Goal: Task Accomplishment & Management: Use online tool/utility

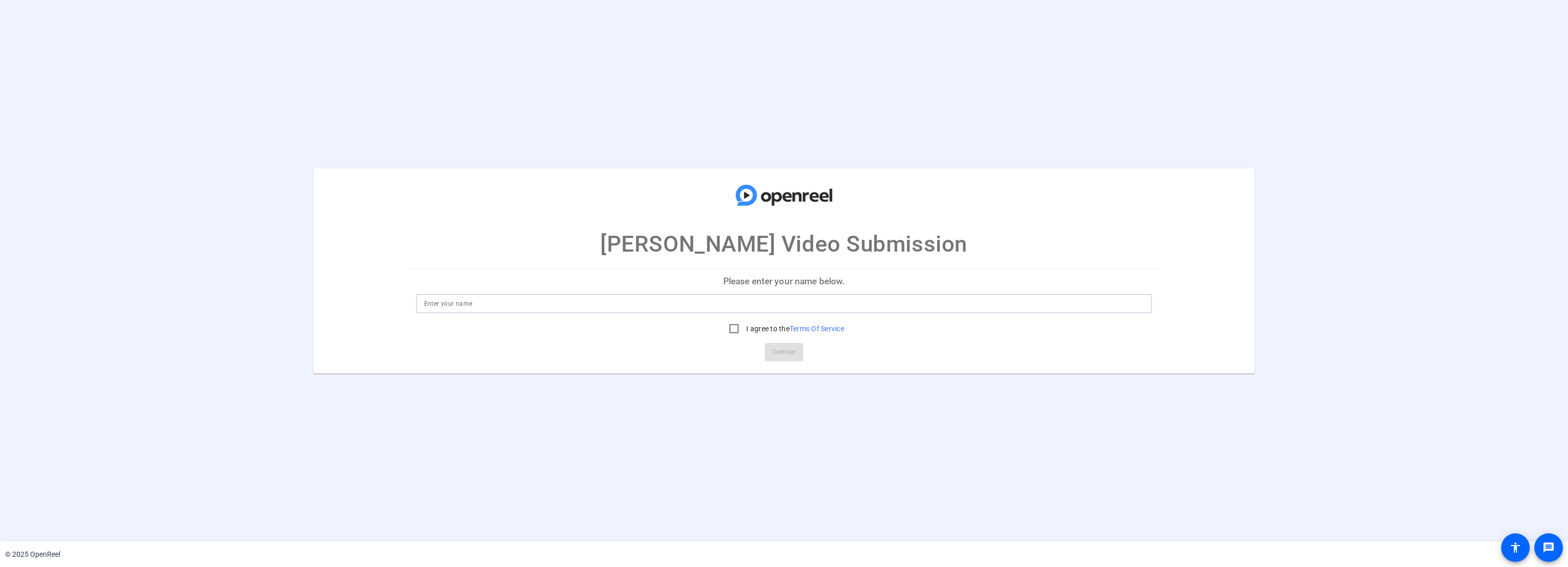
click at [568, 306] on input at bounding box center [784, 304] width 720 height 12
type input "[PERSON_NAME]"
click at [731, 329] on input "I agree to the Terms Of Service" at bounding box center [734, 329] width 20 height 20
checkbox input "true"
click at [776, 353] on span "Continue" at bounding box center [784, 352] width 23 height 15
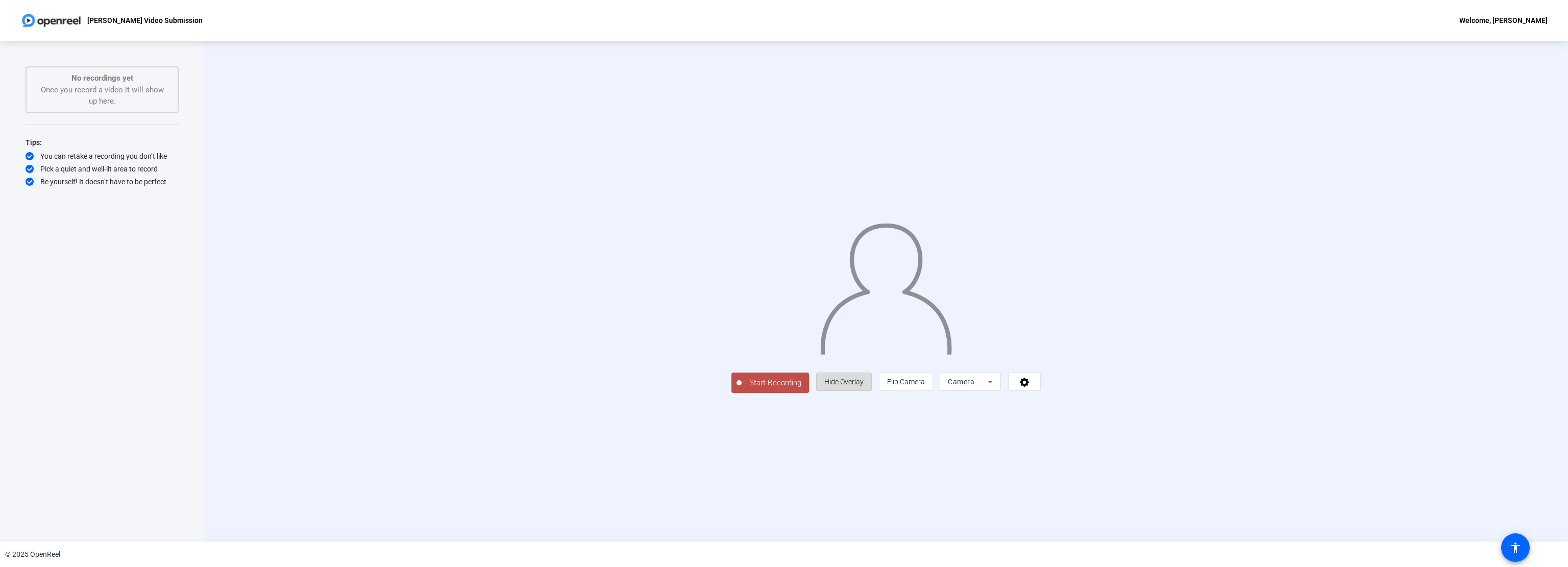
click at [863, 386] on span "Hide Overlay" at bounding box center [844, 381] width 39 height 8
click at [1032, 388] on icon at bounding box center [1026, 383] width 12 height 10
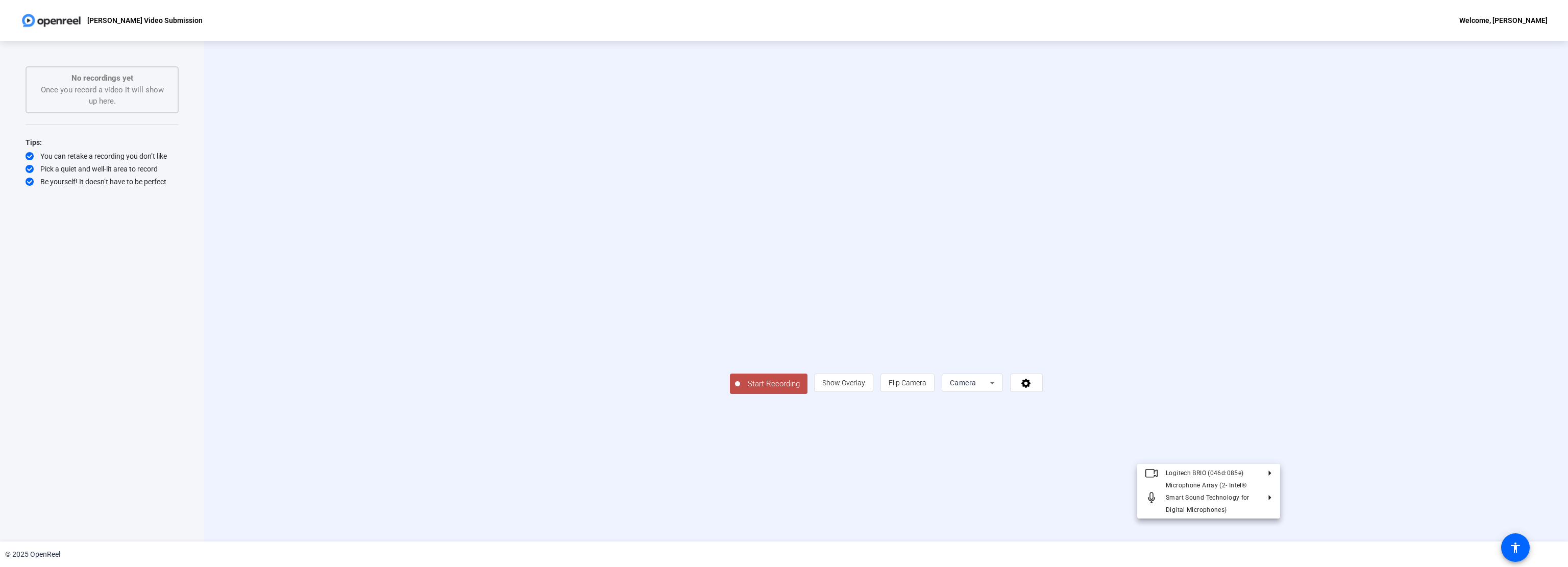
click at [1157, 455] on div at bounding box center [784, 283] width 1568 height 567
click at [1003, 392] on div "Camera" at bounding box center [973, 382] width 61 height 18
click at [1243, 440] on div at bounding box center [784, 283] width 1568 height 567
click at [927, 387] on span "Flip Camera" at bounding box center [908, 382] width 38 height 8
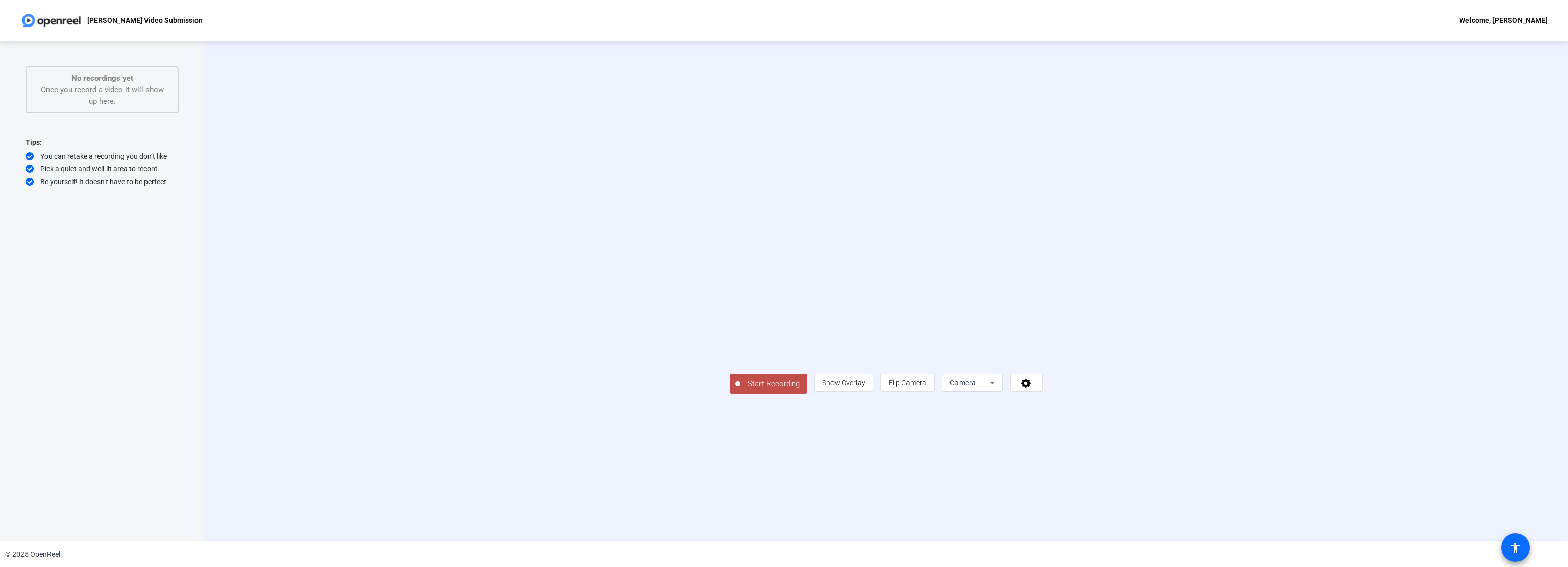
click at [1513, 536] on span at bounding box center [1516, 548] width 25 height 25
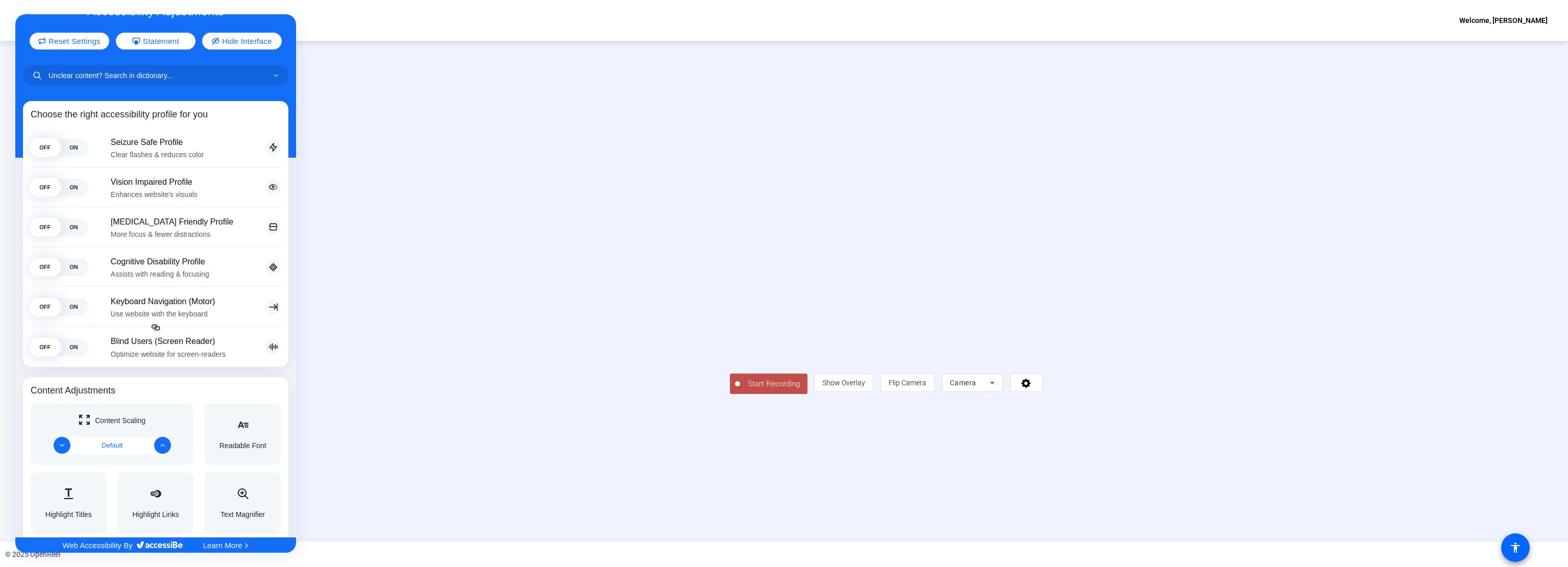
scroll to position [51, 0]
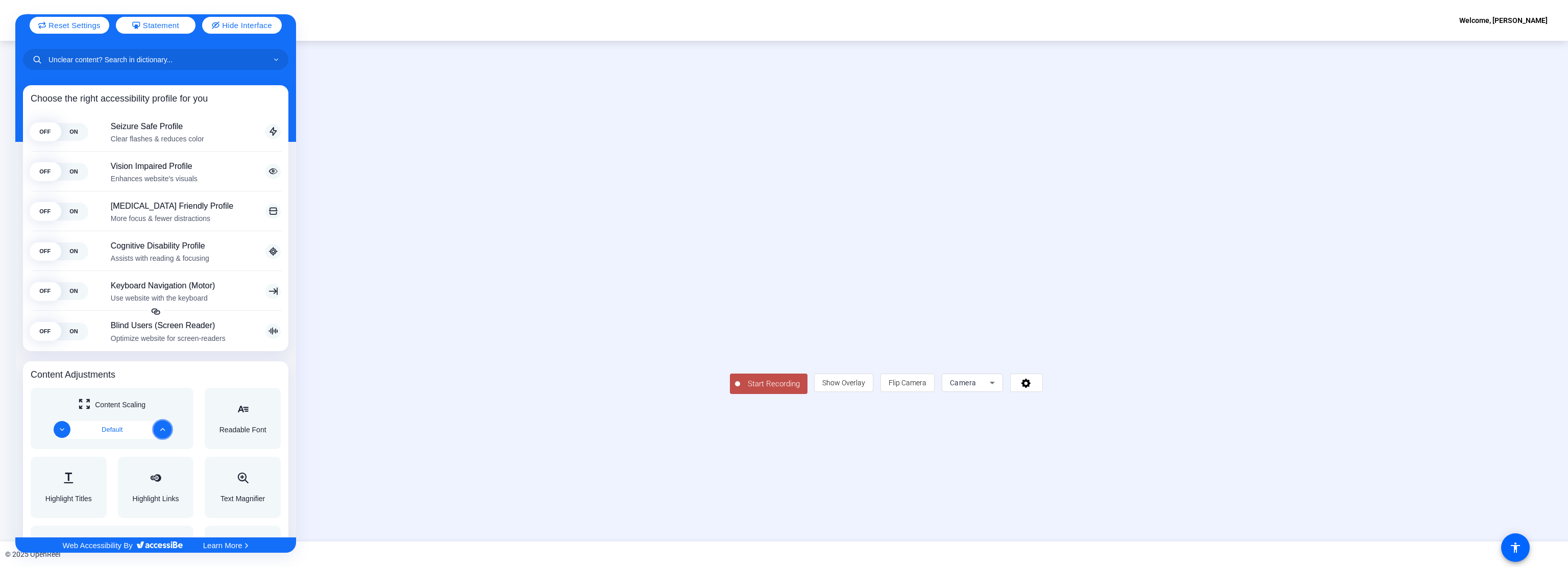
click at [163, 429] on button "Increase" at bounding box center [162, 429] width 18 height 18
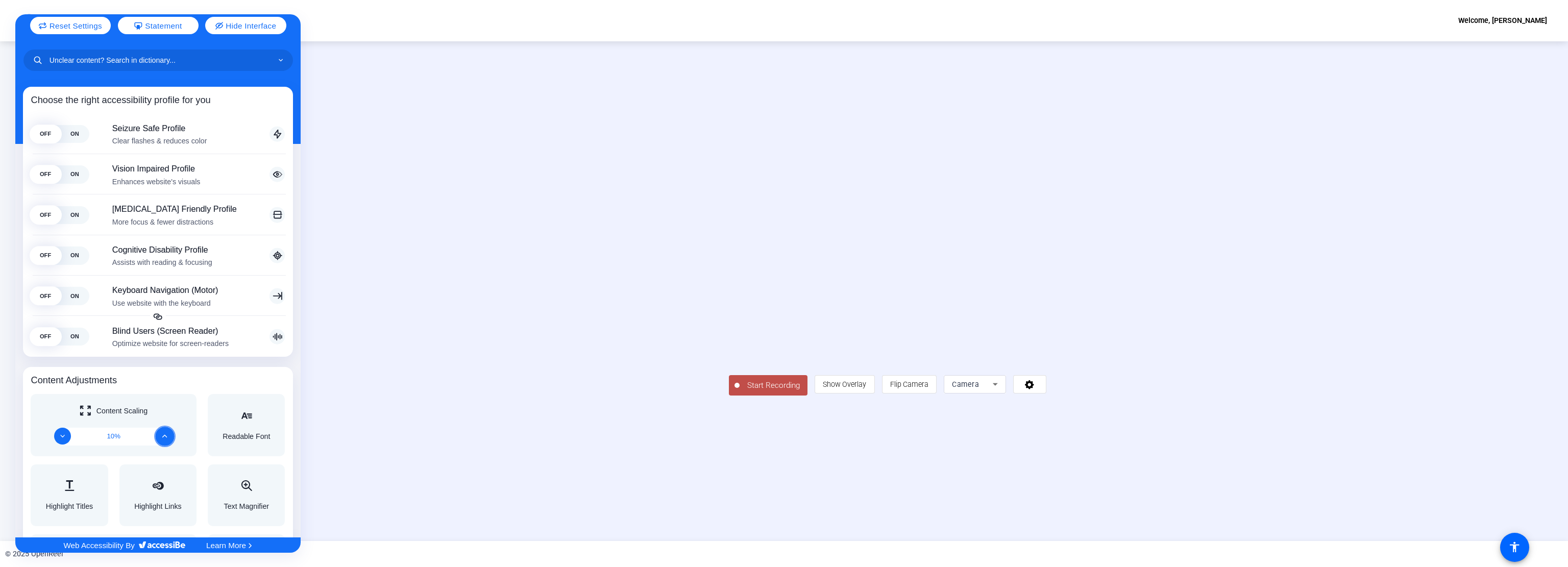
click at [165, 435] on icon "Increase" at bounding box center [165, 435] width 5 height 5
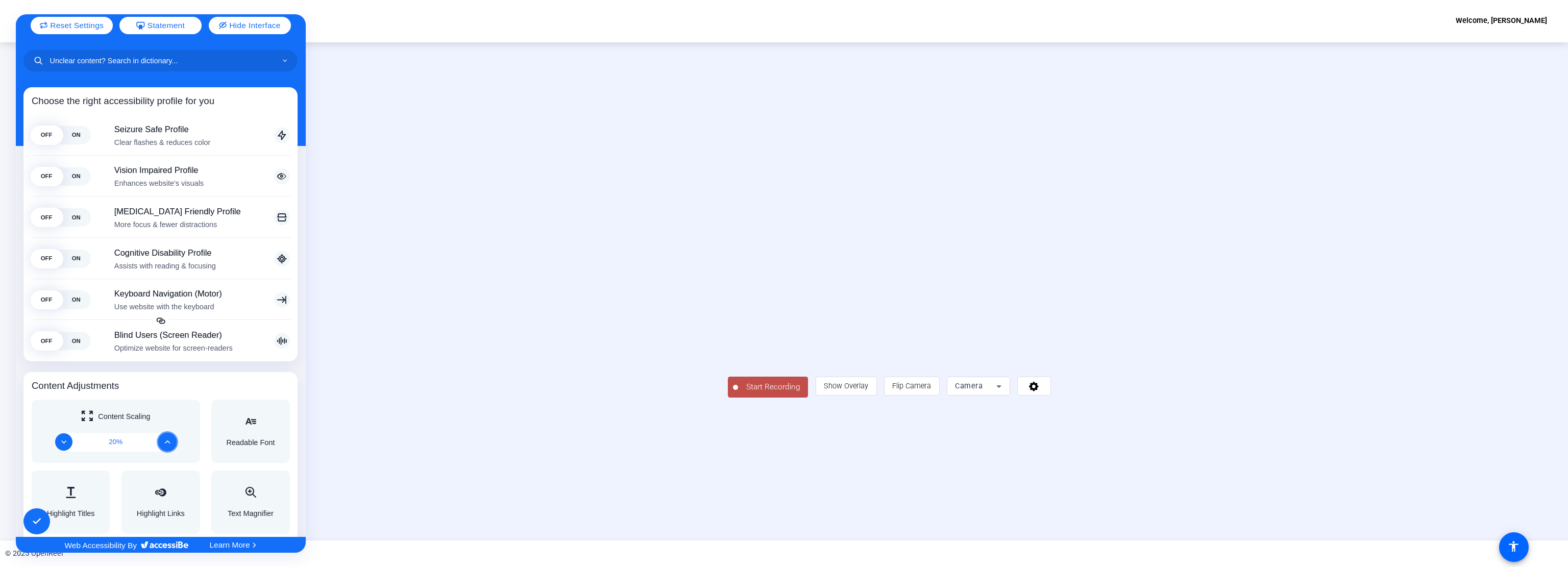
click at [165, 435] on button "Increase" at bounding box center [167, 443] width 19 height 19
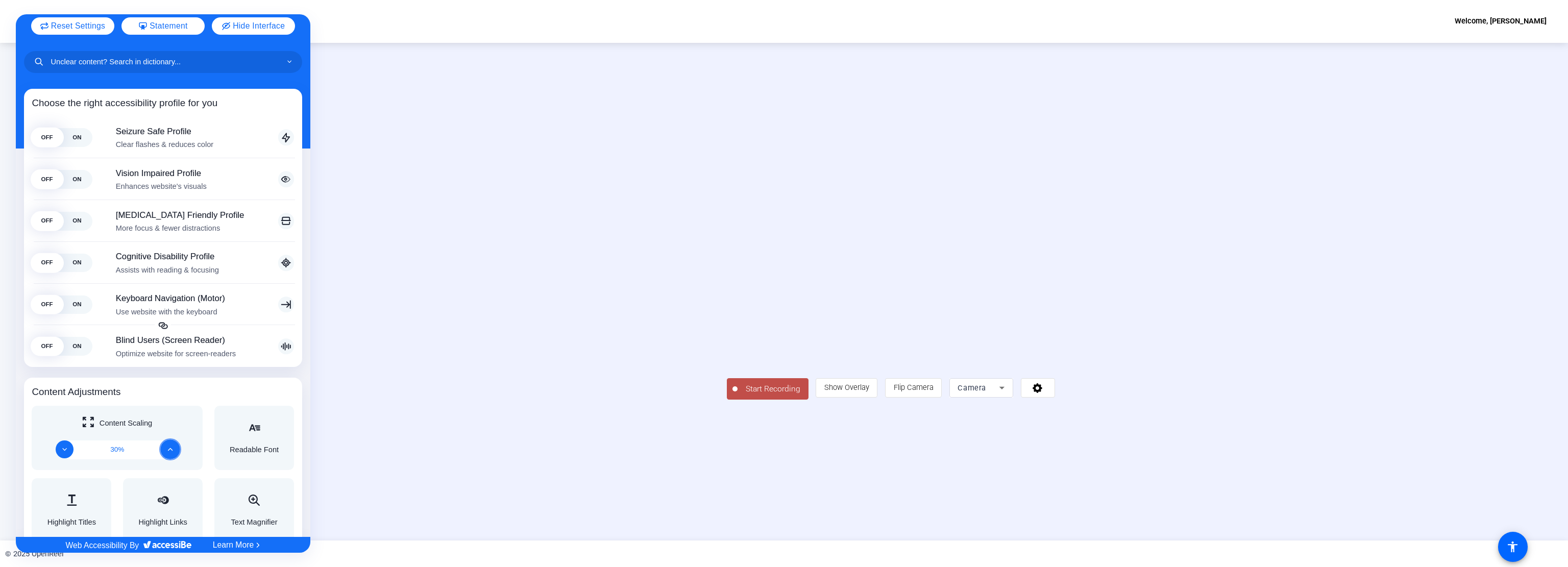
click at [165, 435] on div "English Accessibility Adjustments Reset Settings Statement Hide Interface Choos…" at bounding box center [163, 284] width 294 height 539
click at [165, 435] on div "Content Scaling 30%" at bounding box center [117, 437] width 171 height 64
click at [167, 447] on icon "Increase" at bounding box center [170, 449] width 5 height 5
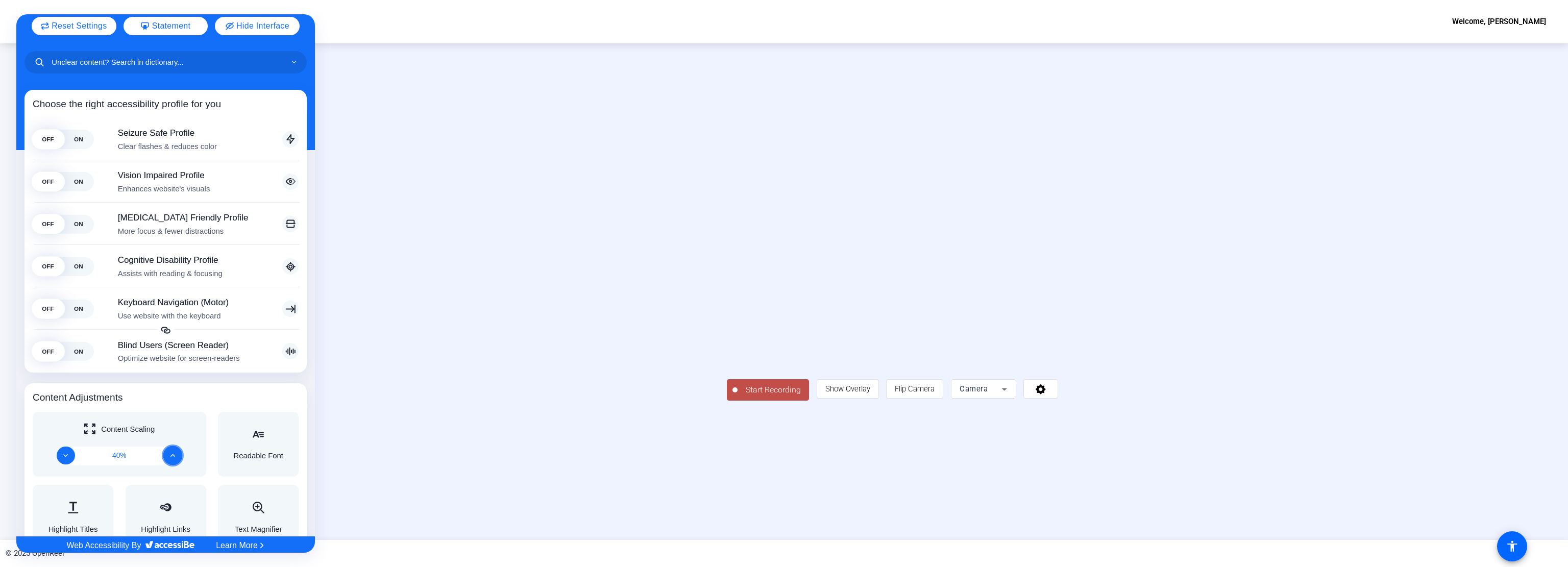
click at [170, 453] on icon "Increase" at bounding box center [173, 456] width 6 height 6
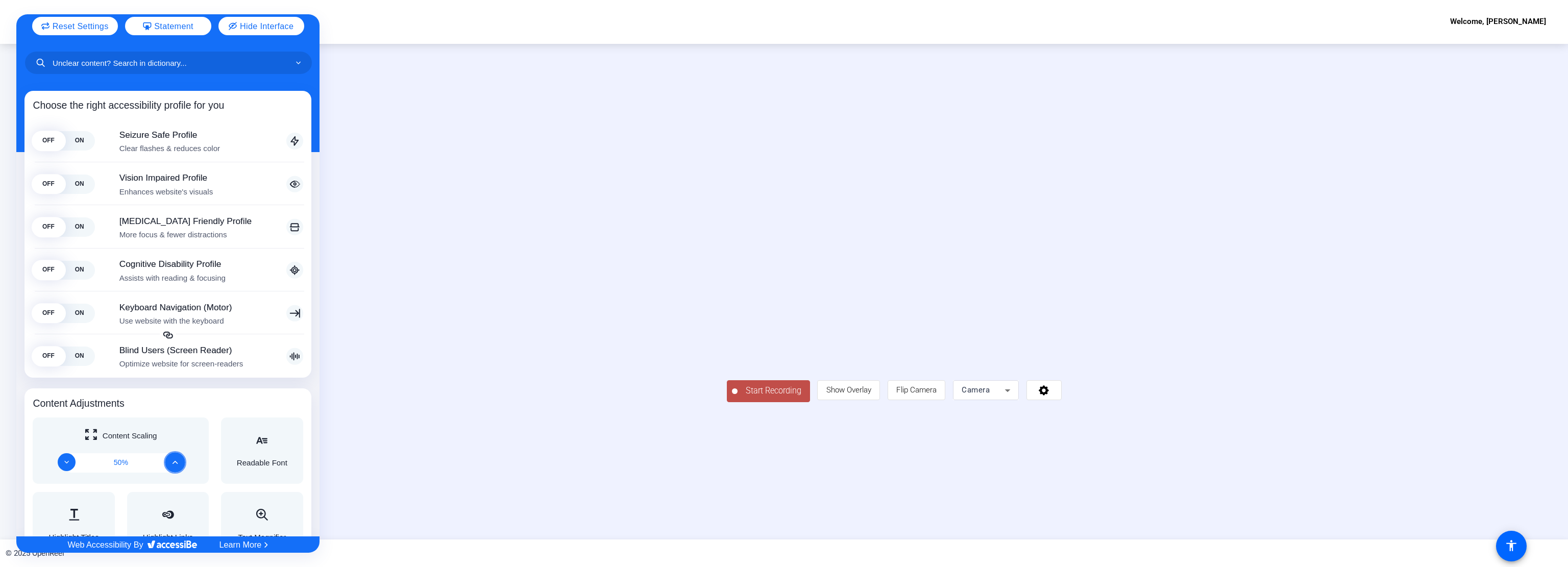
click at [173, 461] on icon "Increase" at bounding box center [175, 462] width 5 height 3
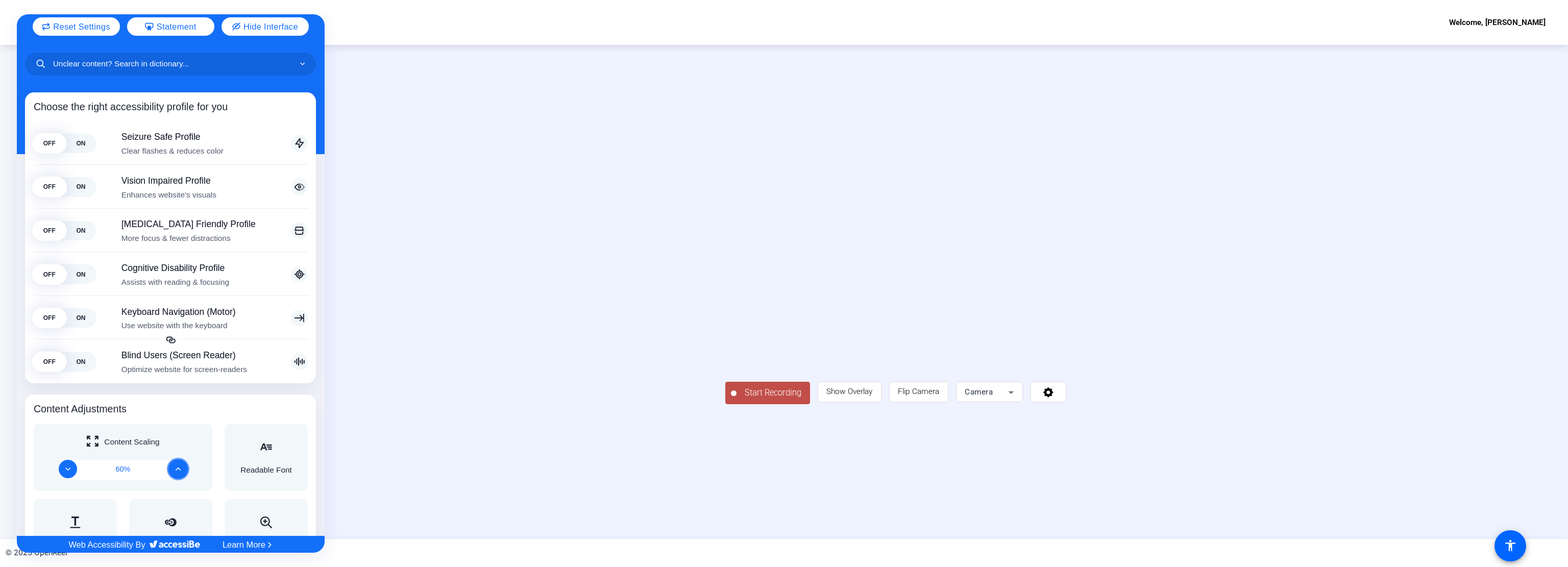
click at [172, 461] on button "Increase" at bounding box center [178, 469] width 20 height 20
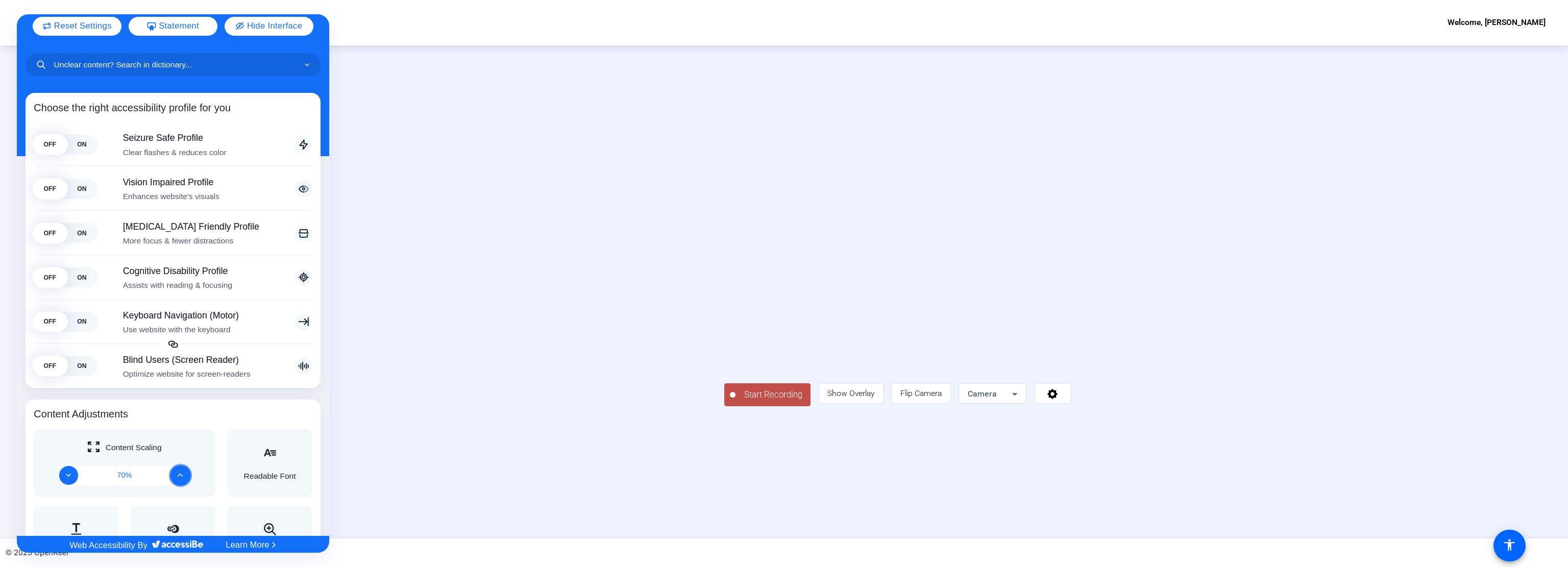
click at [178, 475] on icon "Increase" at bounding box center [181, 475] width 5 height 3
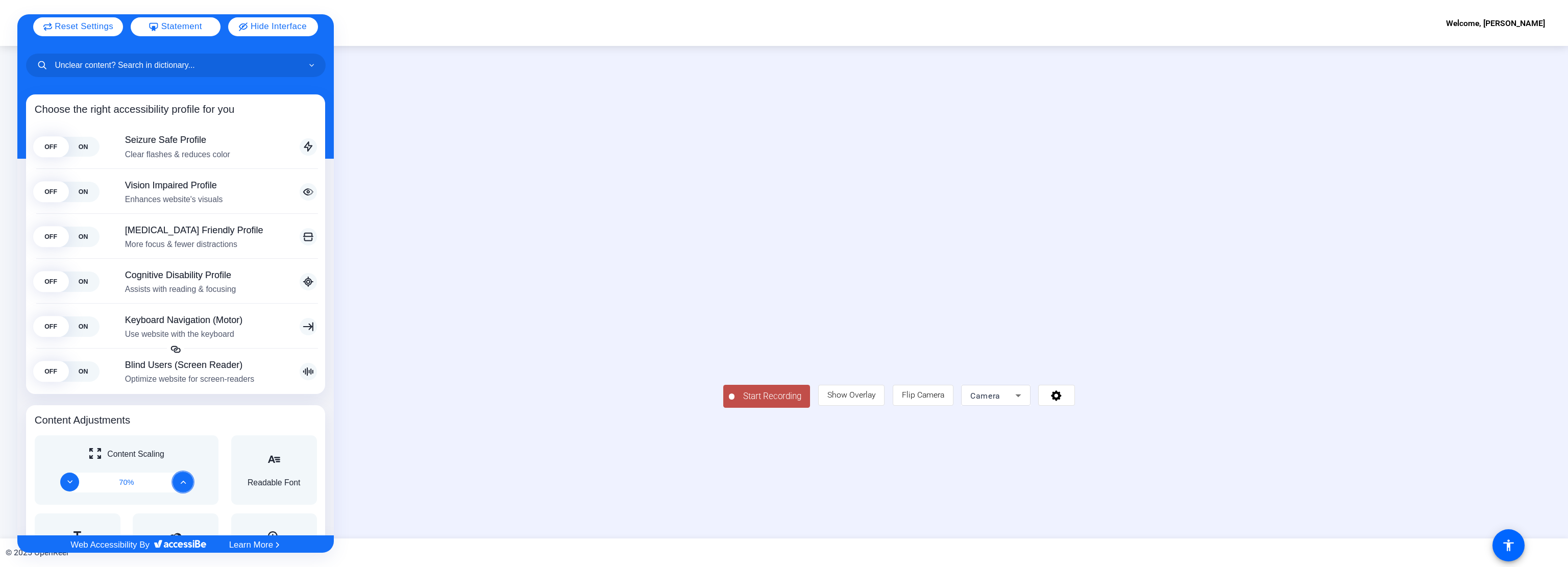
scroll to position [50, 0]
click at [181, 482] on icon "Increase" at bounding box center [183, 482] width 6 height 6
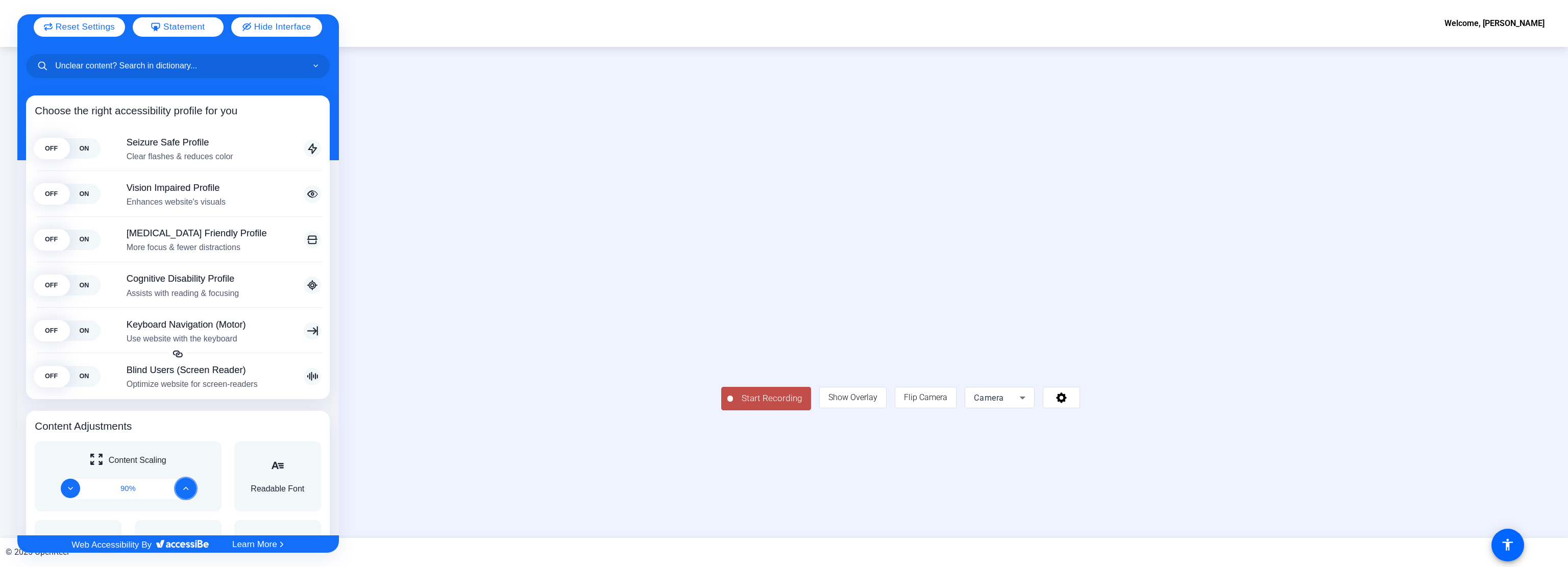
click at [181, 482] on button "Increase" at bounding box center [186, 488] width 21 height 21
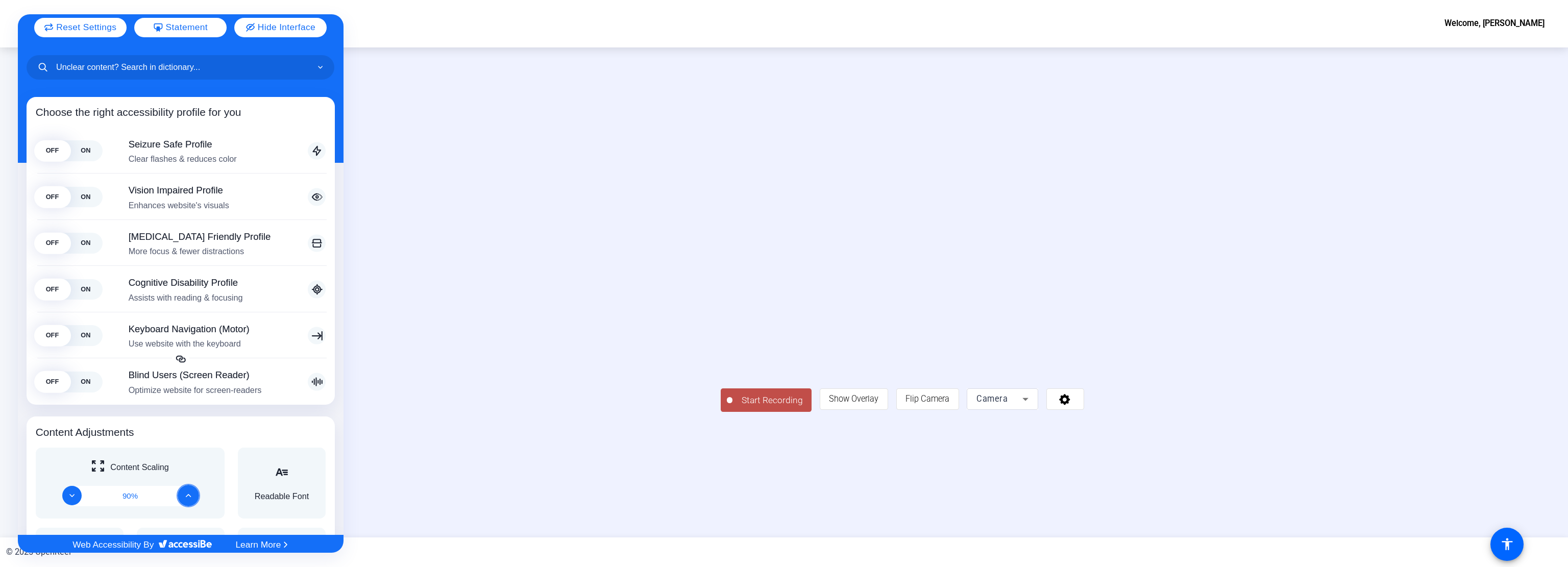
scroll to position [51, 0]
click at [183, 487] on button "Increase" at bounding box center [188, 494] width 21 height 21
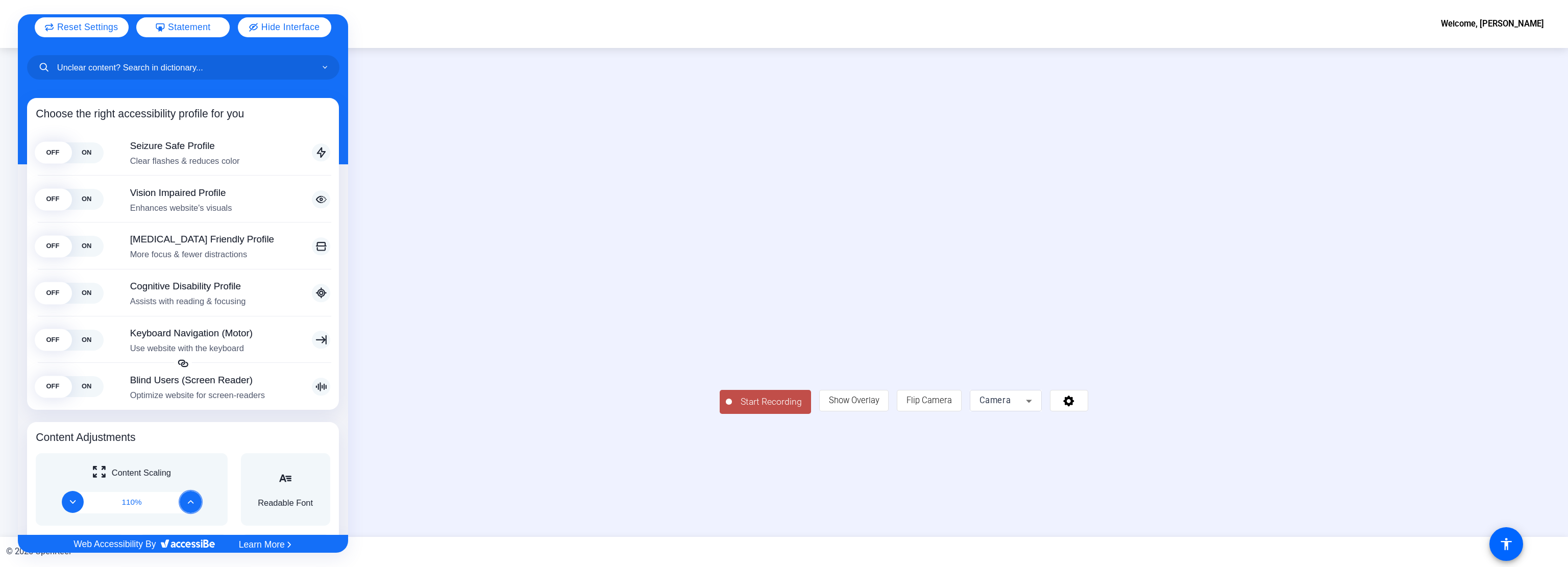
click at [72, 499] on icon "Decrease" at bounding box center [73, 502] width 6 height 6
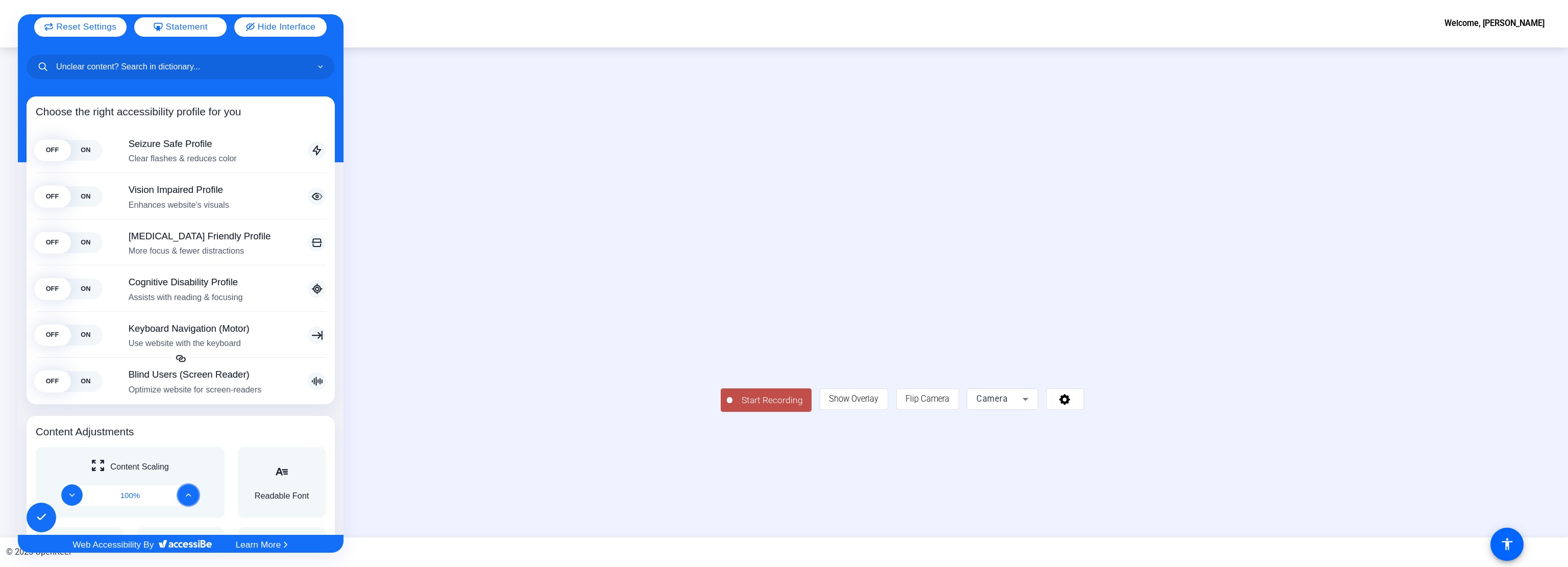
click at [72, 499] on button "Decrease" at bounding box center [71, 494] width 21 height 21
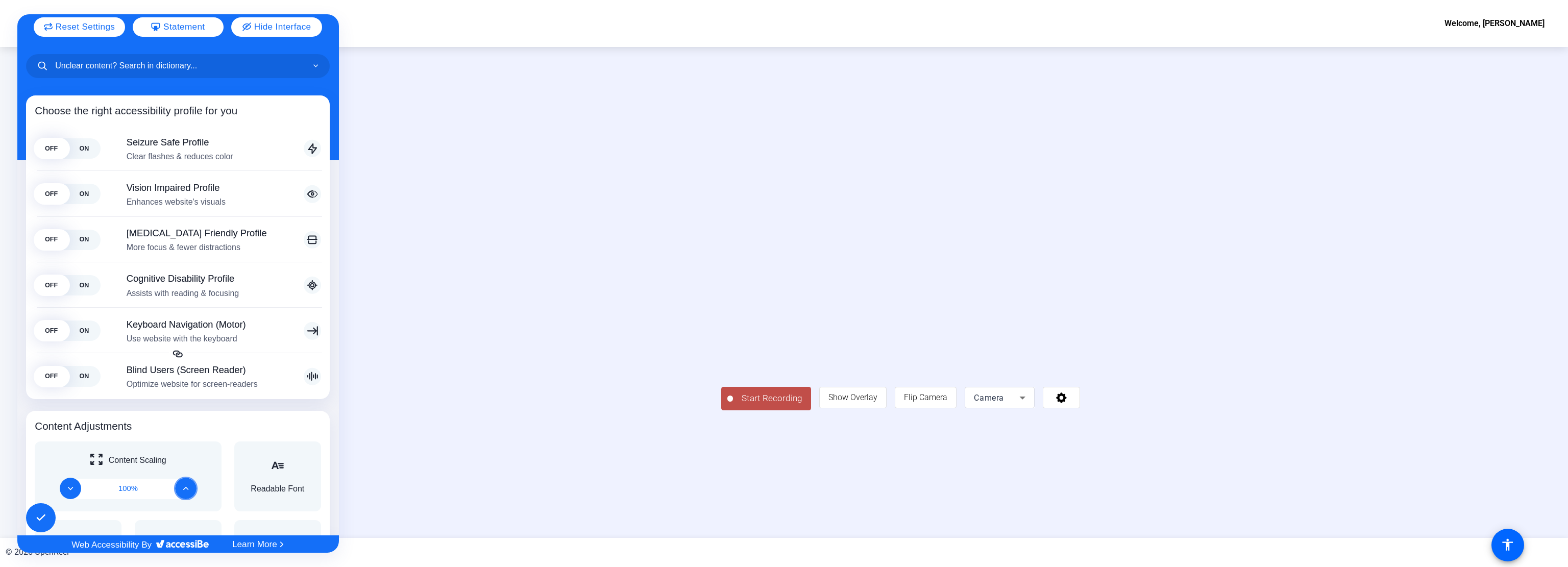
scroll to position [50, 0]
click at [187, 485] on button "Increase" at bounding box center [186, 488] width 21 height 21
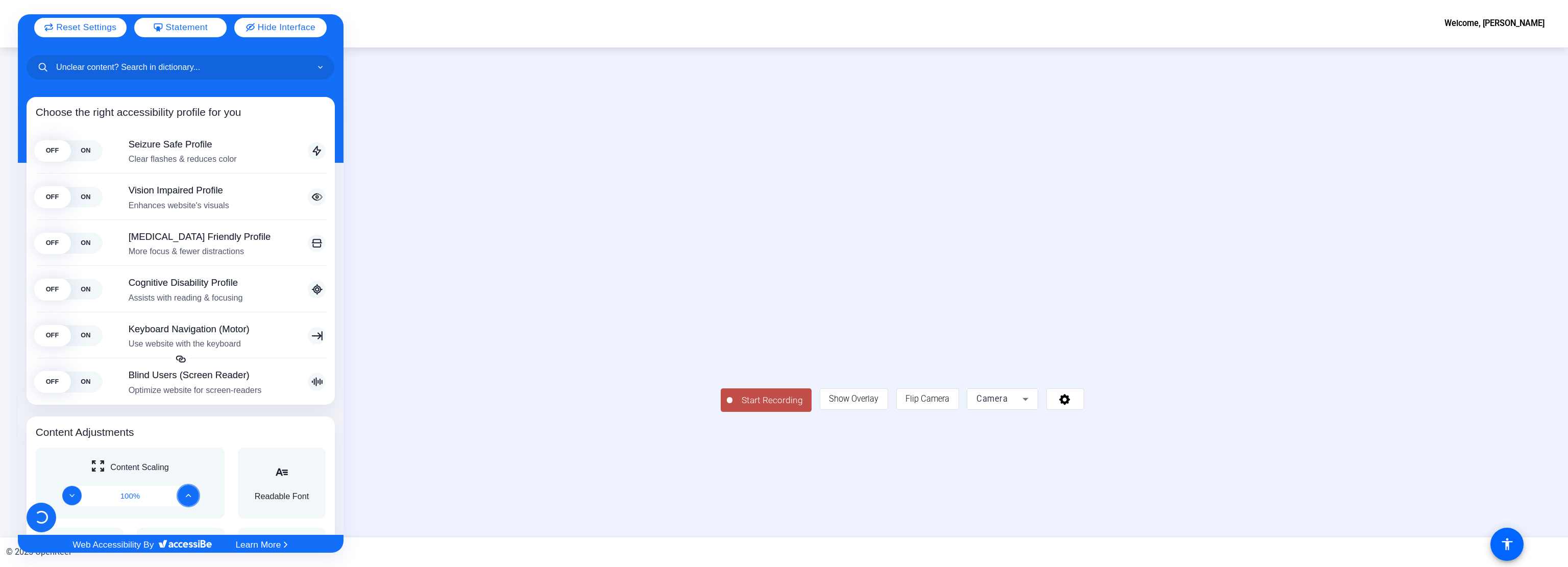
scroll to position [51, 0]
click at [75, 493] on button "Decrease" at bounding box center [71, 494] width 21 height 21
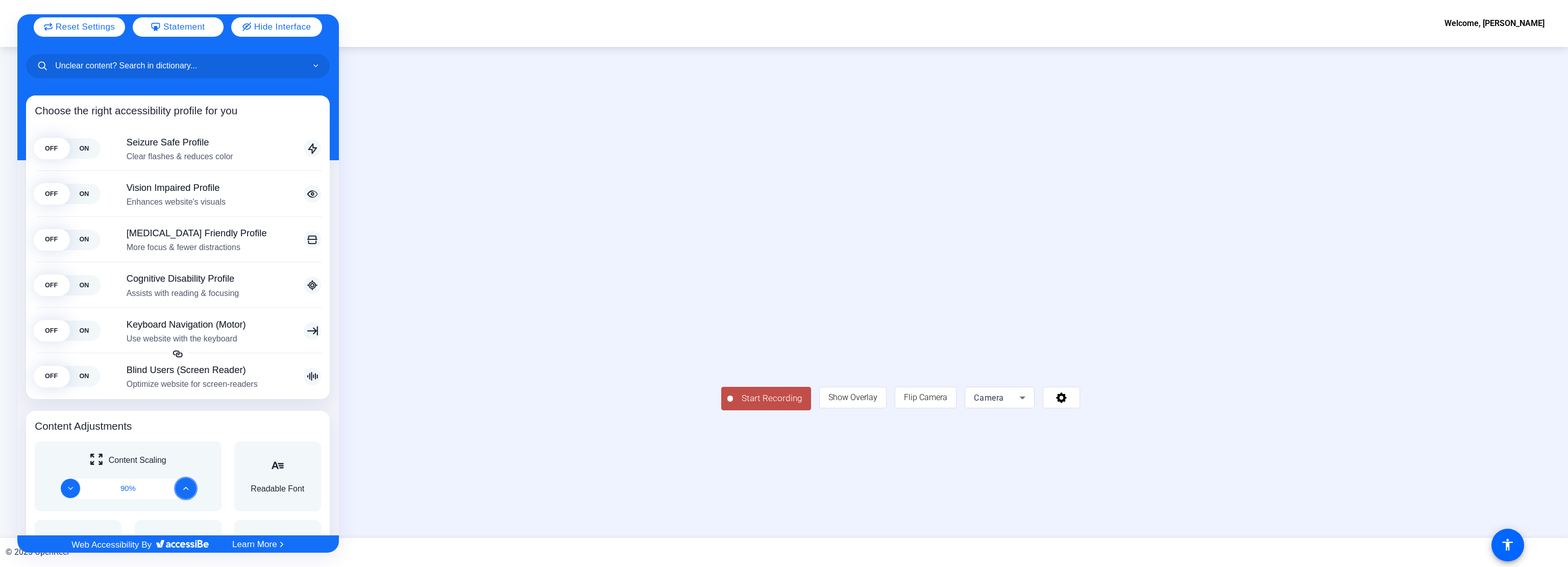
click at [75, 493] on button "Decrease" at bounding box center [71, 488] width 20 height 20
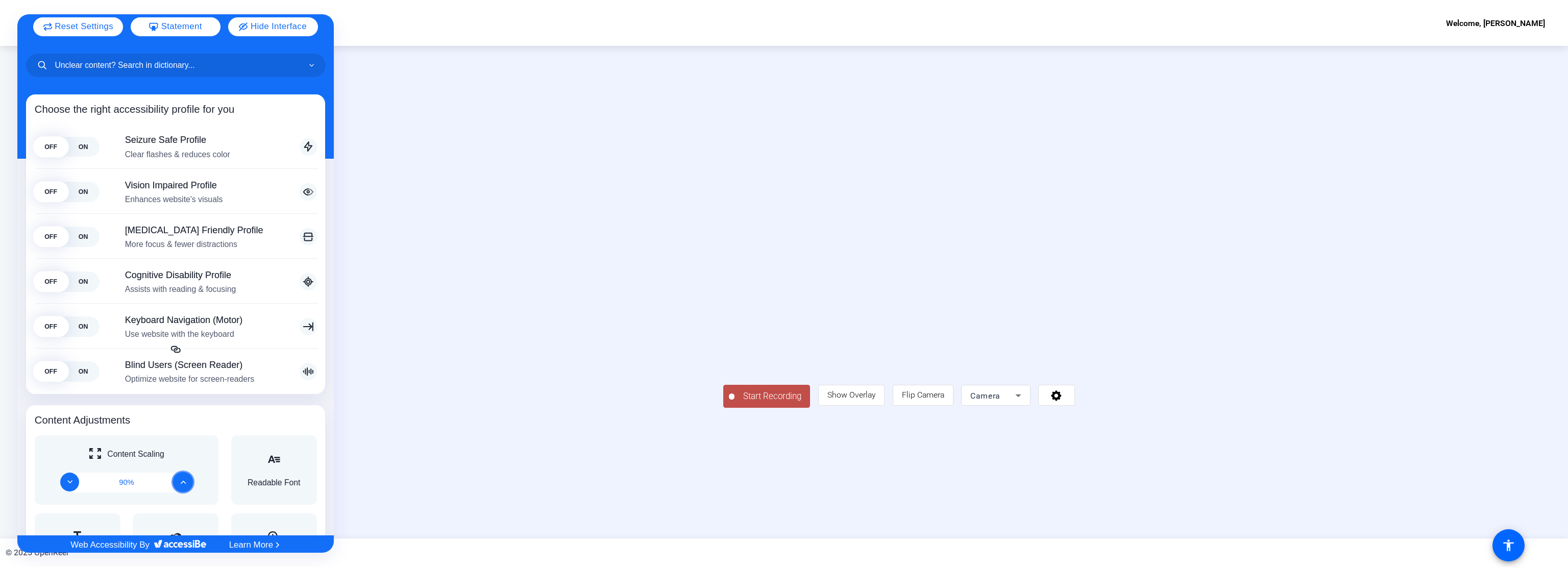
scroll to position [50, 0]
click at [75, 493] on div "Content Scaling 80%" at bounding box center [127, 470] width 183 height 69
click at [71, 487] on button "Decrease" at bounding box center [69, 482] width 21 height 21
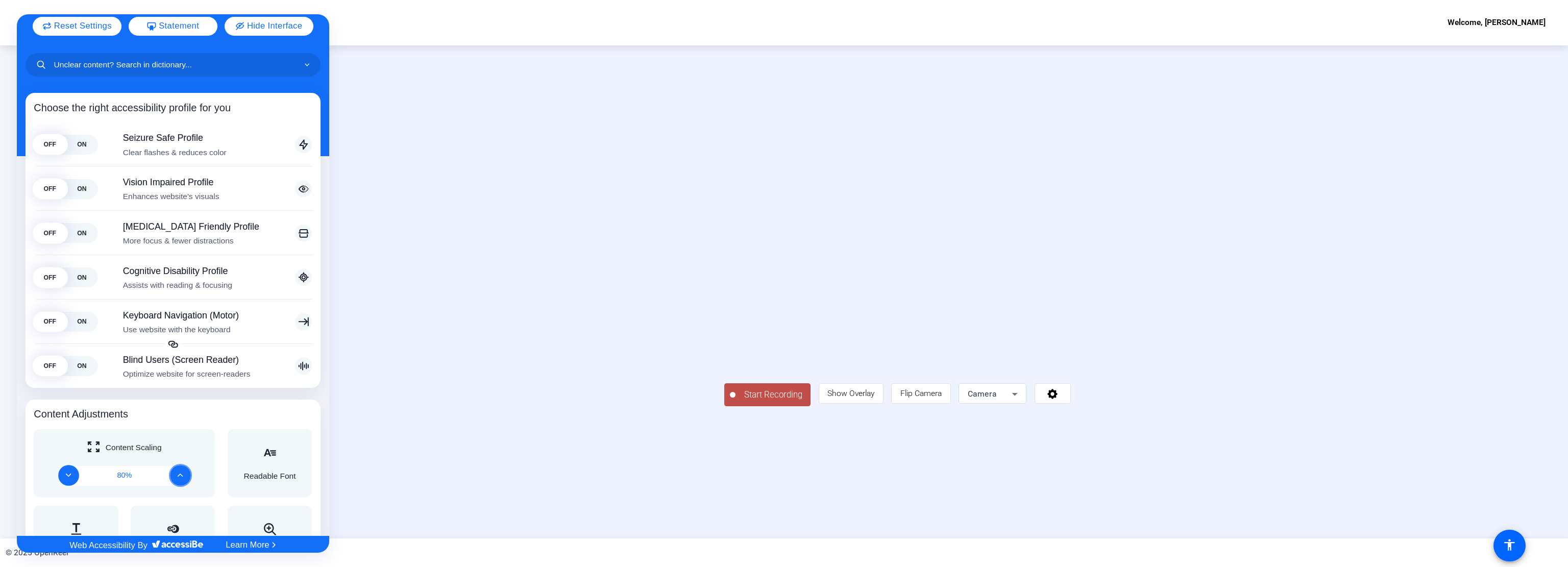
scroll to position [51, 0]
click at [277, 455] on div "Accessibility Adjustments" at bounding box center [270, 453] width 52 height 14
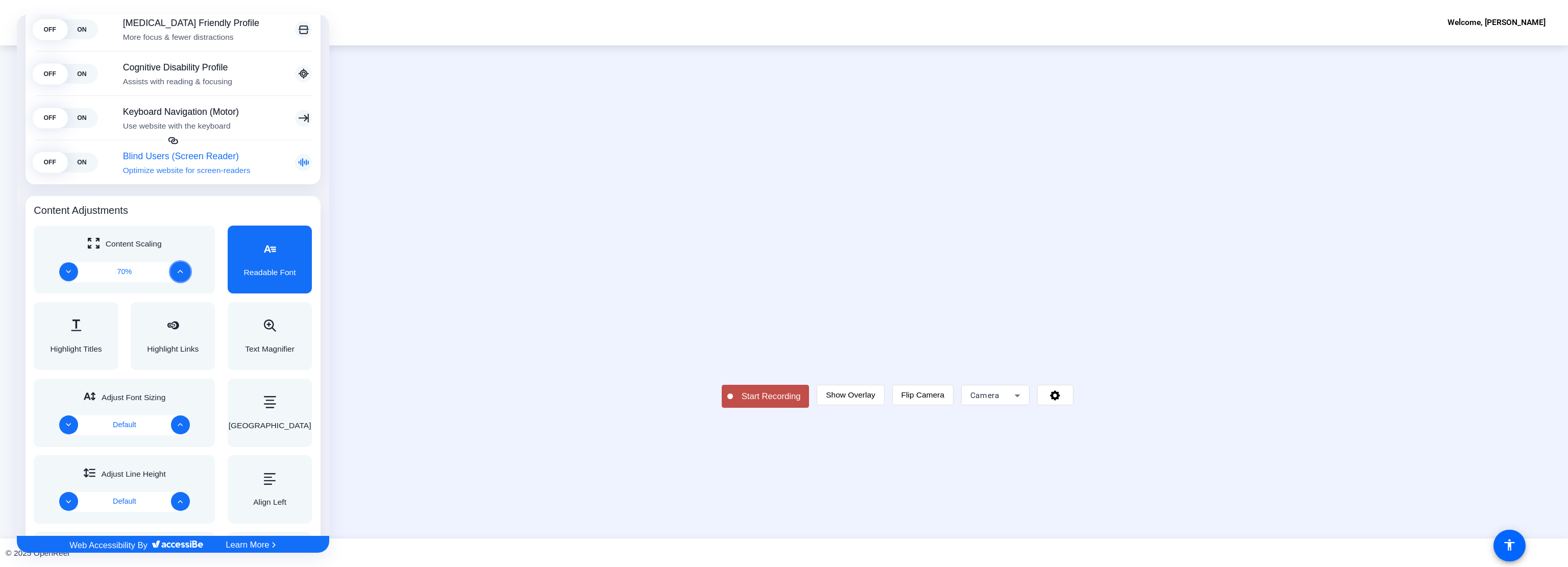
scroll to position [234, 0]
click at [178, 421] on icon "Increase" at bounding box center [181, 424] width 6 height 6
click at [69, 423] on icon "Decrease" at bounding box center [68, 424] width 6 height 6
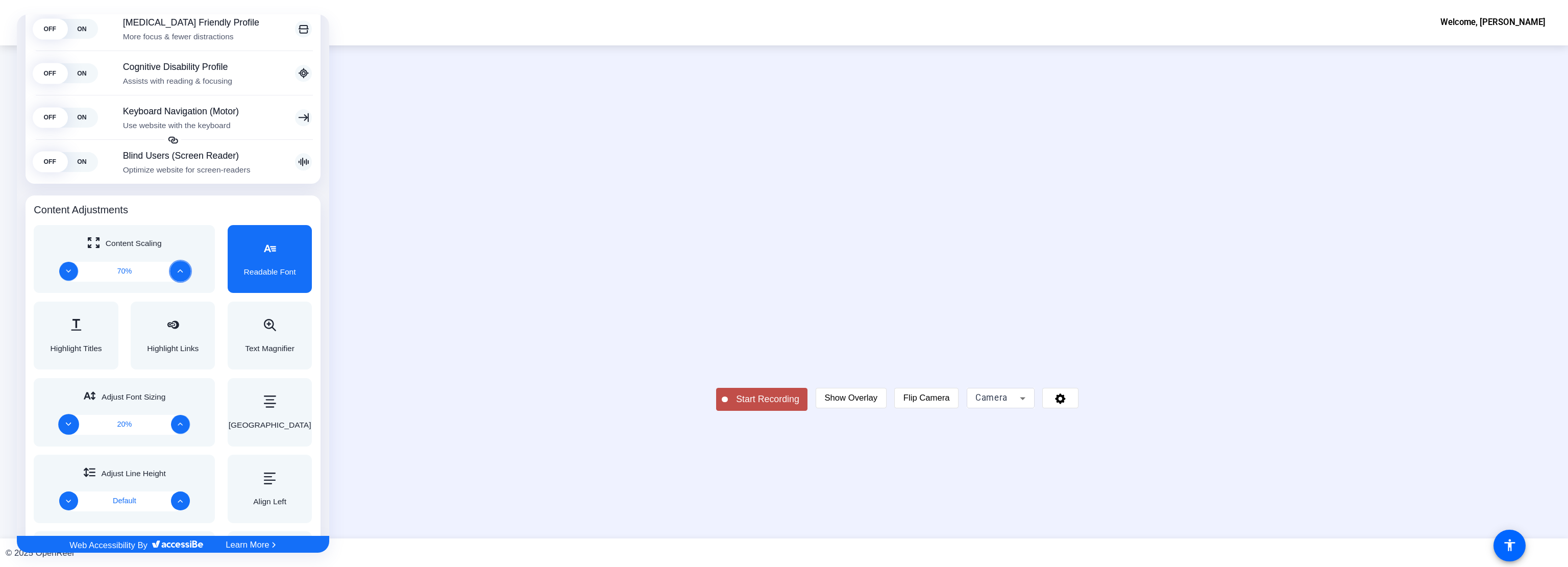
click at [69, 423] on icon "Decrease" at bounding box center [68, 424] width 6 height 6
click at [68, 422] on icon "Decrease" at bounding box center [68, 424] width 6 height 6
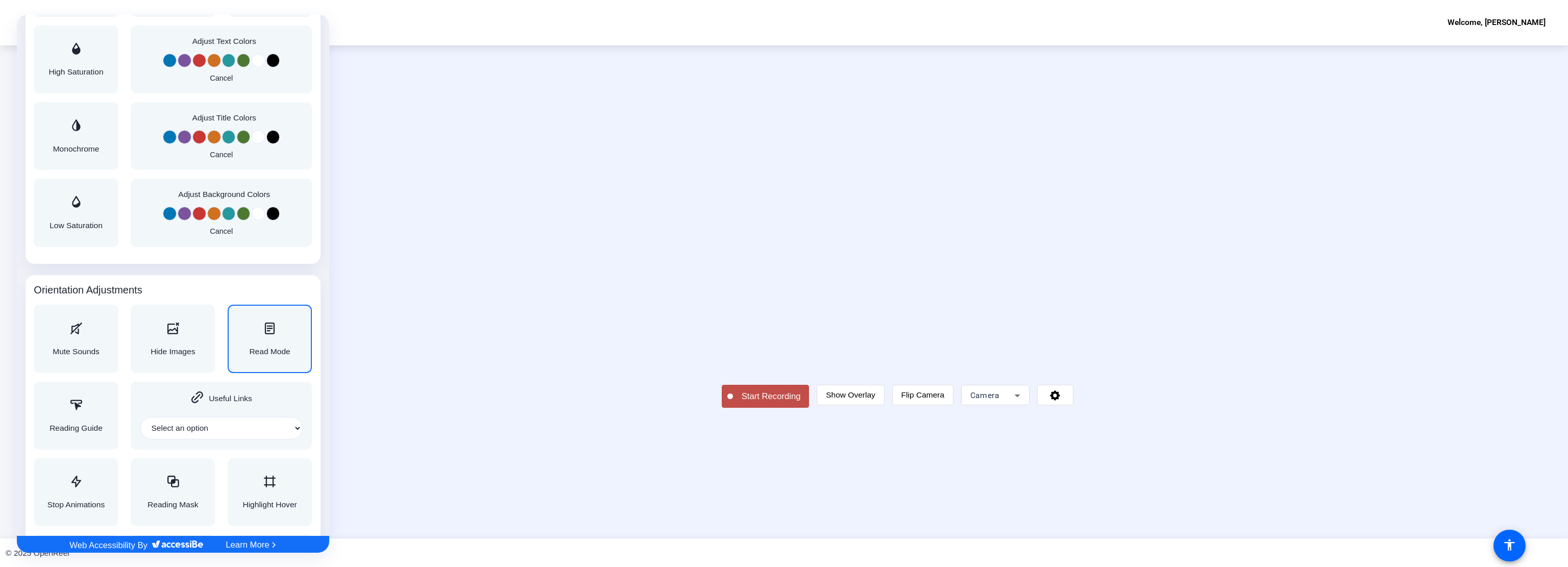
scroll to position [923, 0]
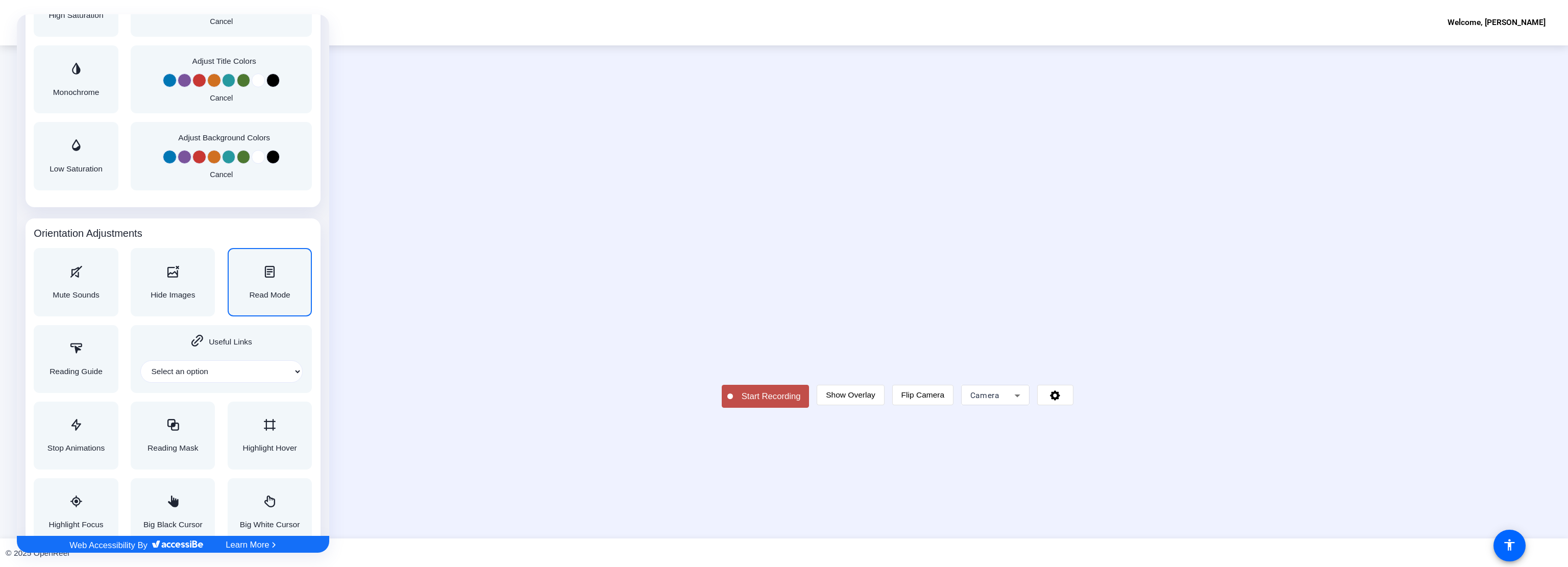
click at [280, 274] on div "Accessibility Adjustments" at bounding box center [270, 272] width 41 height 14
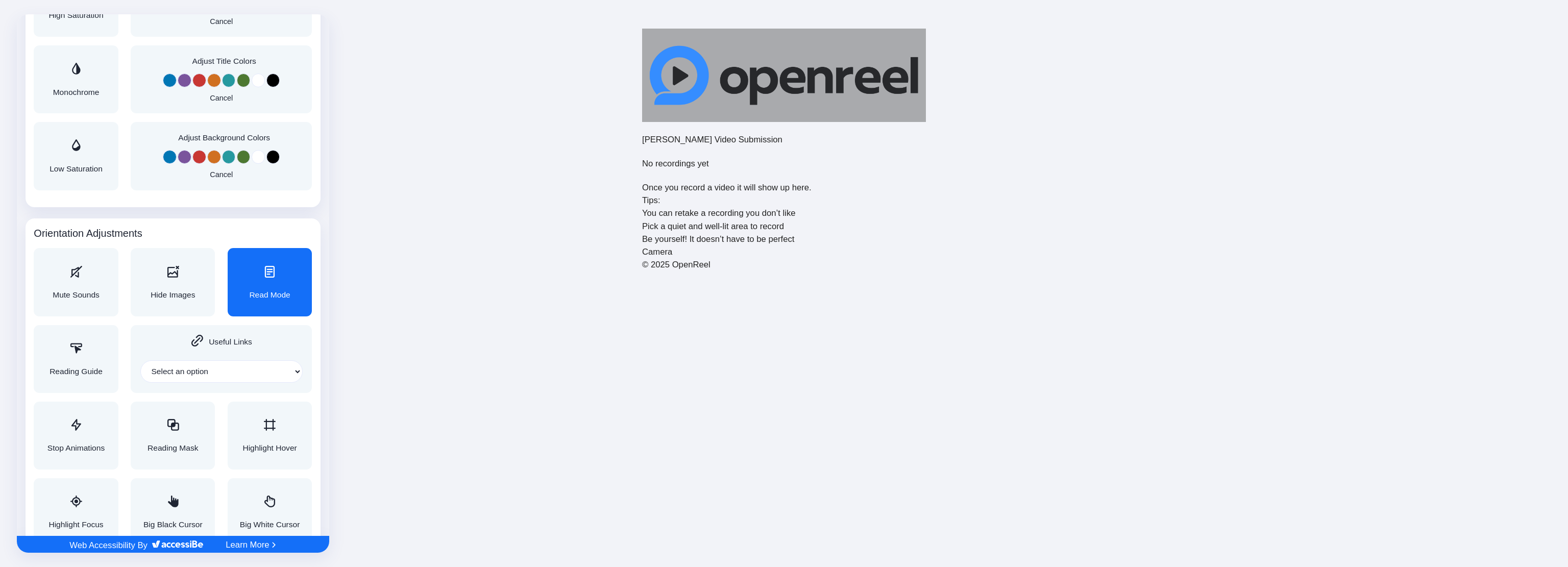
click at [272, 282] on div "Read Mode" at bounding box center [270, 282] width 41 height 33
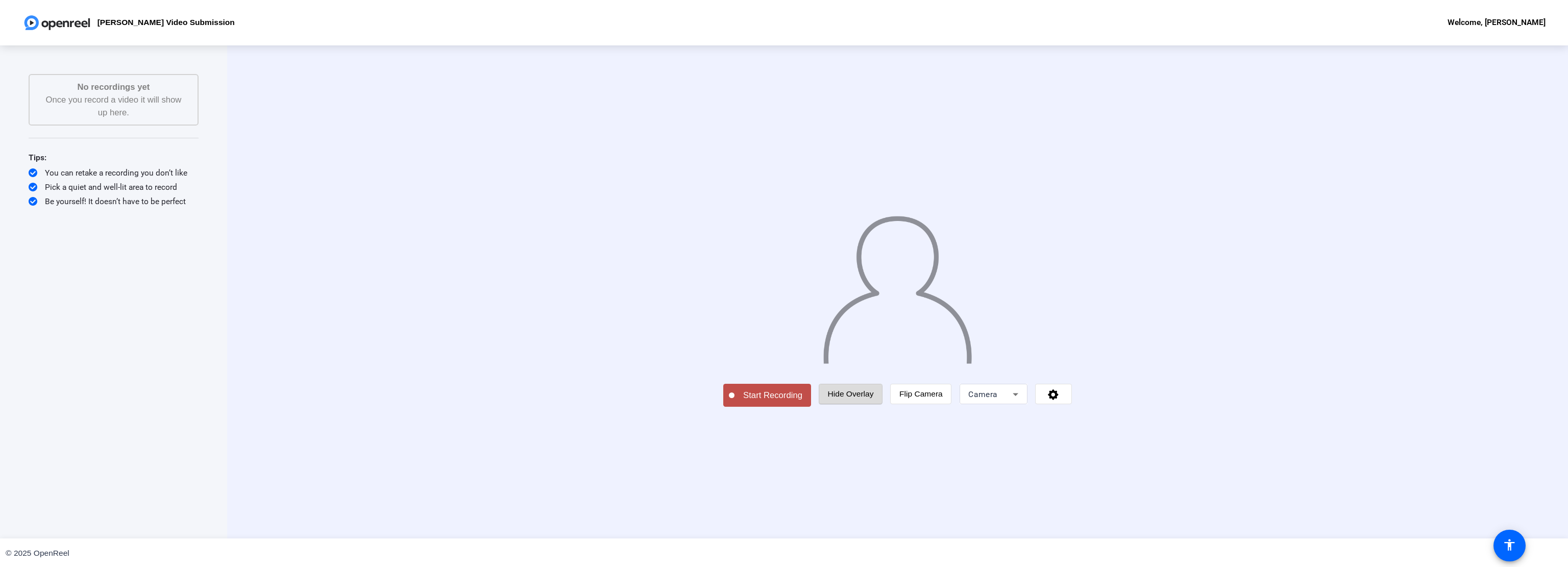
click at [874, 398] on span "Hide Overlay" at bounding box center [850, 394] width 46 height 9
click at [1024, 403] on icon at bounding box center [1017, 395] width 14 height 14
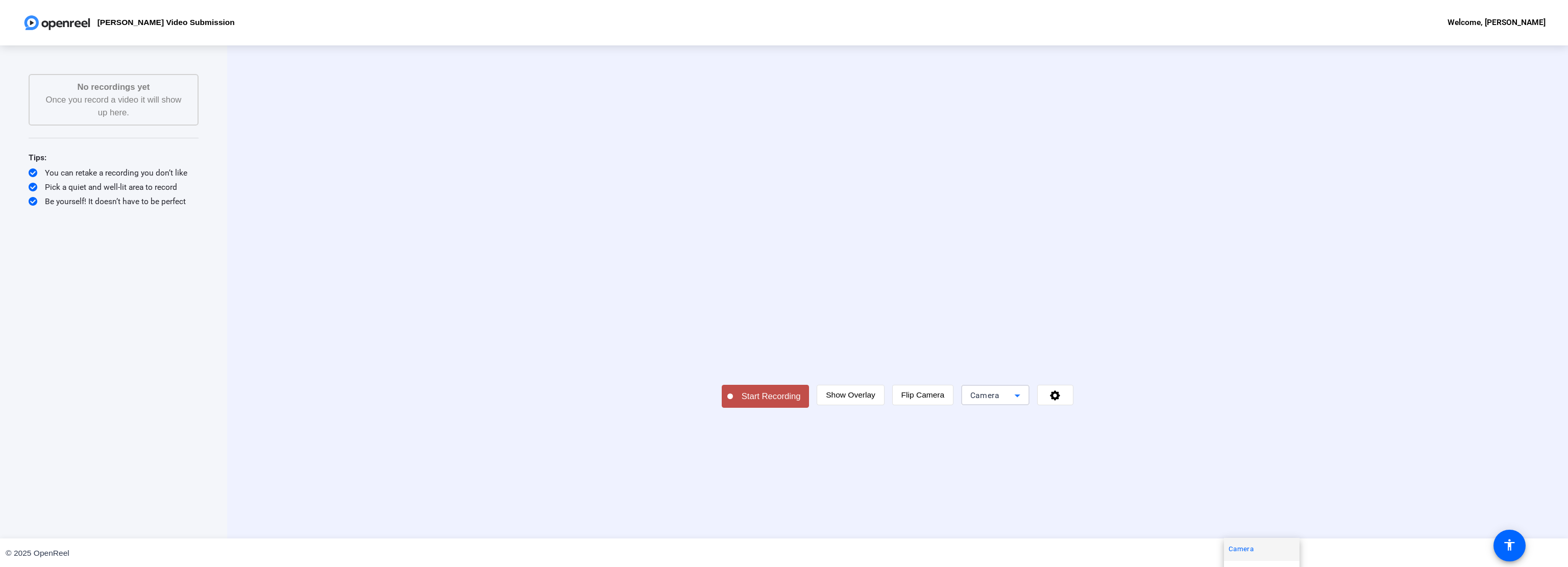
click at [1287, 463] on div at bounding box center [784, 283] width 1568 height 567
click at [1073, 409] on span at bounding box center [1056, 395] width 35 height 27
click at [1187, 474] on div at bounding box center [784, 283] width 1568 height 567
click at [1505, 534] on span at bounding box center [1509, 545] width 27 height 27
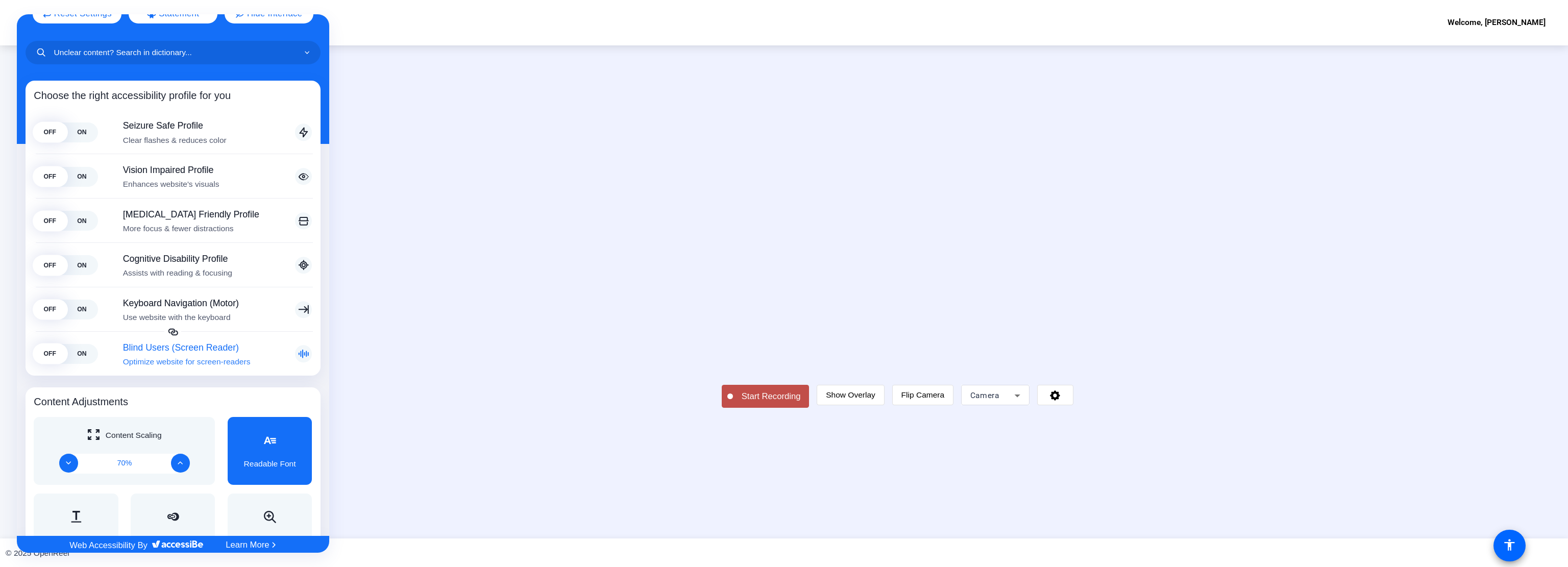
scroll to position [138, 0]
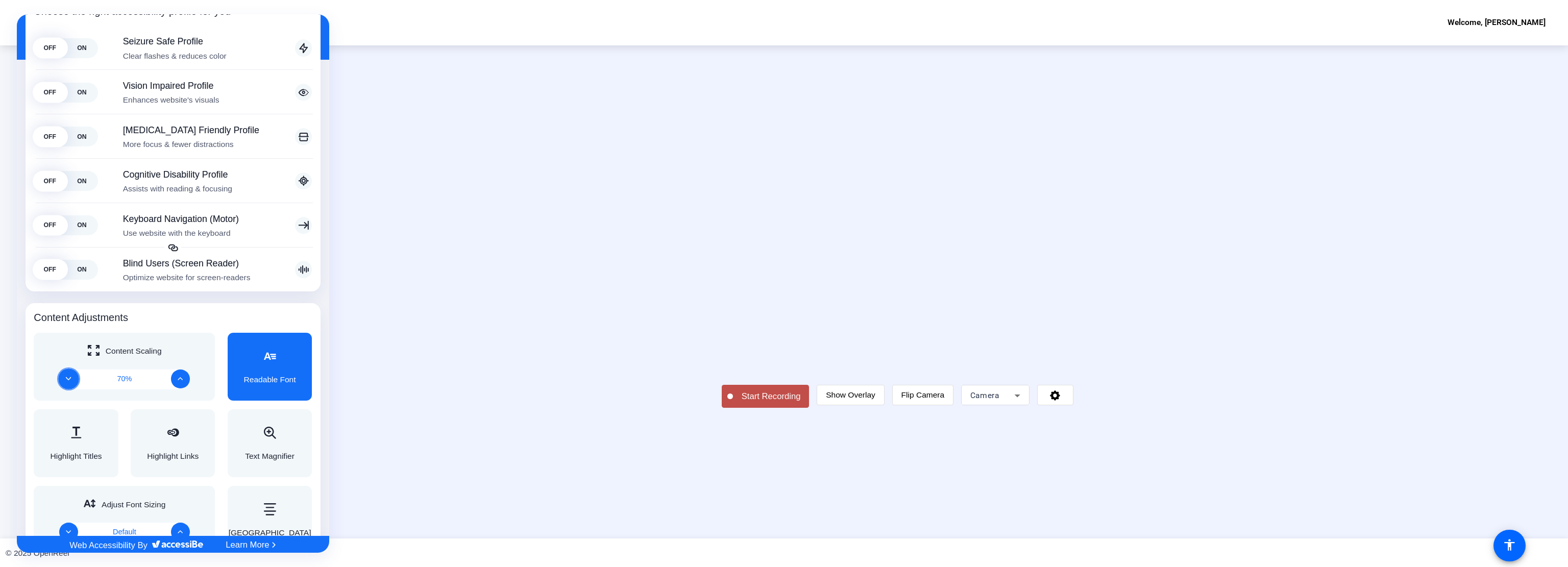
click at [60, 377] on button "Decrease" at bounding box center [69, 379] width 20 height 20
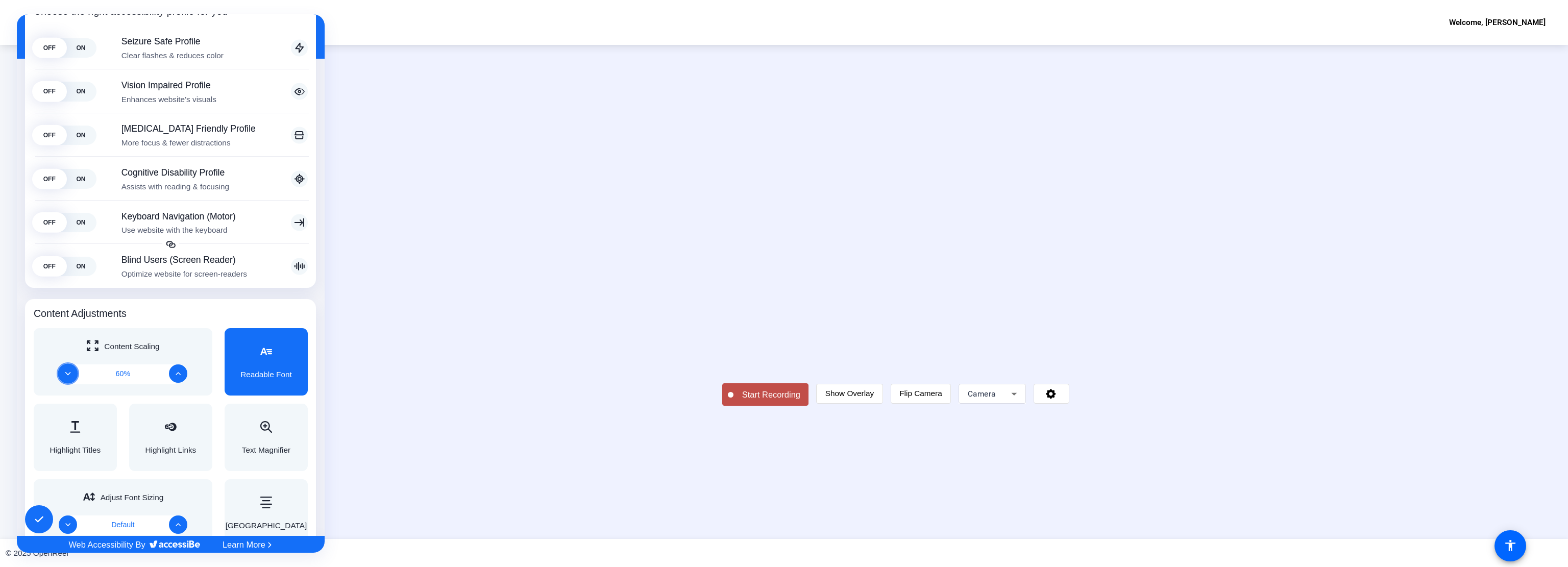
click at [60, 377] on button "Decrease" at bounding box center [68, 373] width 20 height 20
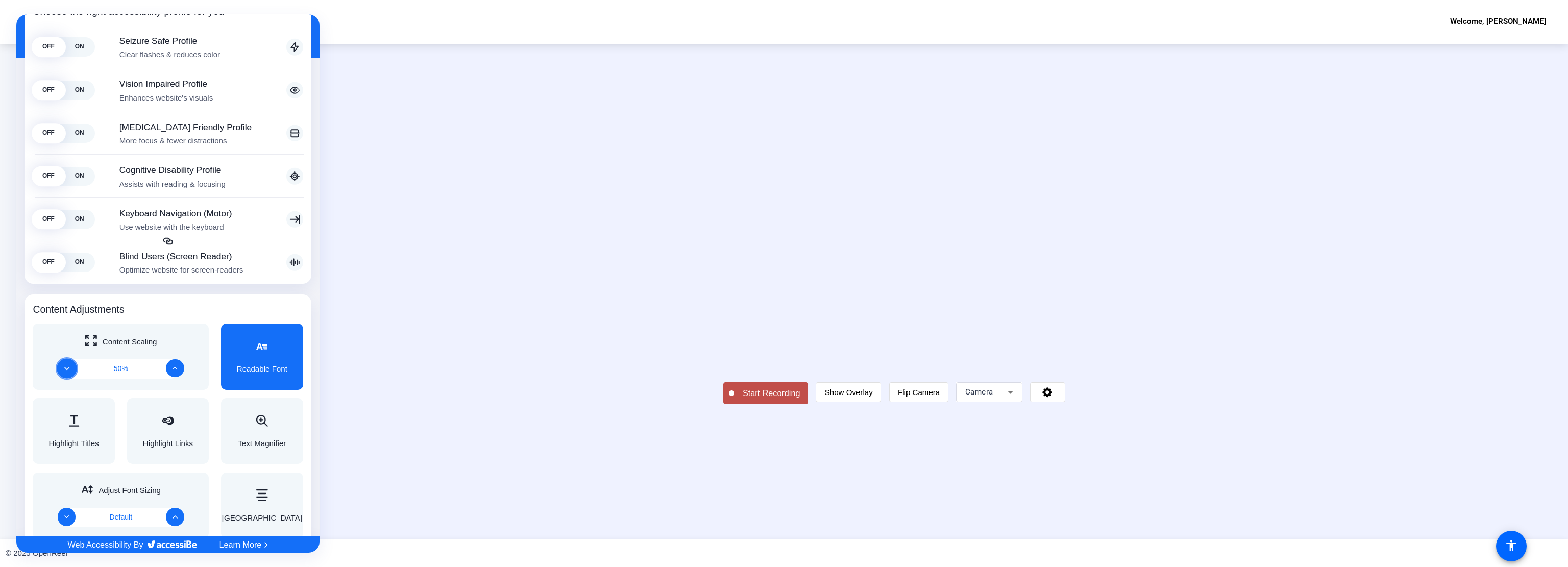
click at [66, 371] on button "Decrease" at bounding box center [66, 368] width 20 height 20
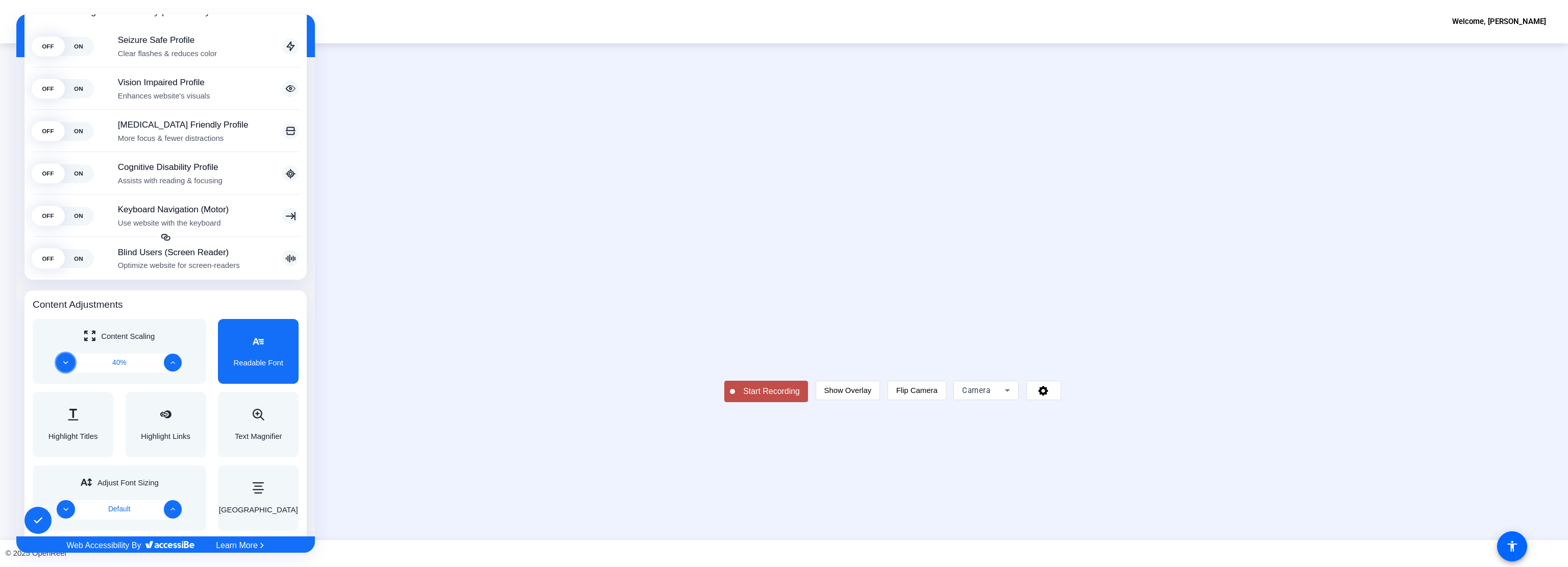
click at [66, 371] on button "Decrease" at bounding box center [66, 362] width 20 height 20
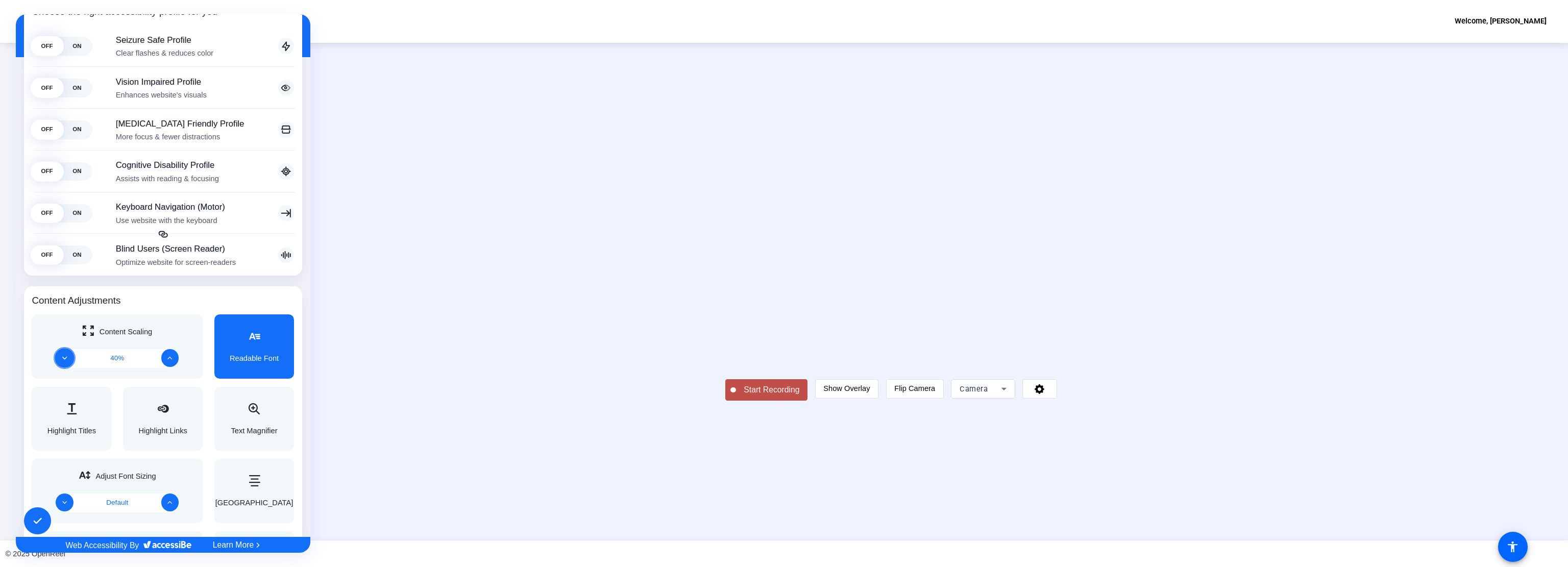
scroll to position [138, 0]
click at [68, 358] on button "Decrease" at bounding box center [65, 357] width 20 height 20
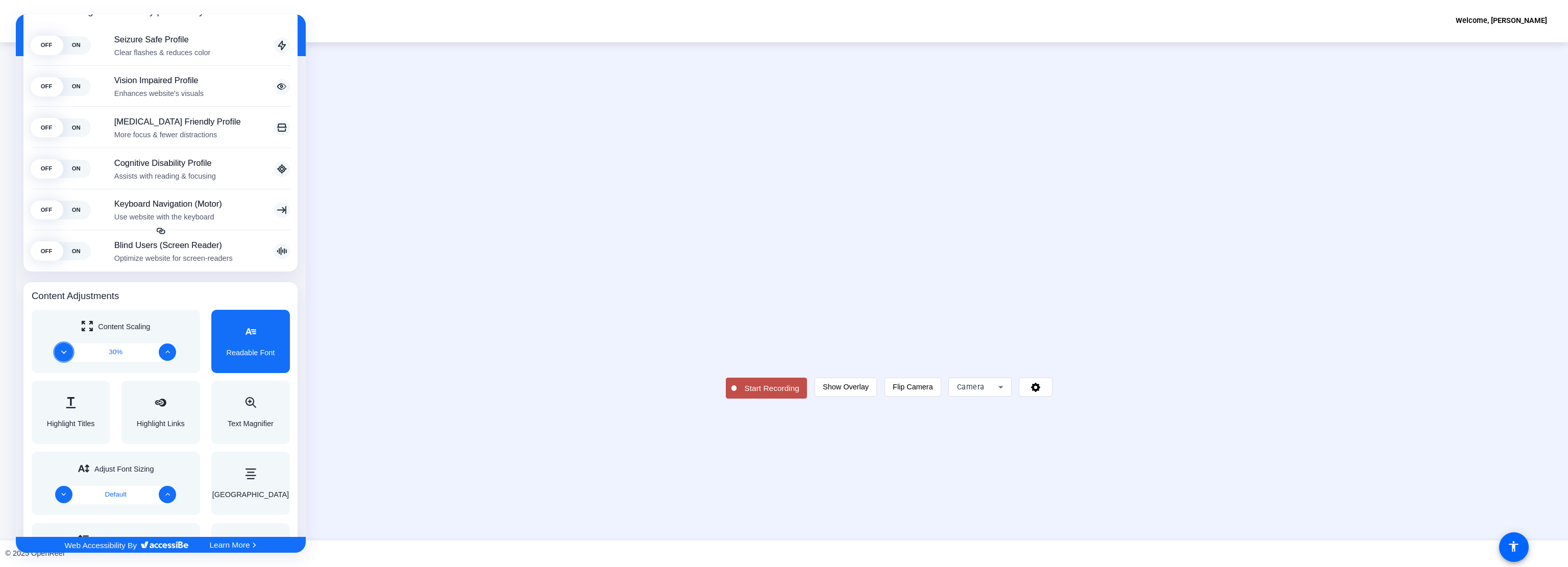
scroll to position [138, 0]
click at [1133, 461] on div at bounding box center [784, 283] width 1568 height 567
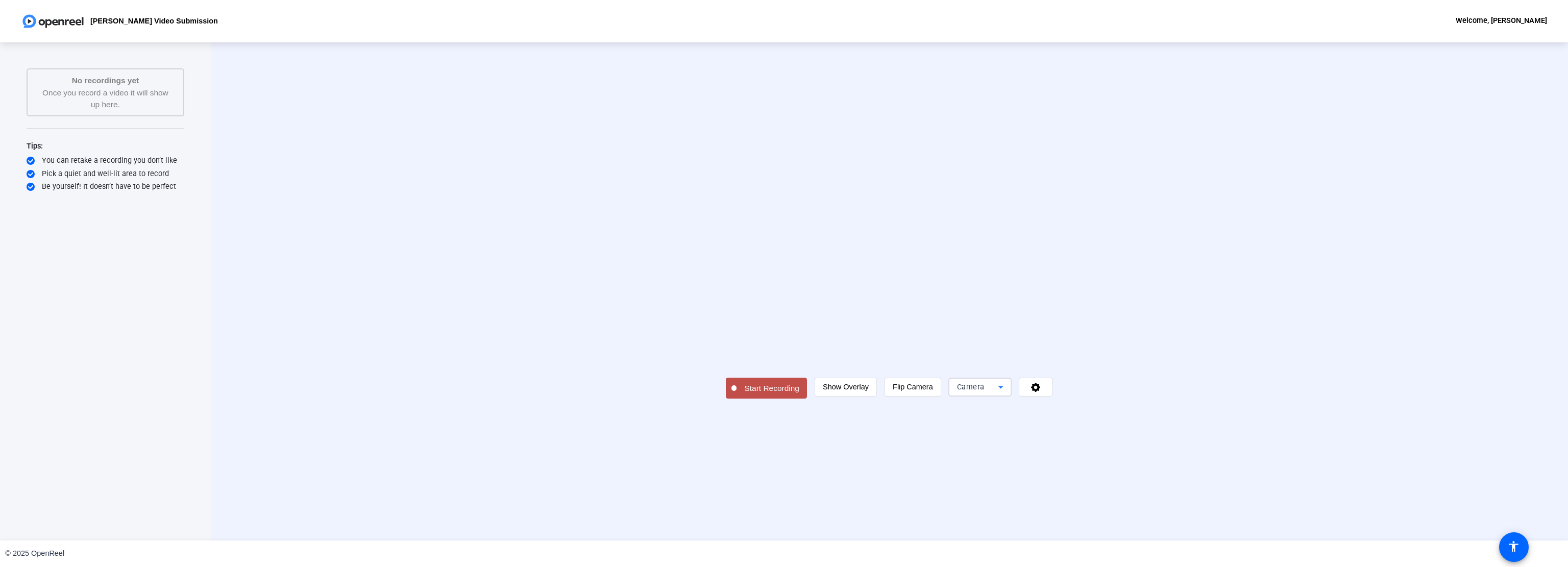
click at [1007, 394] on icon at bounding box center [1001, 388] width 13 height 13
click at [1133, 458] on div at bounding box center [784, 283] width 1568 height 567
click at [1513, 536] on span at bounding box center [1513, 547] width 25 height 25
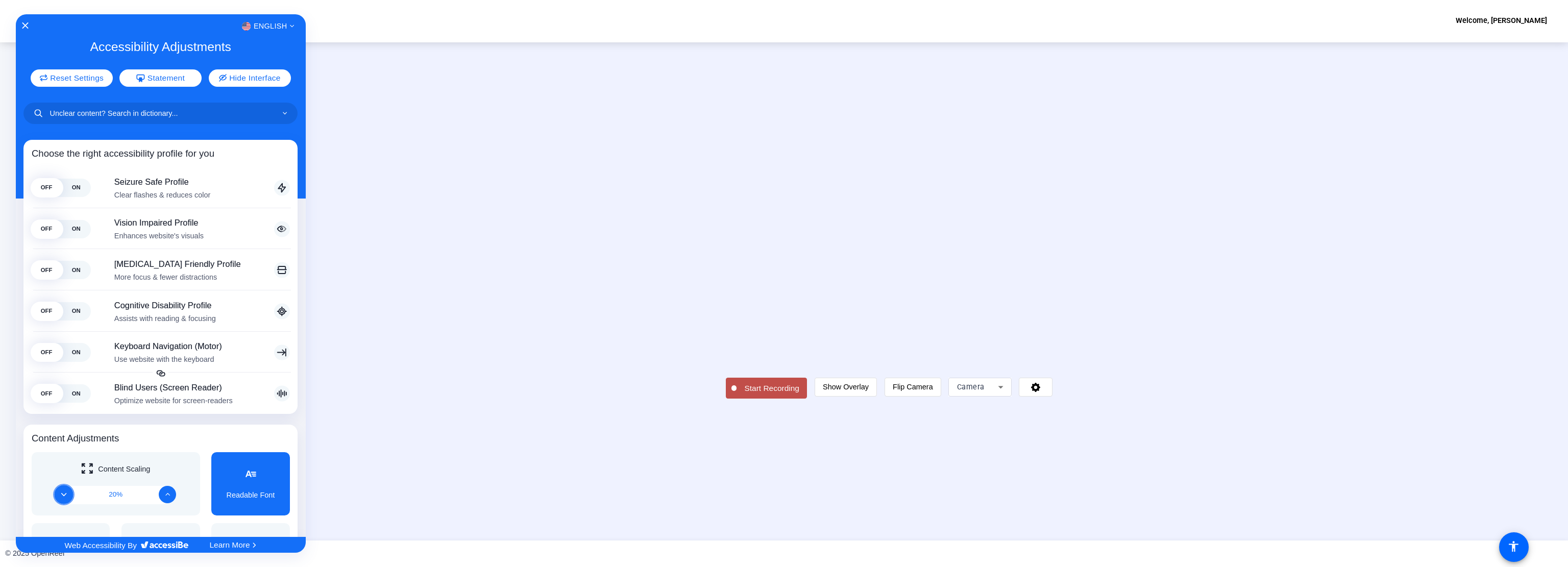
click at [62, 491] on button "Decrease" at bounding box center [63, 495] width 19 height 19
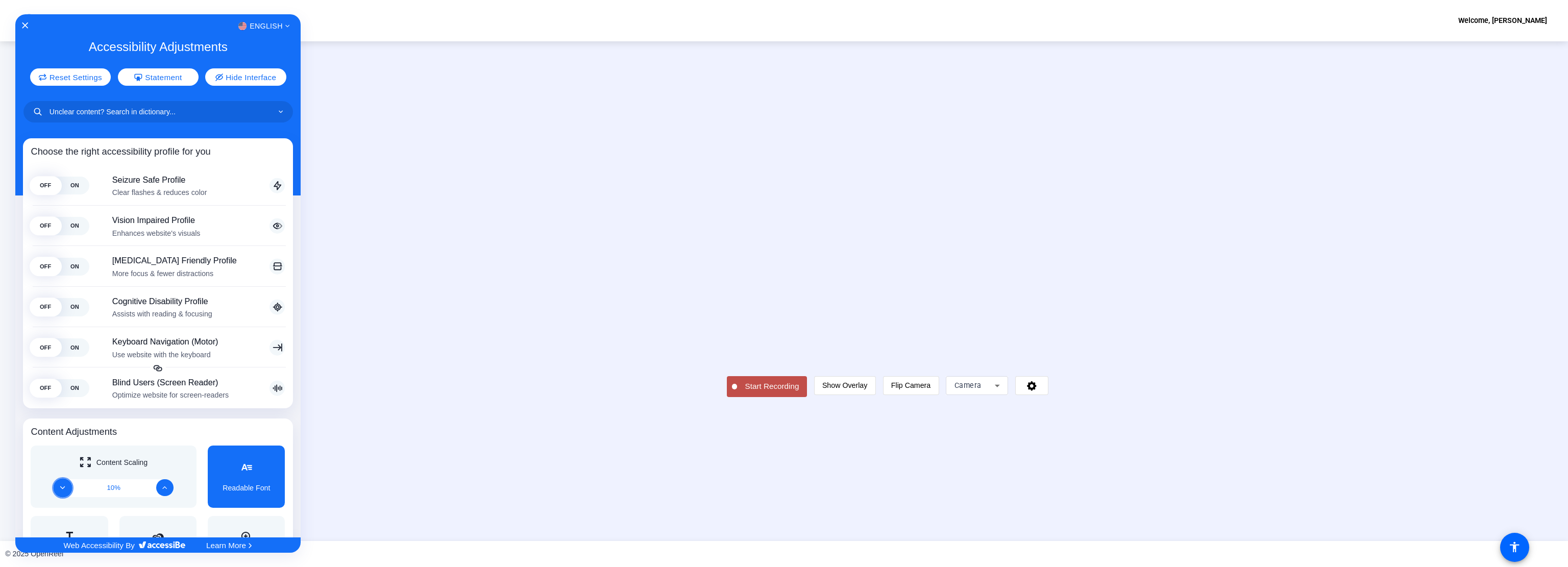
click at [61, 489] on button "Decrease" at bounding box center [63, 487] width 19 height 19
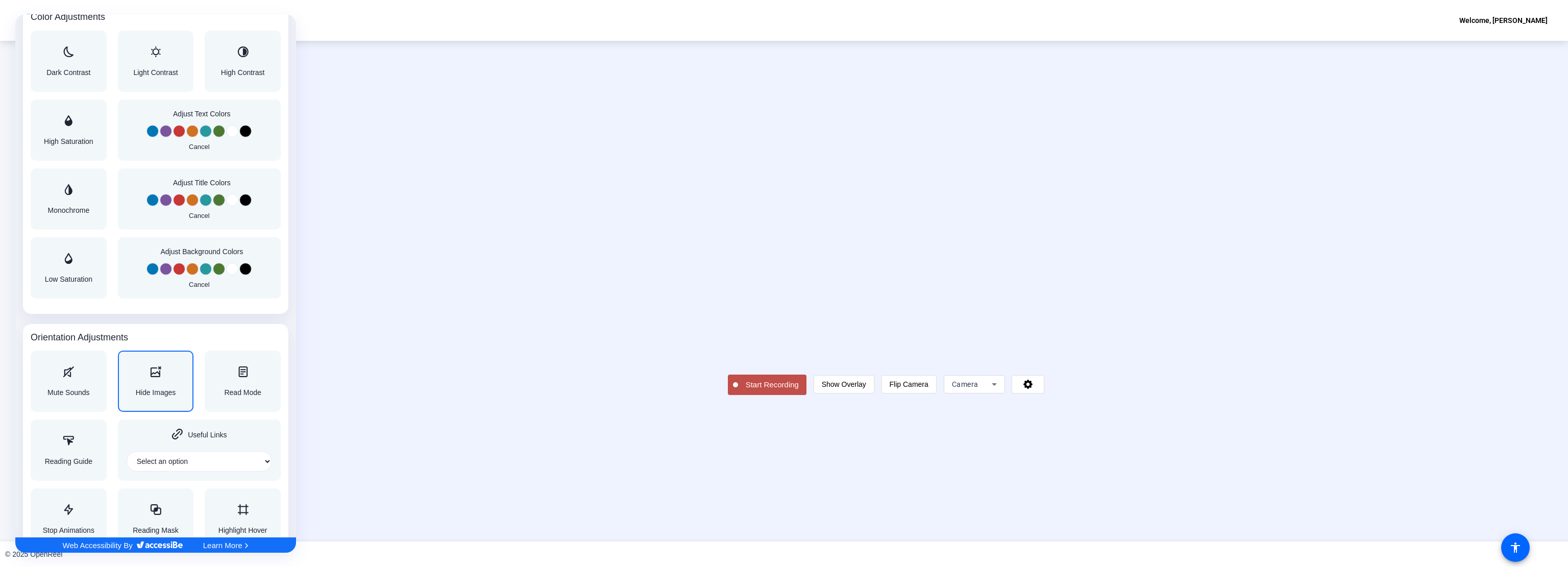
scroll to position [868, 0]
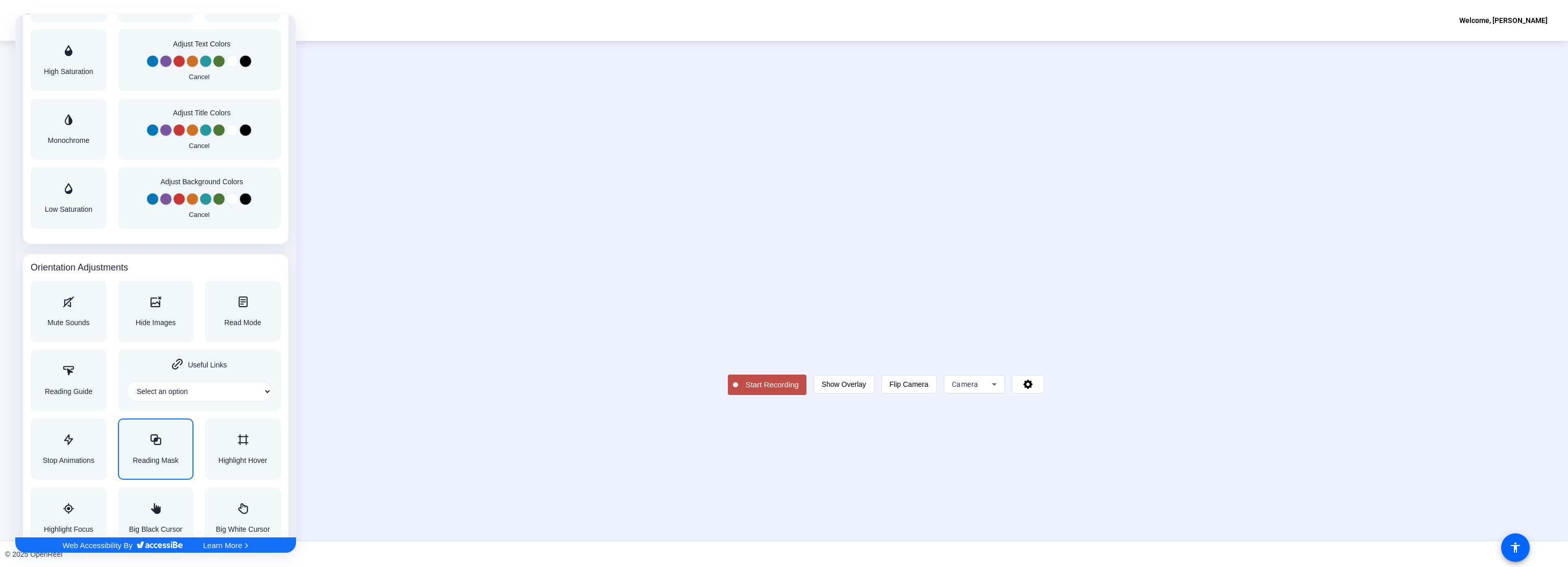
click at [167, 451] on div "Reading Mask" at bounding box center [155, 449] width 46 height 30
click at [188, 387] on select "Select an option" at bounding box center [199, 392] width 146 height 20
click at [370, 409] on div at bounding box center [784, 283] width 1568 height 567
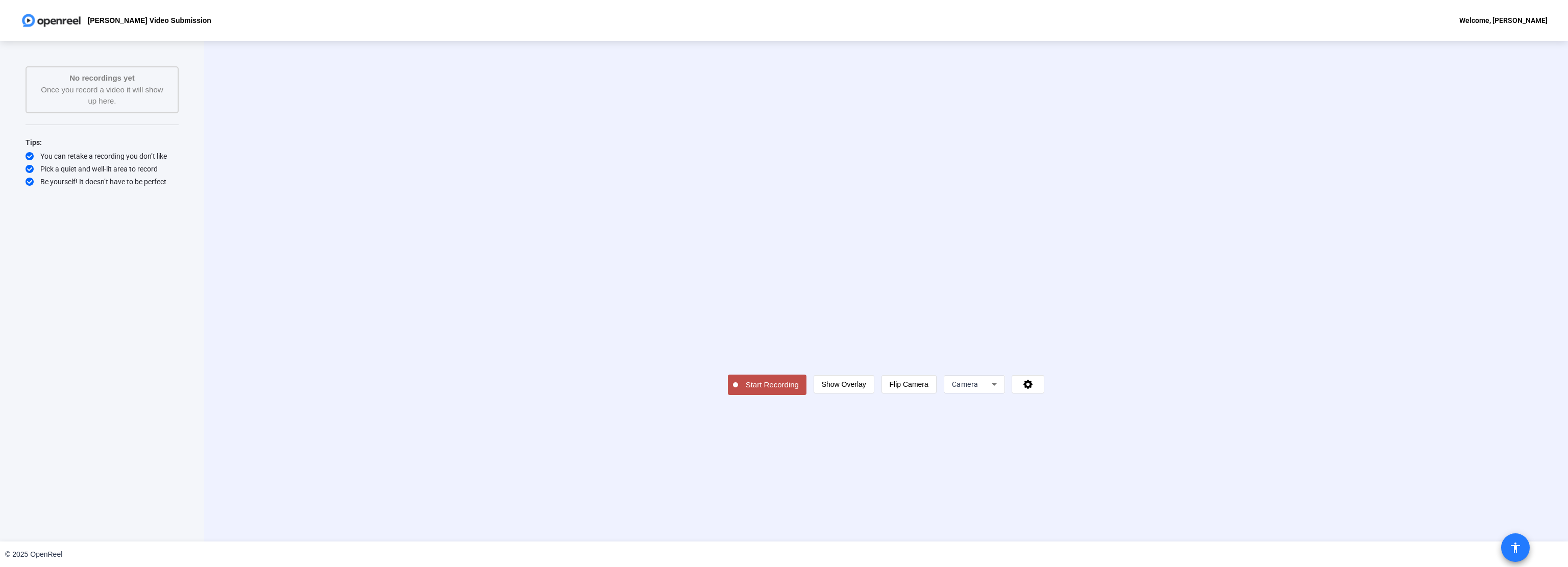
click at [1513, 536] on span at bounding box center [1516, 548] width 25 height 25
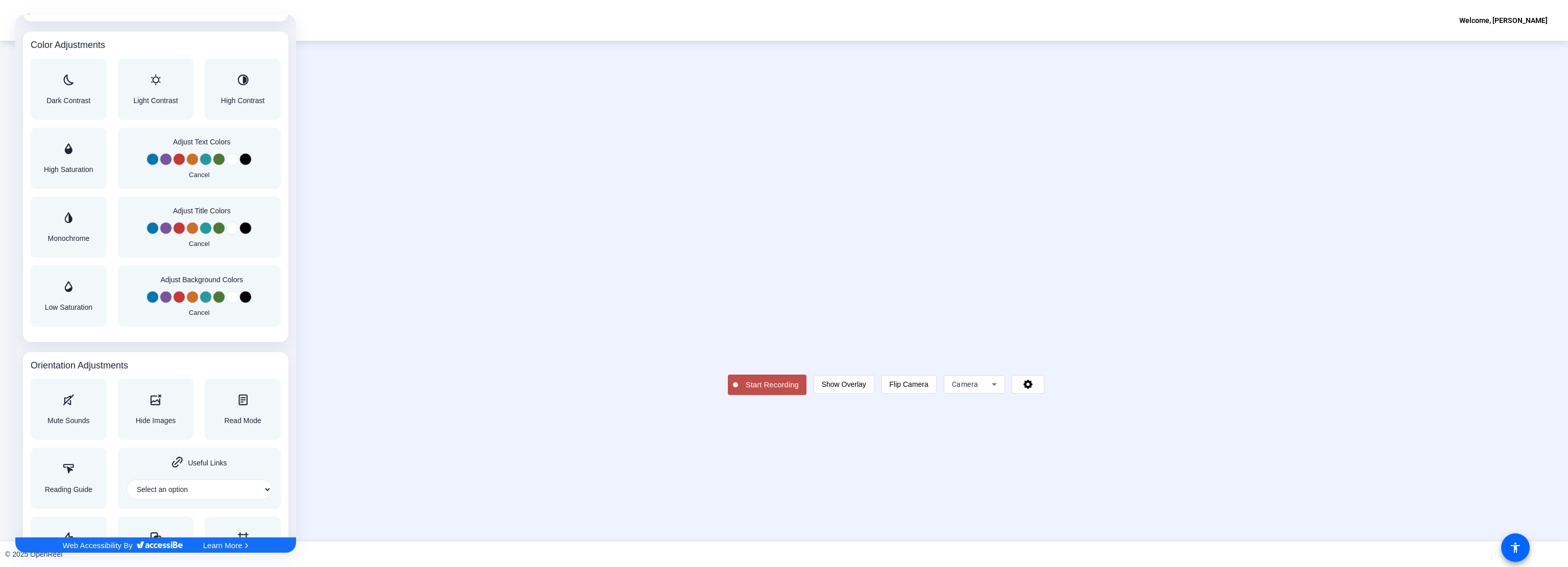
scroll to position [868, 0]
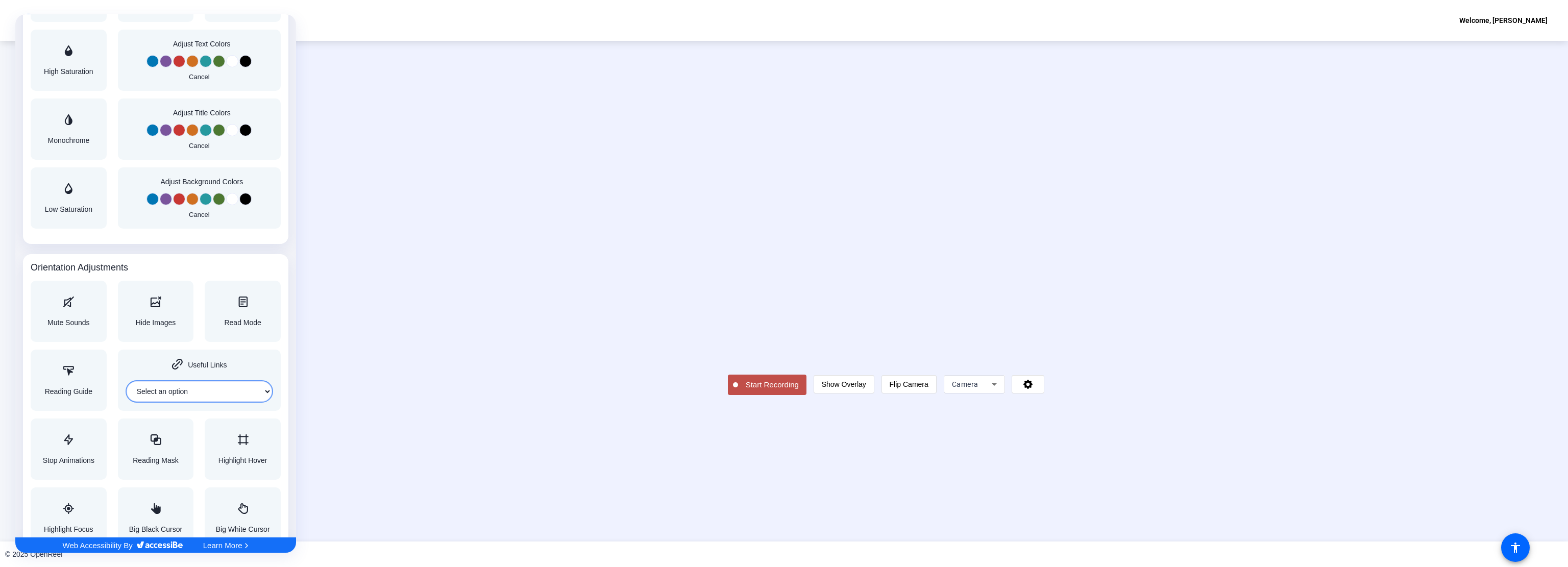
click at [237, 397] on select "Select an option Home Header Footer Main content" at bounding box center [199, 392] width 146 height 20
click at [390, 384] on div at bounding box center [784, 283] width 1568 height 567
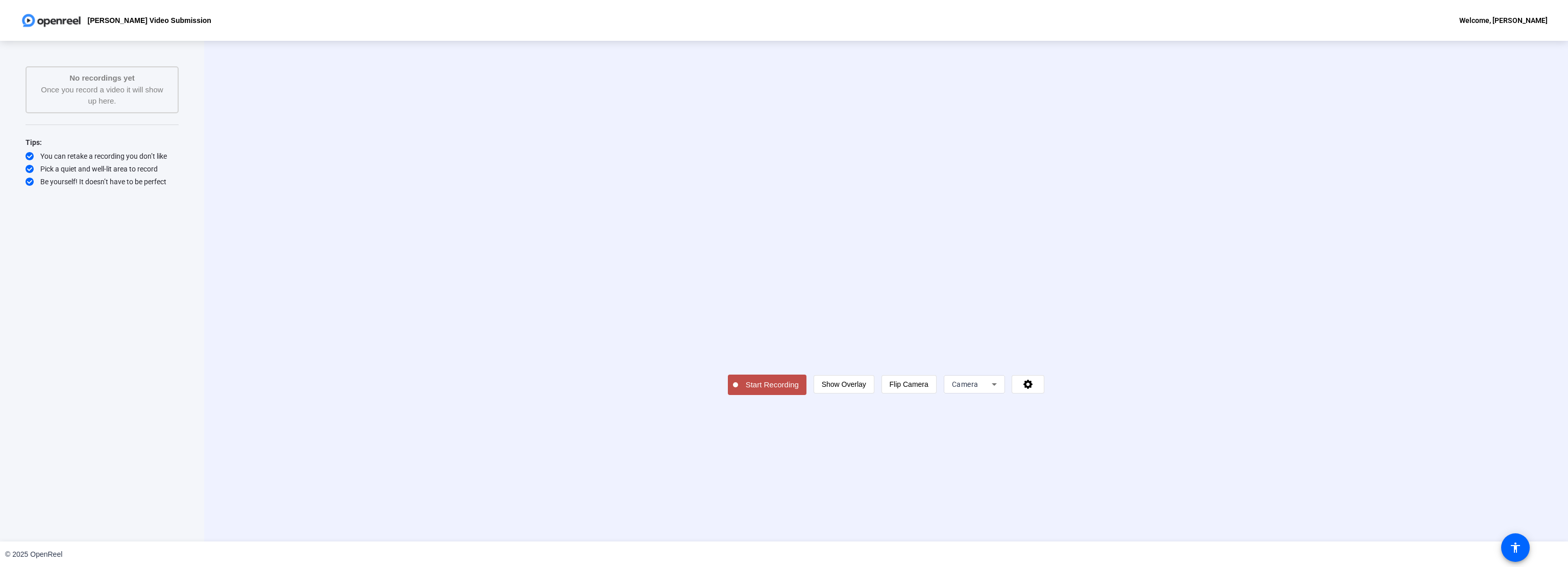
scroll to position [0, 0]
click at [1512, 539] on span at bounding box center [1516, 548] width 25 height 25
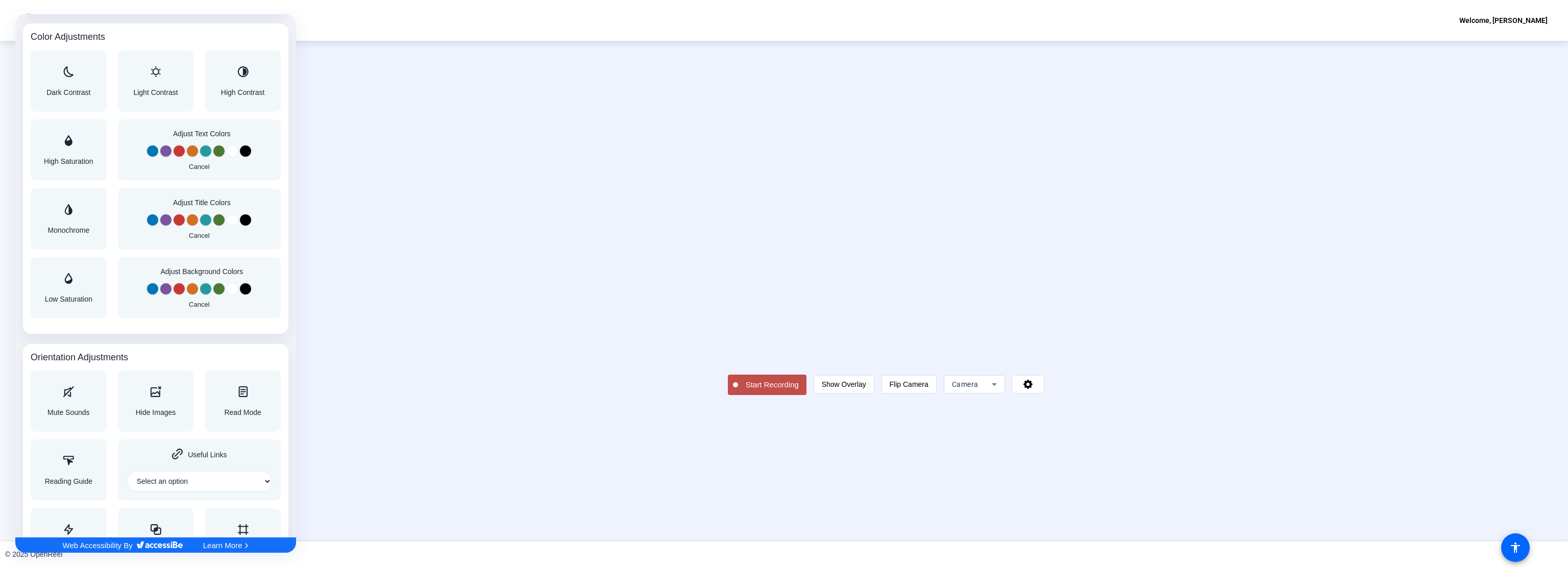
scroll to position [893, 0]
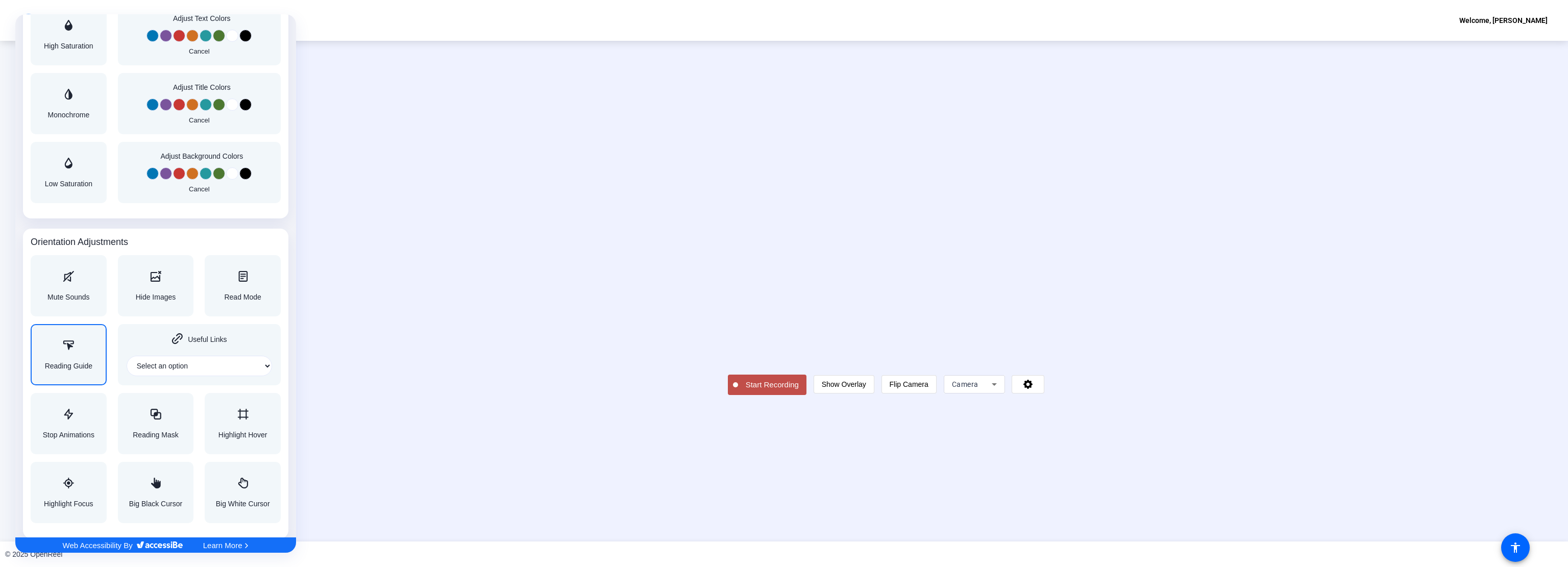
click at [86, 359] on div "Reading Guide" at bounding box center [68, 354] width 47 height 30
click at [210, 339] on span "Useful Links" at bounding box center [207, 339] width 39 height 7
click at [213, 365] on select "Select an option Home Header Footer Main content" at bounding box center [199, 366] width 146 height 20
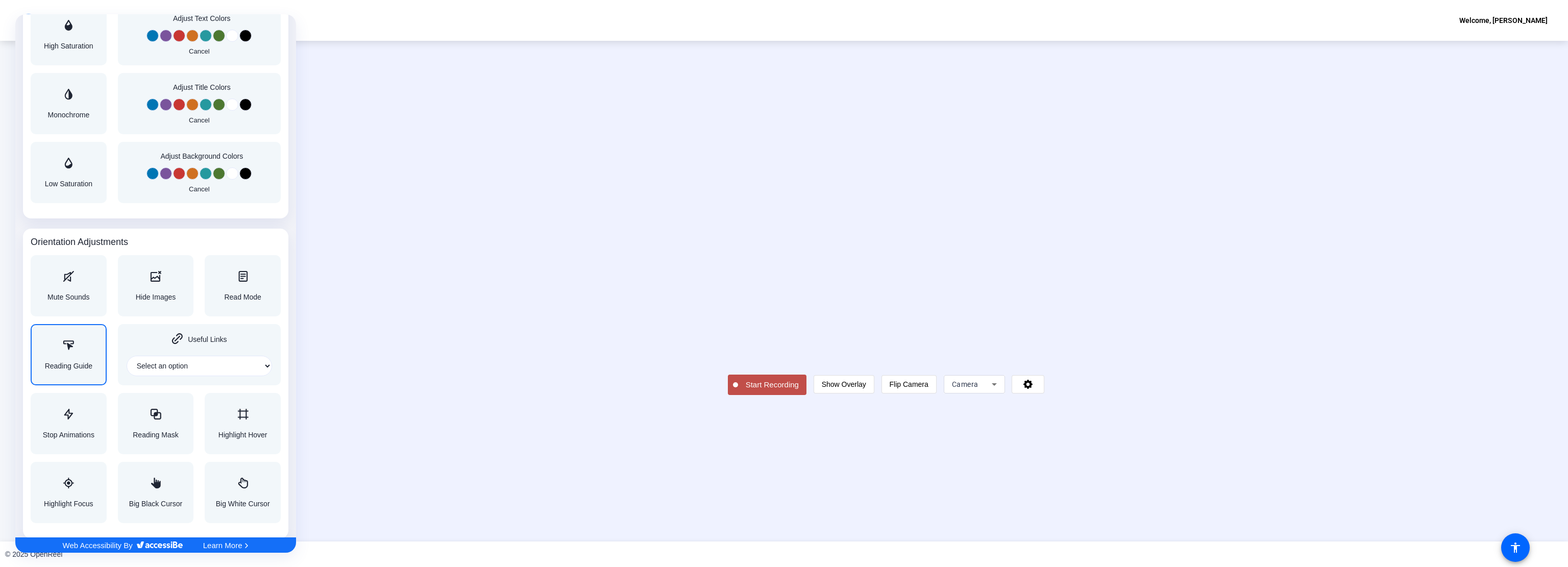
click at [207, 367] on select "Select an option Home Header Footer Main content" at bounding box center [199, 366] width 146 height 20
select select "homepage"
click at [127, 356] on select "Select an option Home Header Footer Main content" at bounding box center [199, 366] width 146 height 20
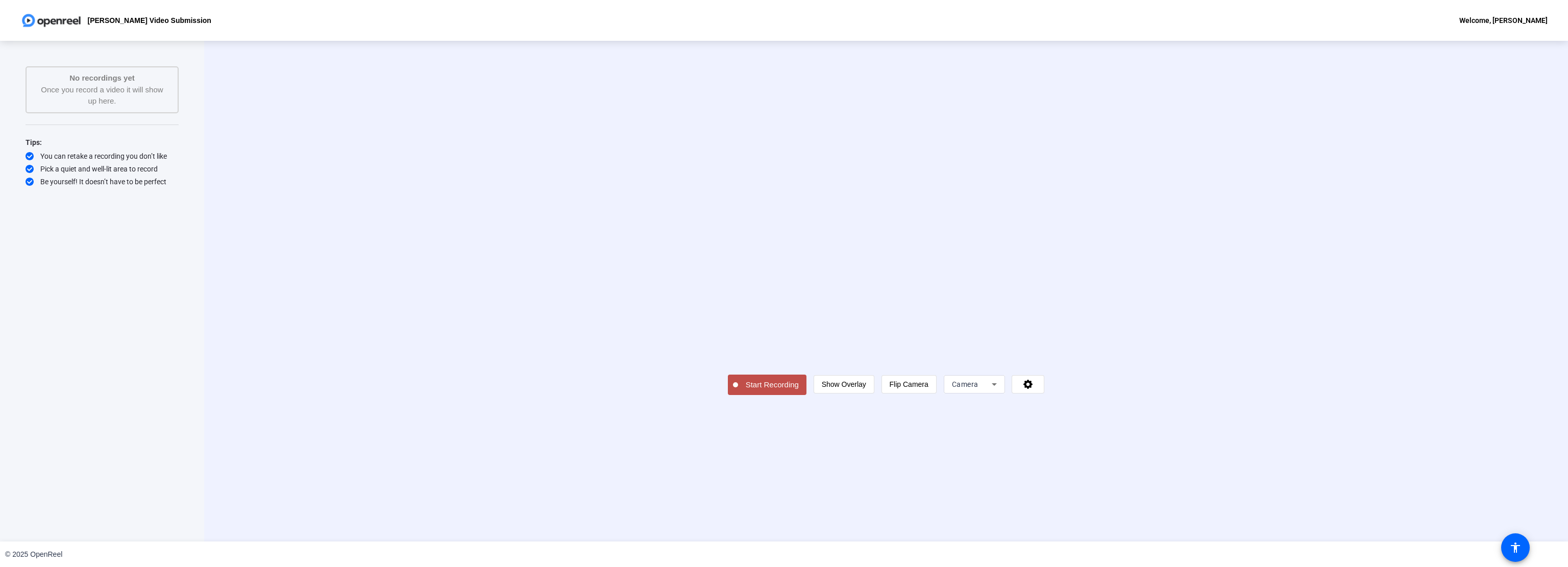
scroll to position [0, 0]
click at [872, 395] on span at bounding box center [844, 384] width 57 height 25
click at [1044, 397] on span at bounding box center [1028, 384] width 31 height 25
click at [1114, 458] on div at bounding box center [784, 283] width 1568 height 567
click at [1000, 390] on icon at bounding box center [994, 384] width 12 height 12
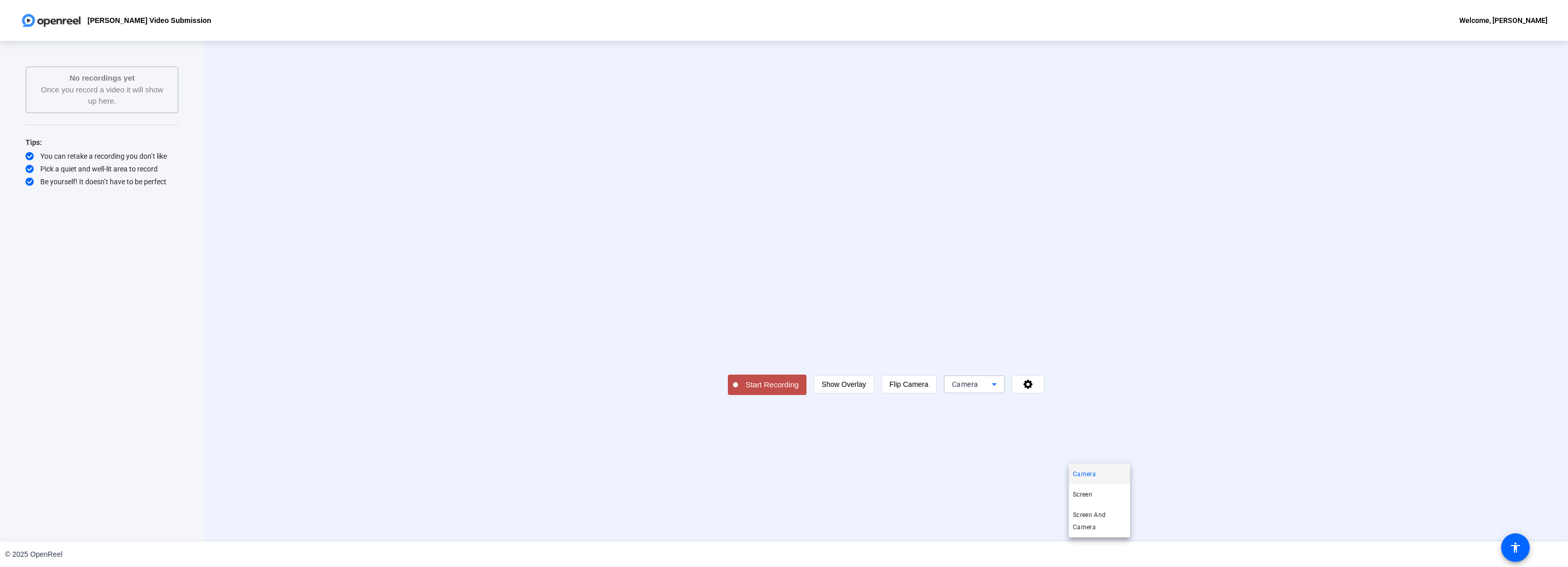
click at [1304, 440] on div at bounding box center [784, 283] width 1568 height 567
click at [1511, 539] on span at bounding box center [1516, 548] width 25 height 25
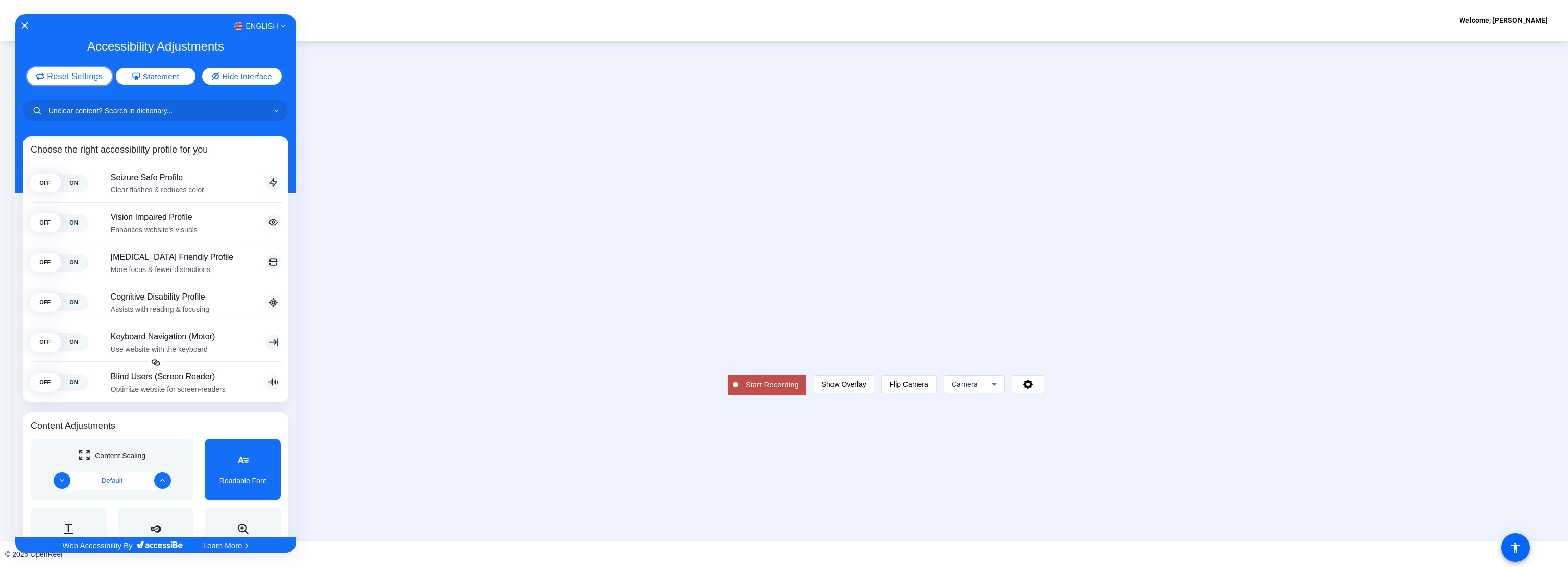
click at [66, 74] on span "Reset Settings" at bounding box center [75, 76] width 55 height 8
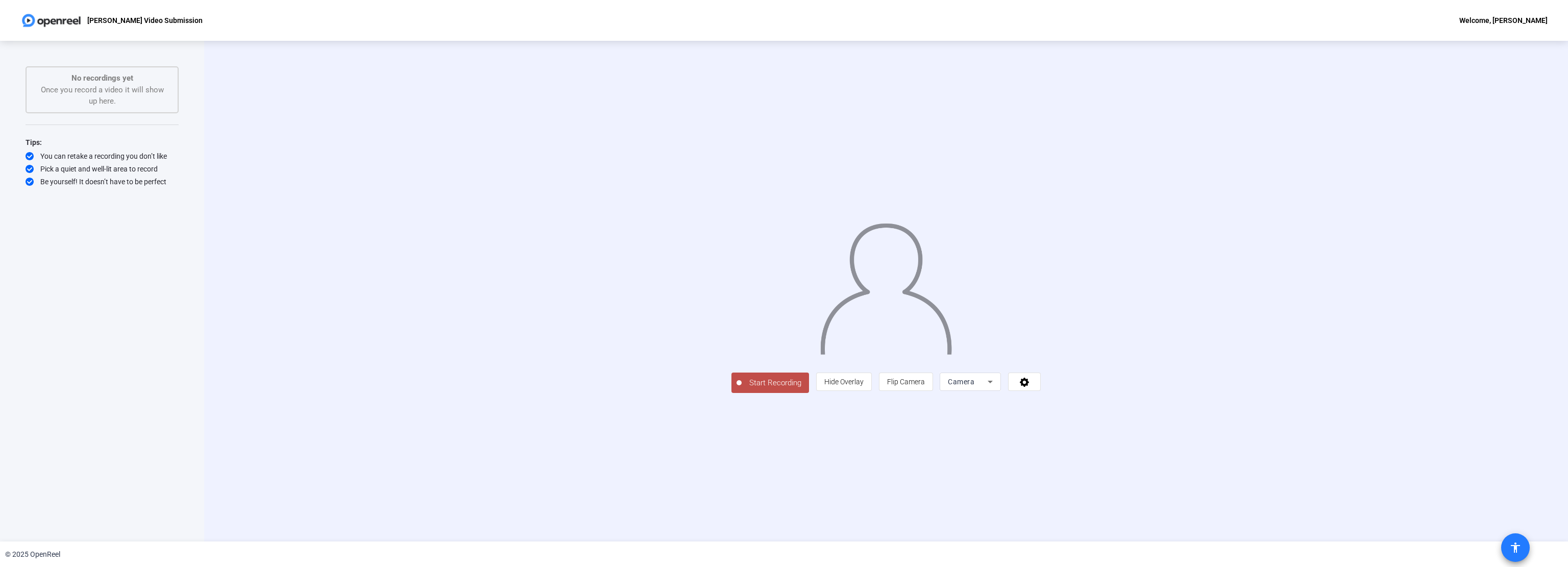
click at [1514, 541] on span at bounding box center [1516, 548] width 25 height 25
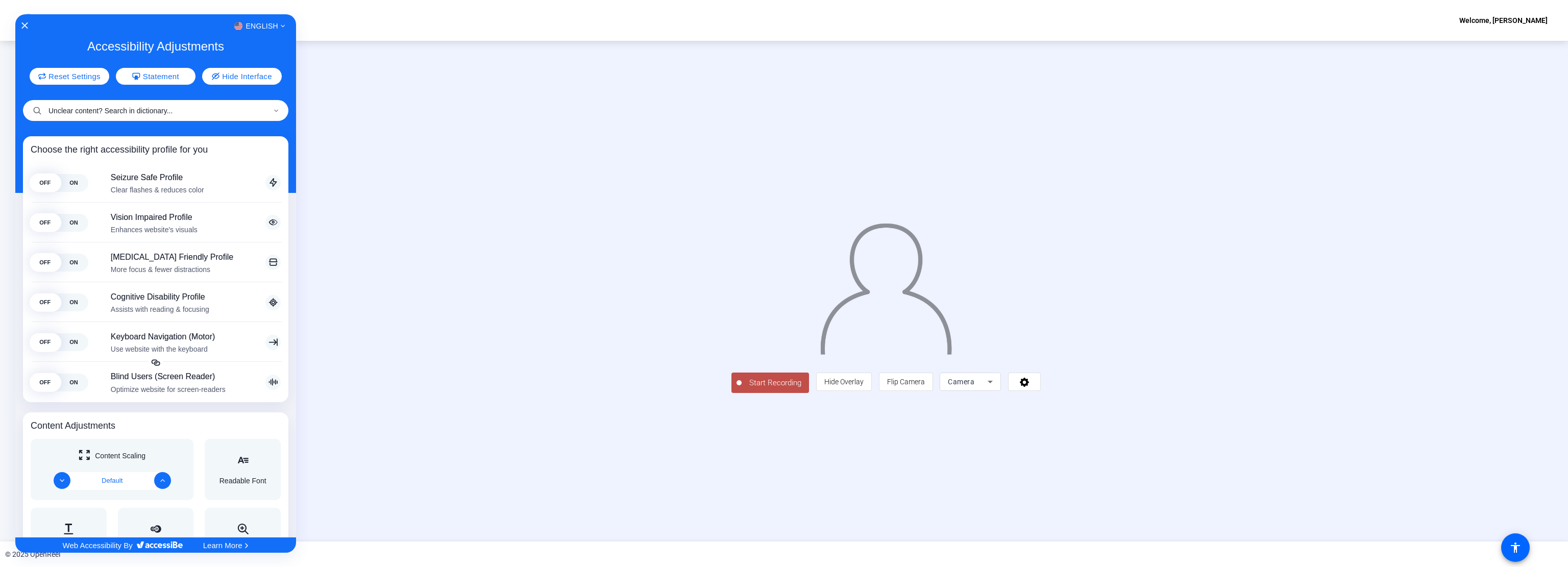
click at [267, 111] on input "Unclear content? Search in dictionary..." at bounding box center [156, 110] width 266 height 21
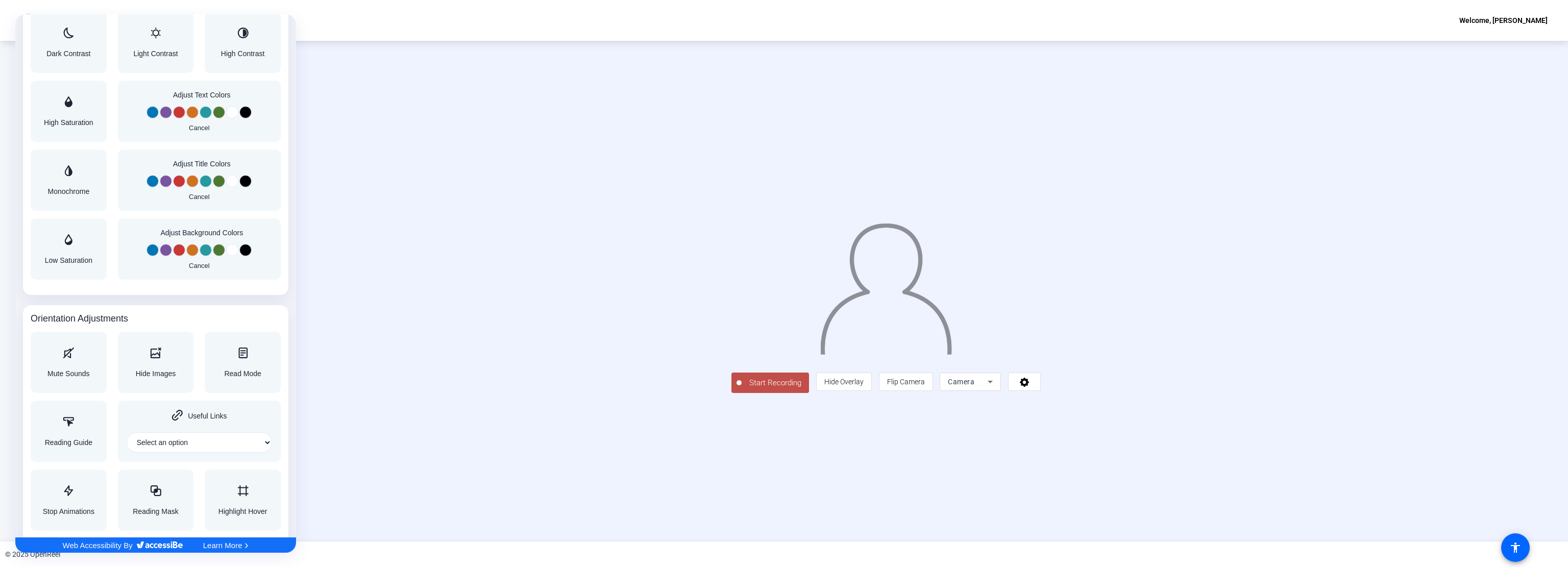
scroll to position [893, 0]
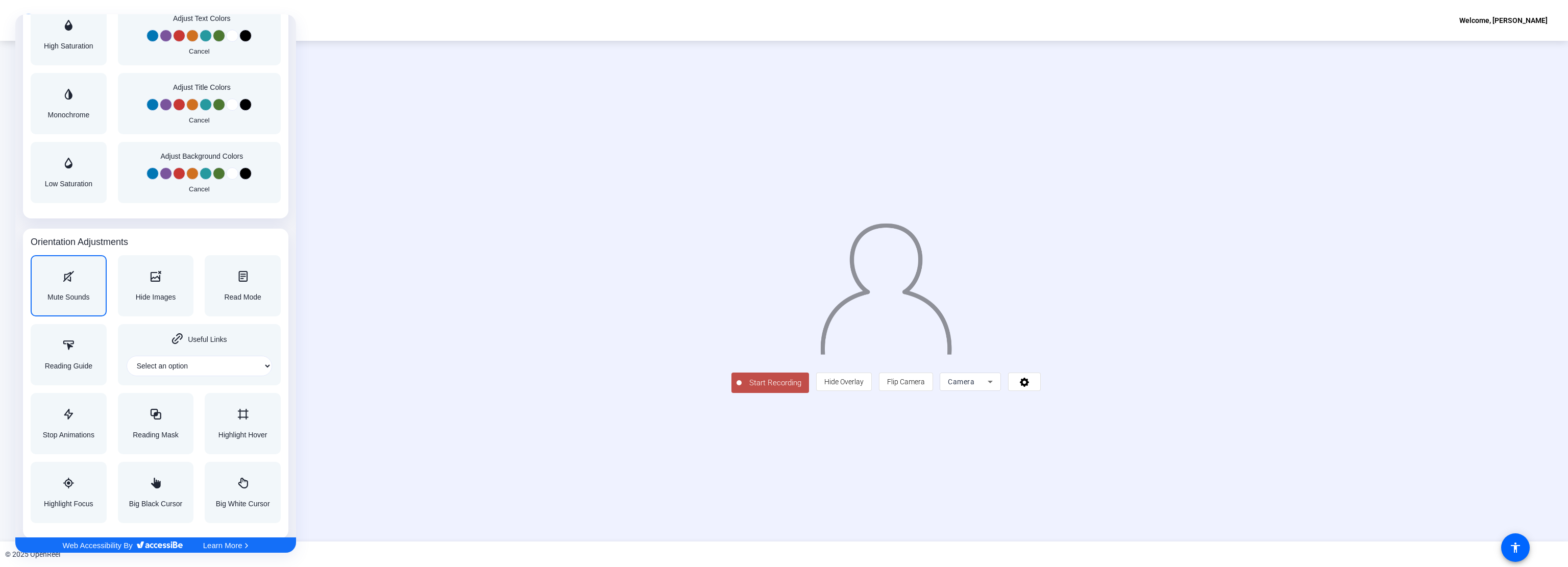
click at [66, 289] on div "Mute Sounds" at bounding box center [68, 285] width 42 height 30
click at [954, 457] on div at bounding box center [784, 283] width 1568 height 567
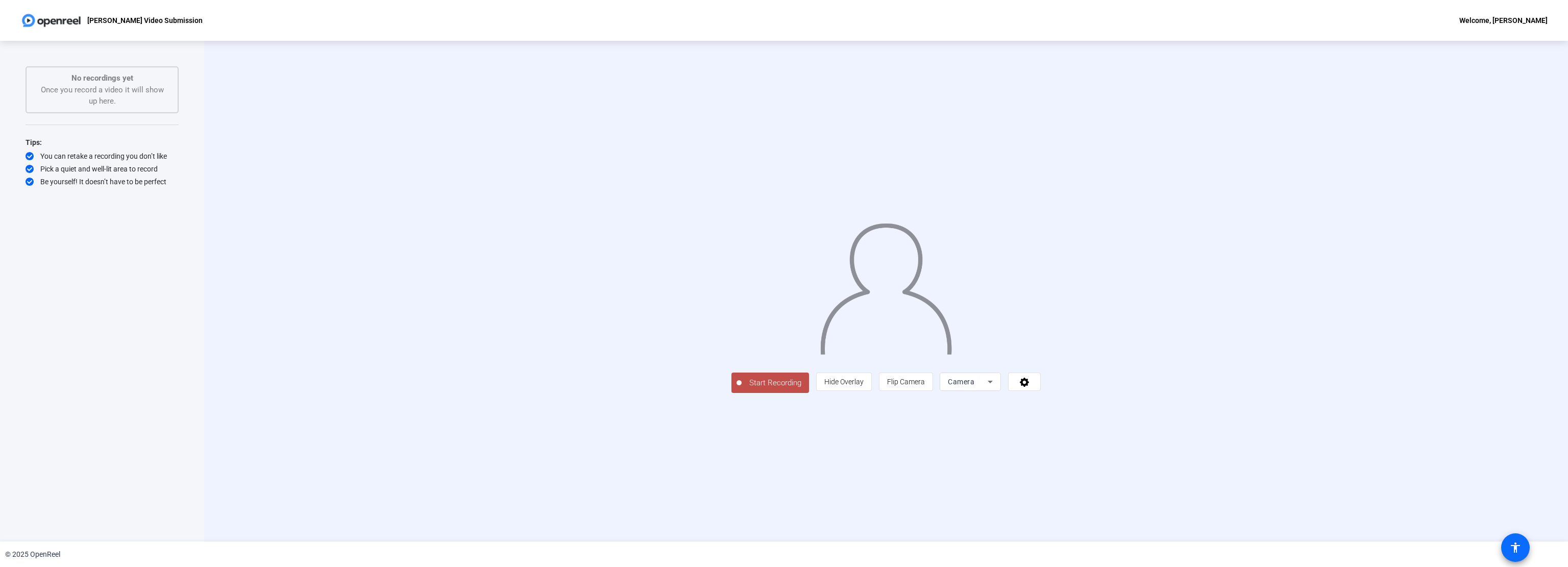
click at [1517, 536] on span at bounding box center [1516, 548] width 25 height 25
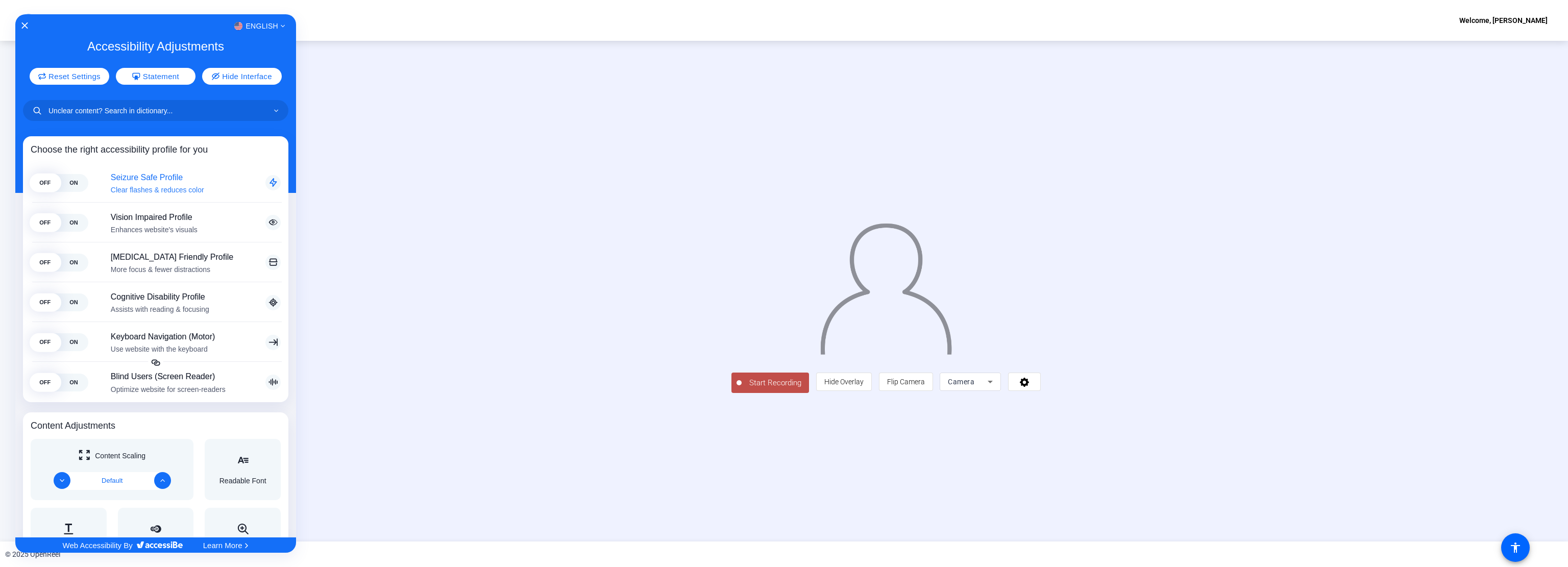
click at [69, 181] on span "ON" at bounding box center [73, 182] width 28 height 18
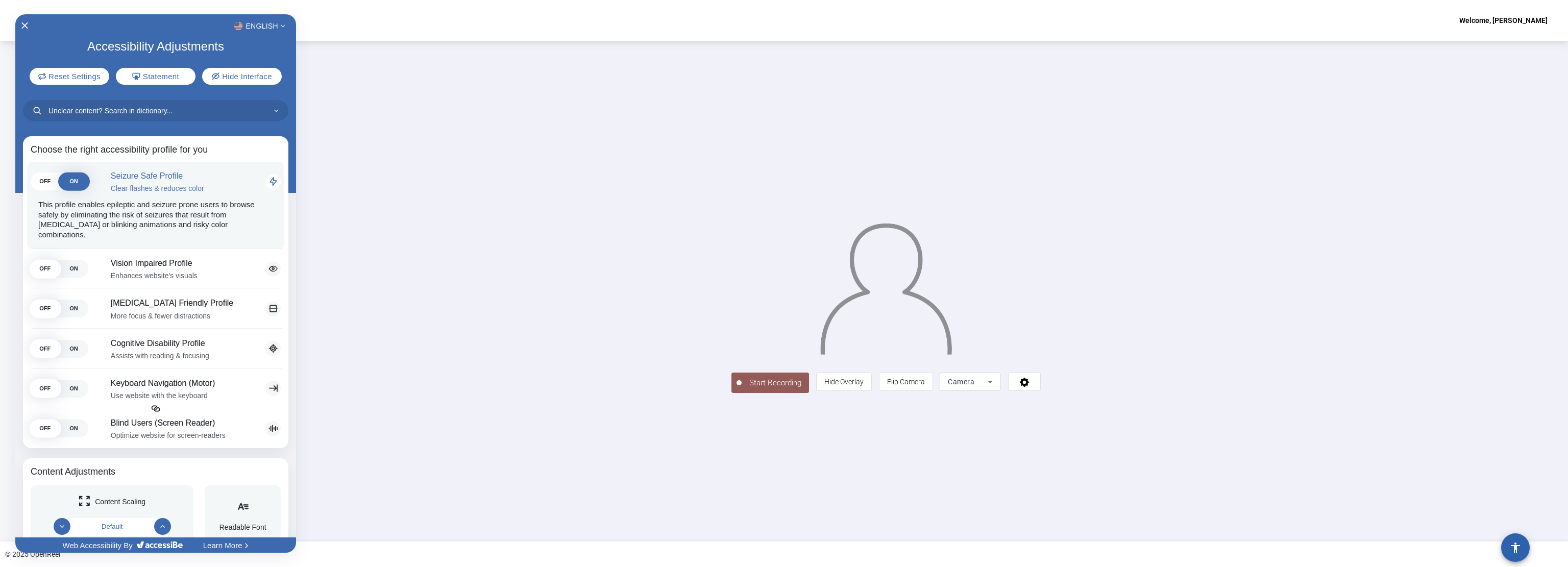
click at [44, 182] on span "OFF" at bounding box center [44, 181] width 28 height 18
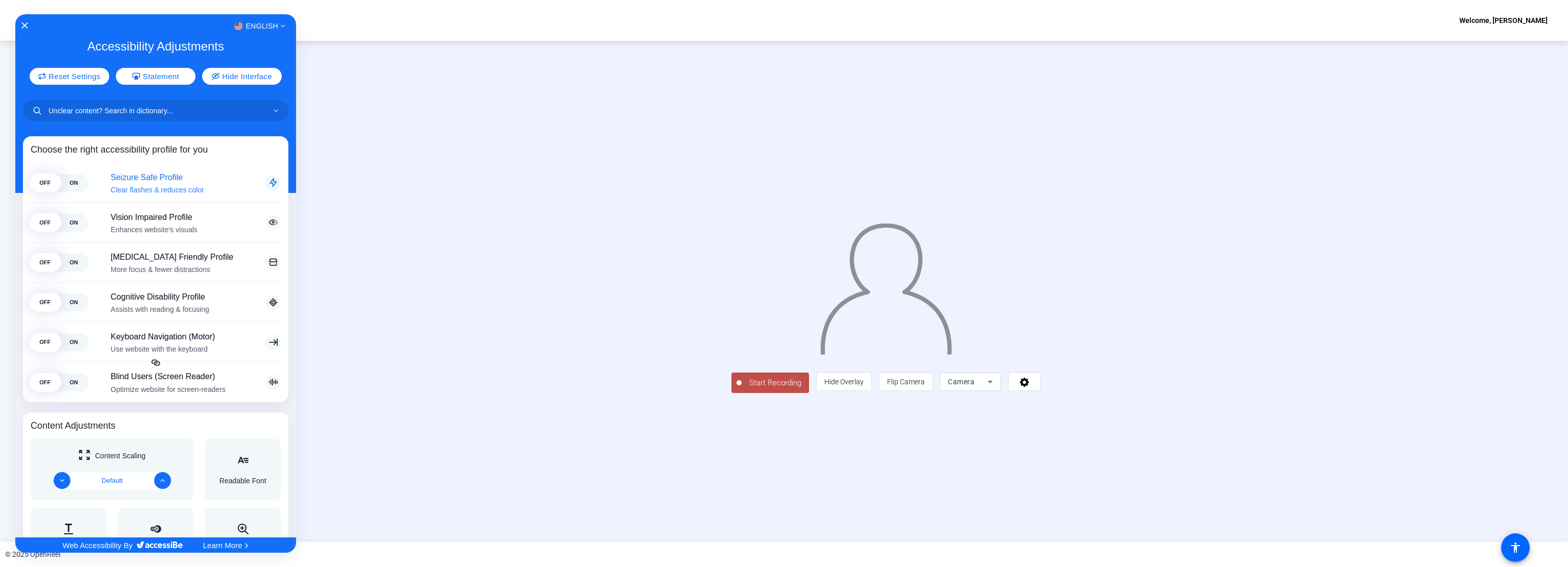
click at [128, 111] on input "Unclear content? Search in dictionary..." at bounding box center [156, 110] width 266 height 21
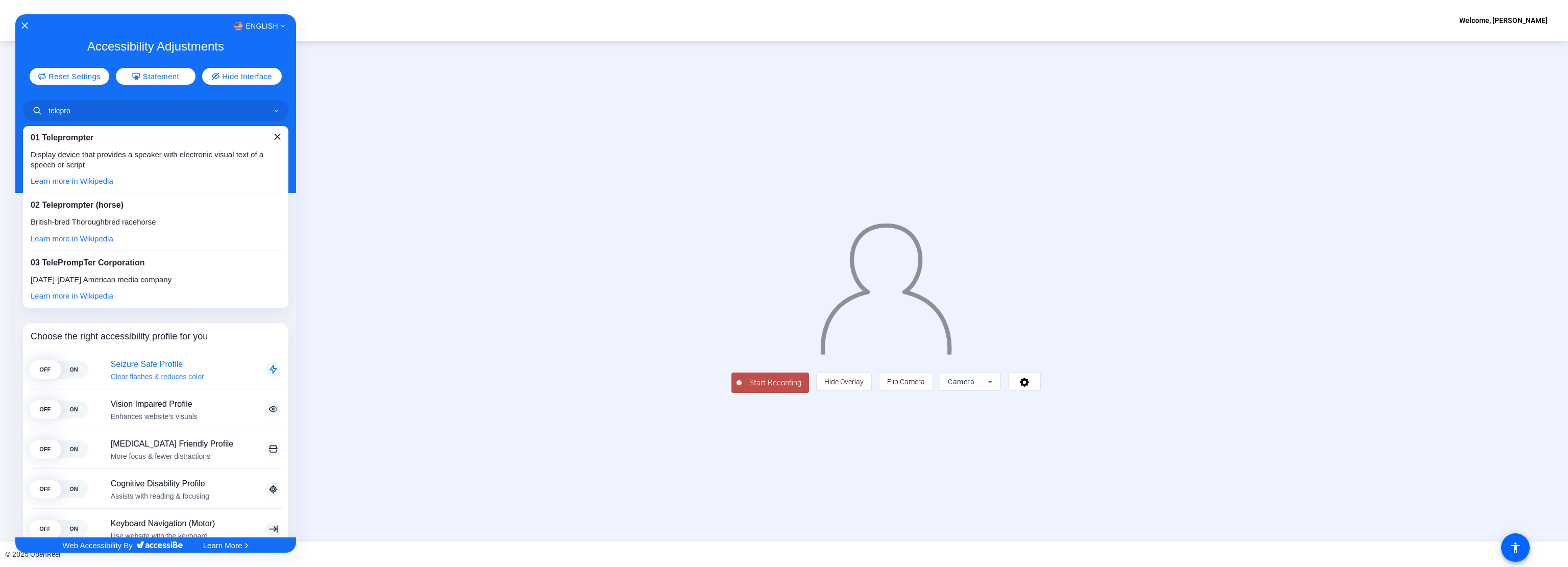
type input "telepro"
click at [75, 138] on span "01 Teleprompter" at bounding box center [62, 138] width 63 height 9
click at [67, 181] on link "Learn more in Wikipedia" at bounding box center [72, 181] width 83 height 9
click at [1121, 456] on div at bounding box center [784, 283] width 1568 height 567
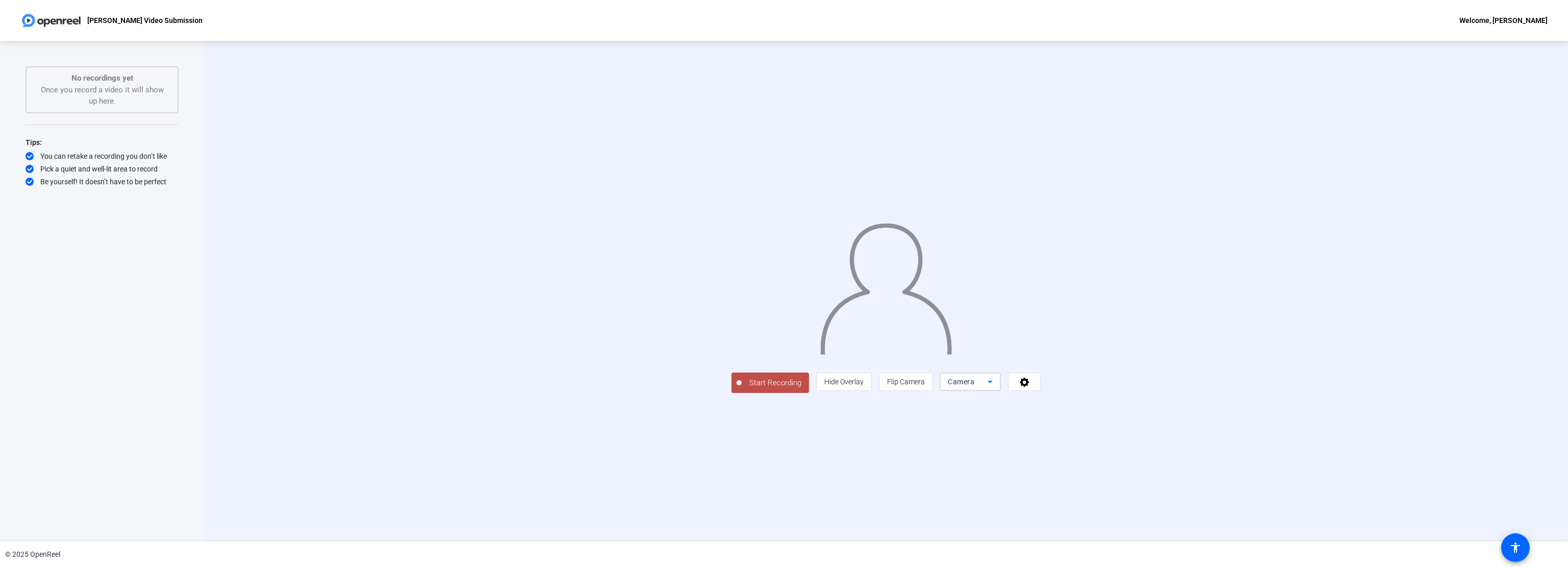
click at [993, 384] on icon at bounding box center [990, 382] width 5 height 3
click at [1113, 491] on mat-option "Screen" at bounding box center [1099, 494] width 61 height 20
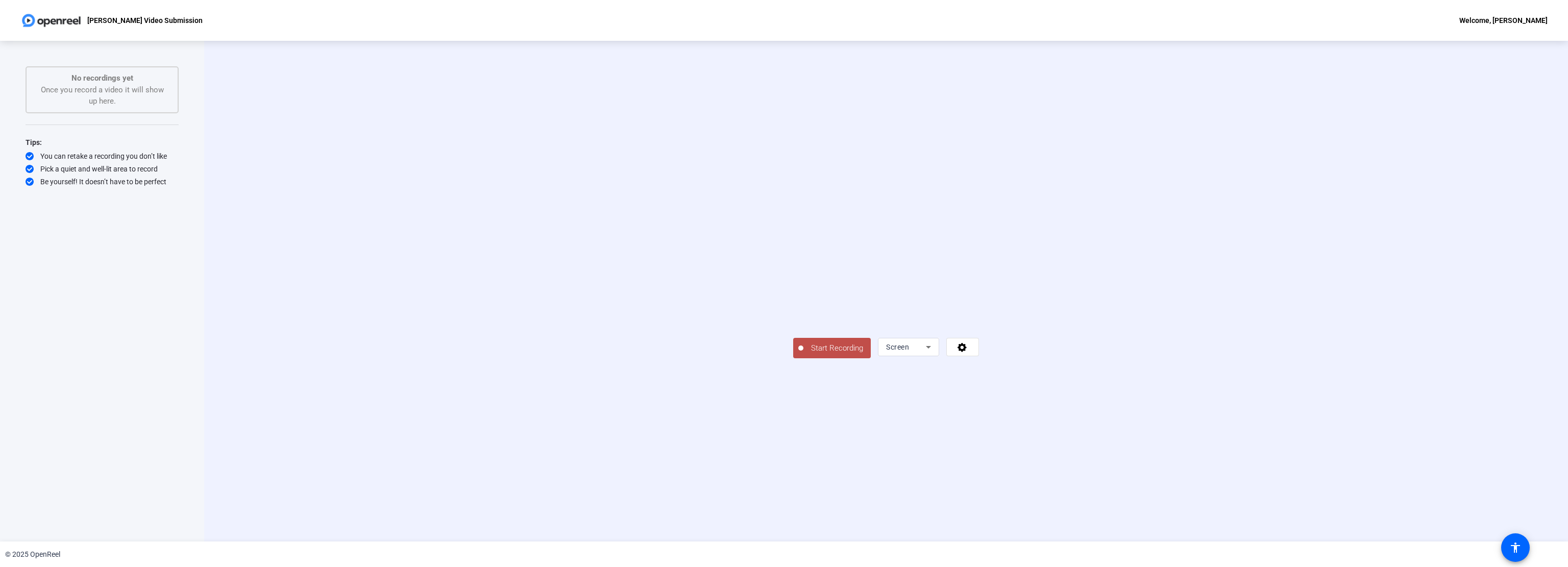
click at [935, 353] on icon at bounding box center [928, 346] width 12 height 12
click at [1108, 475] on mat-option "Camera" at bounding box center [1099, 474] width 61 height 20
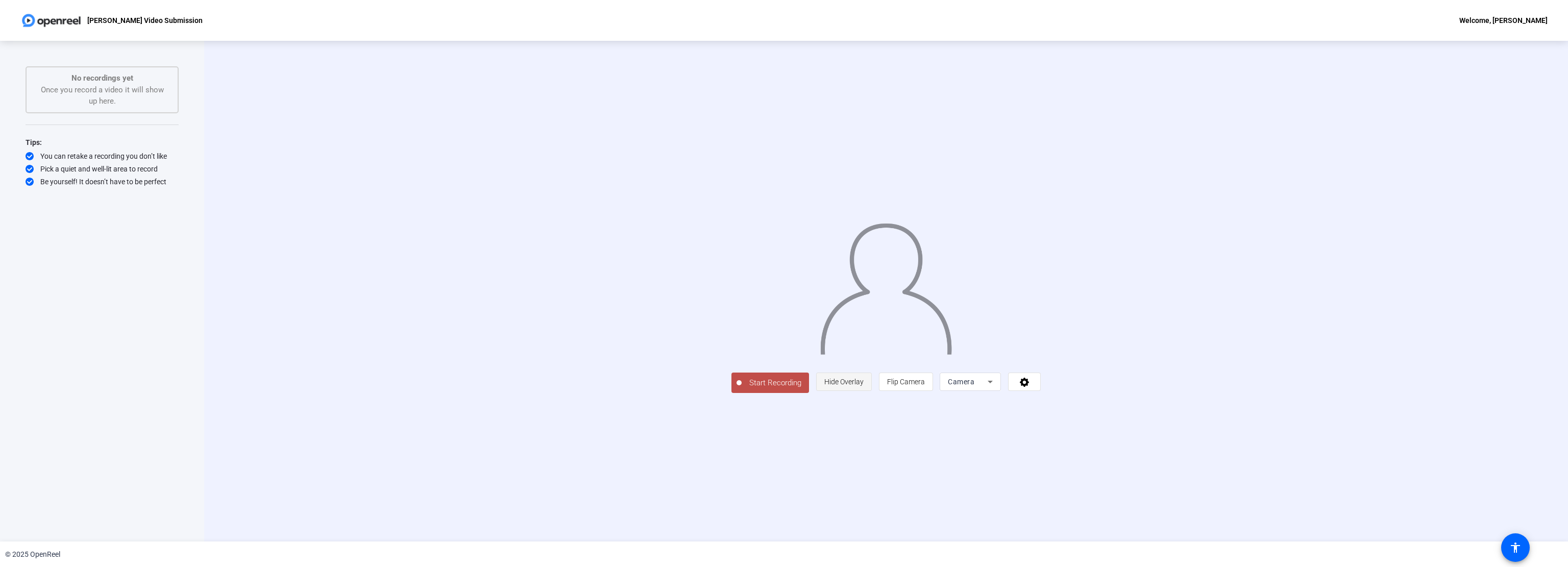
click at [863, 386] on span "Hide Overlay" at bounding box center [844, 381] width 39 height 8
click at [1032, 388] on icon at bounding box center [1026, 383] width 12 height 10
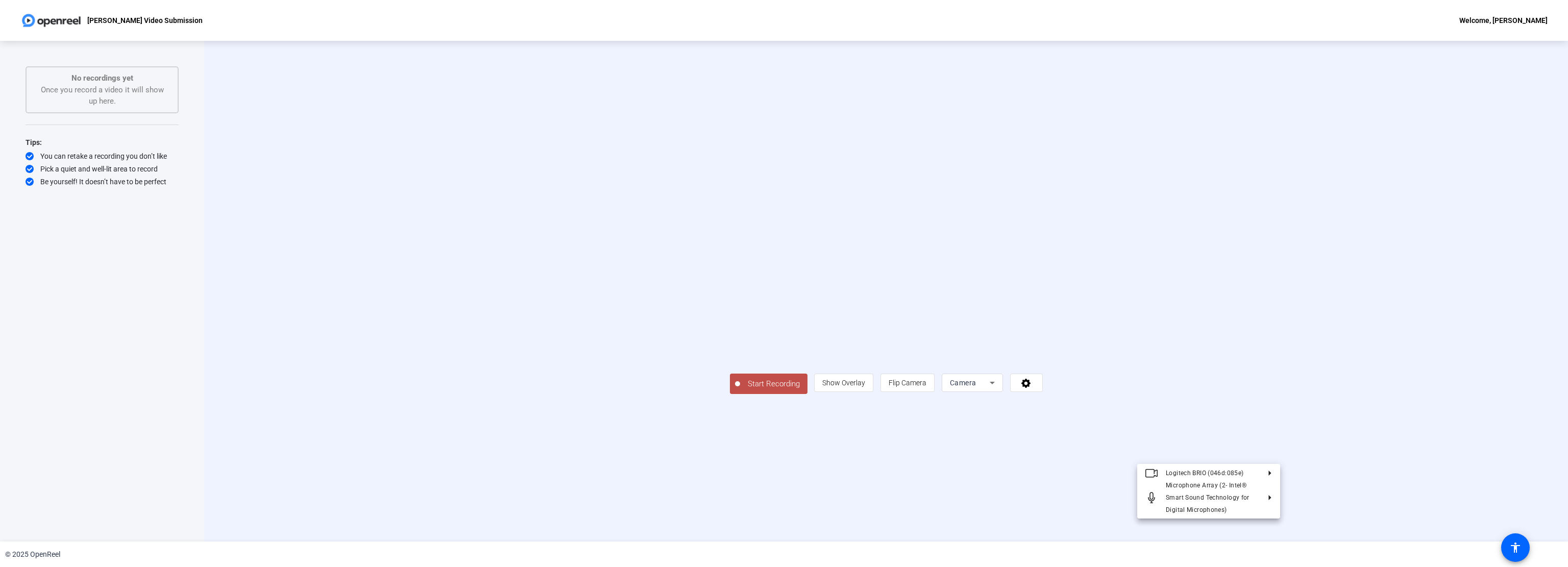
click at [1219, 402] on div at bounding box center [784, 283] width 1568 height 567
click at [999, 389] on icon at bounding box center [992, 383] width 12 height 12
click at [1359, 251] on div at bounding box center [784, 283] width 1568 height 567
click at [1515, 536] on span at bounding box center [1516, 548] width 25 height 25
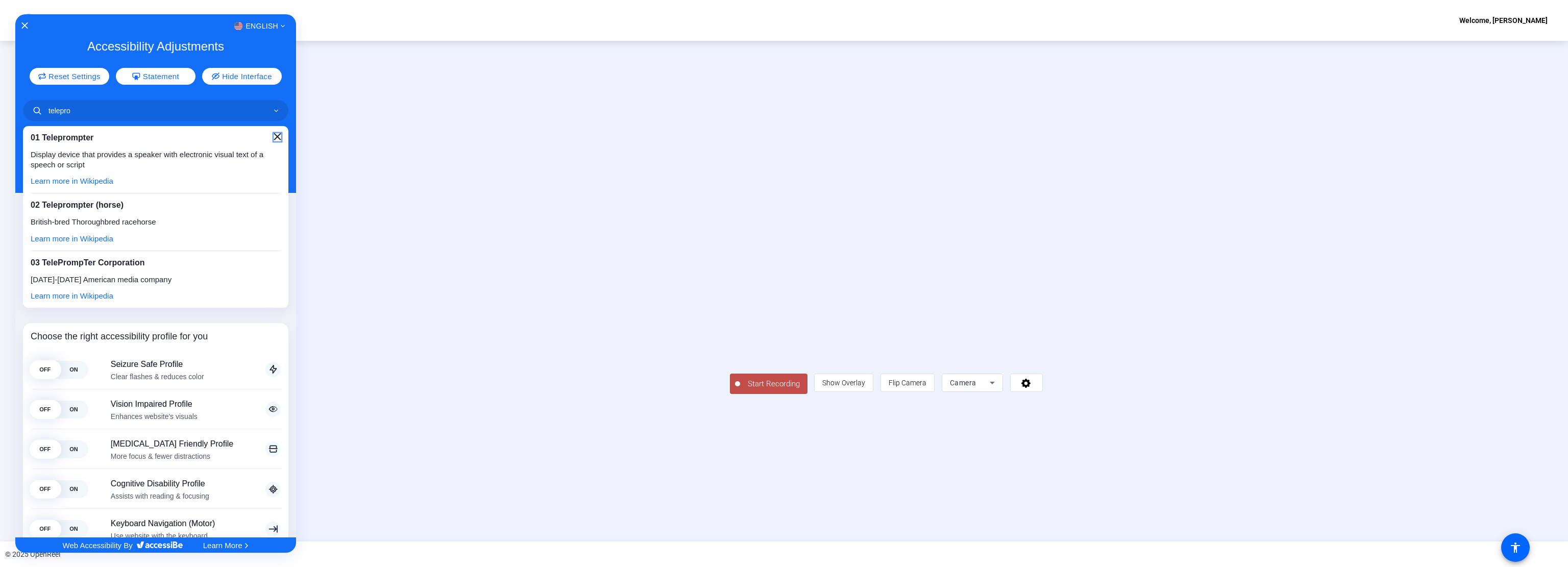
click at [274, 137] on icon "Close" at bounding box center [278, 137] width 7 height 7
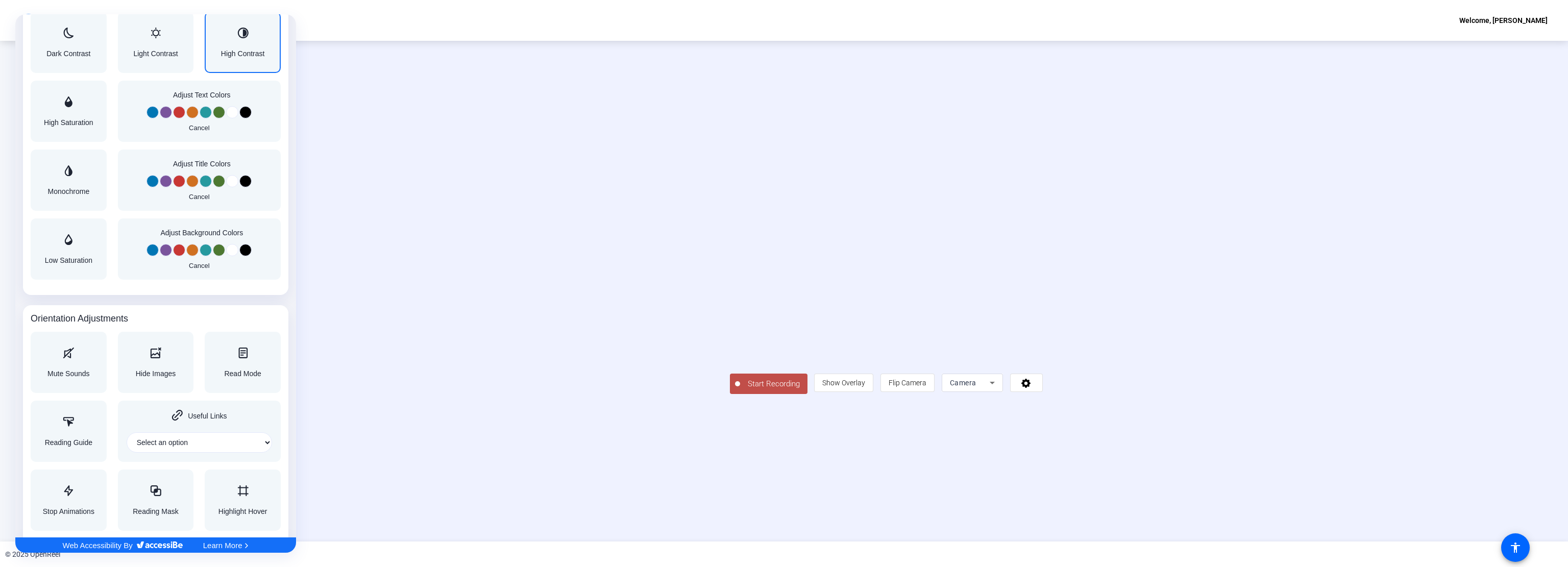
scroll to position [893, 0]
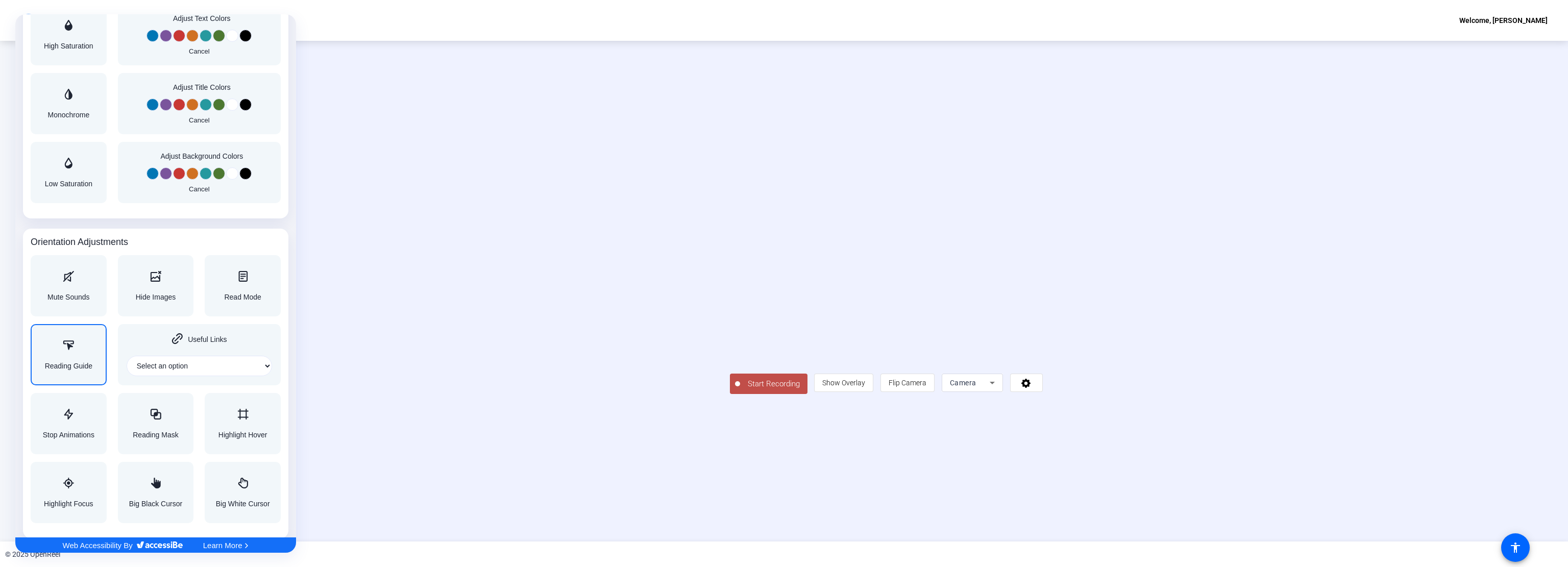
click at [79, 353] on div "Reading Guide" at bounding box center [68, 354] width 47 height 30
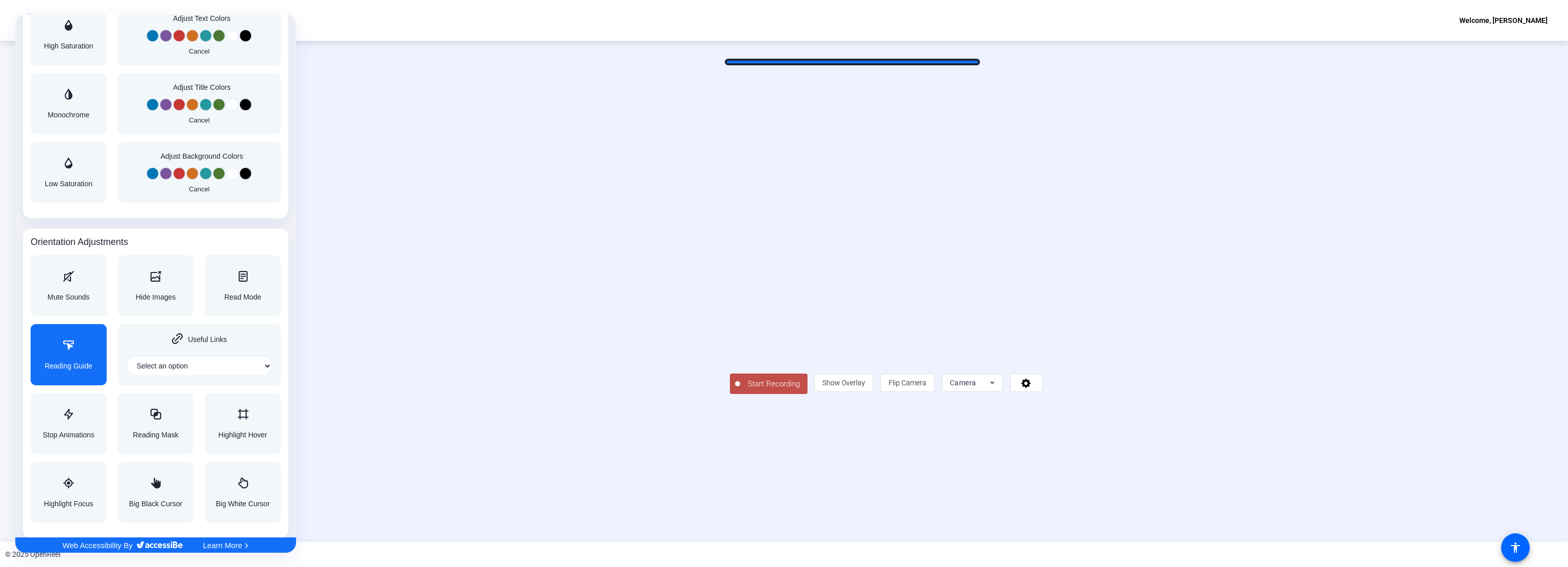
click at [852, 59] on div at bounding box center [784, 283] width 1568 height 567
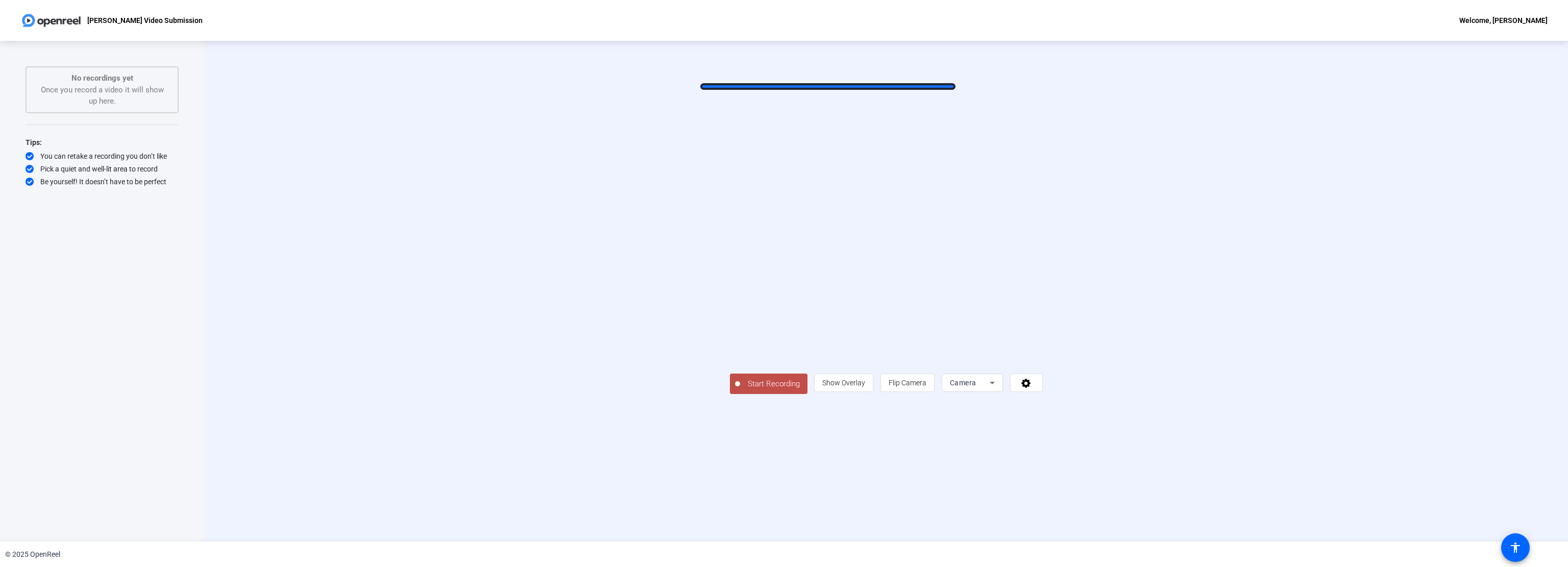
click at [829, 79] on div "Start Recording person Show Overlay flip Flip Camera Camera" at bounding box center [886, 291] width 1364 height 501
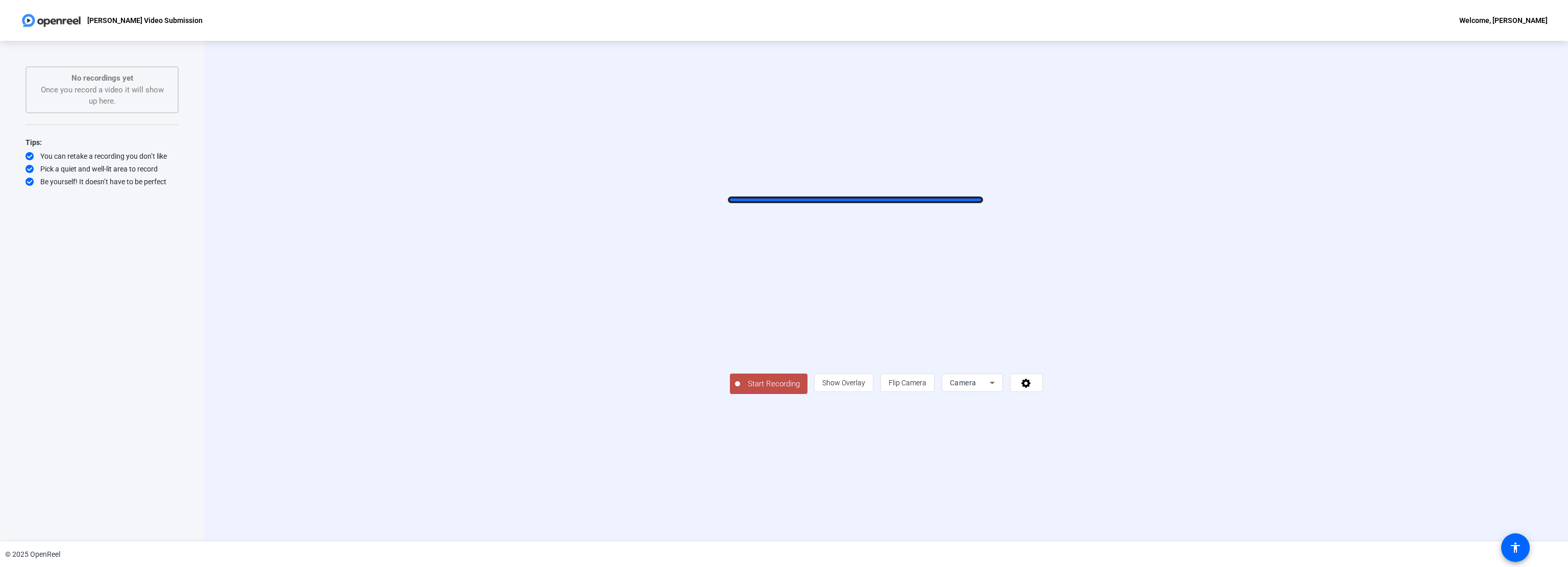
click at [855, 197] on video at bounding box center [887, 277] width 313 height 176
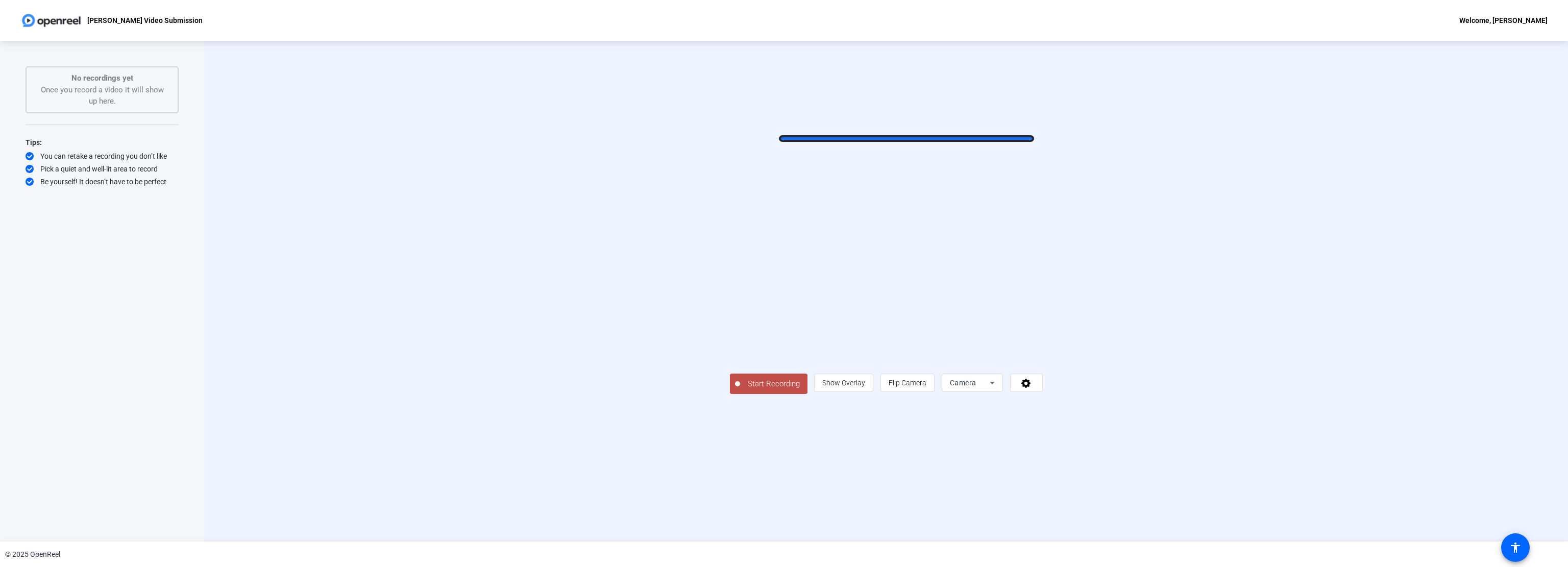
click at [906, 189] on video at bounding box center [887, 277] width 313 height 176
drag, startPoint x: 901, startPoint y: 183, endPoint x: 855, endPoint y: 81, distance: 111.9
click at [855, 81] on div "Start Recording person Show Overlay flip Flip Camera Camera" at bounding box center [886, 291] width 1364 height 501
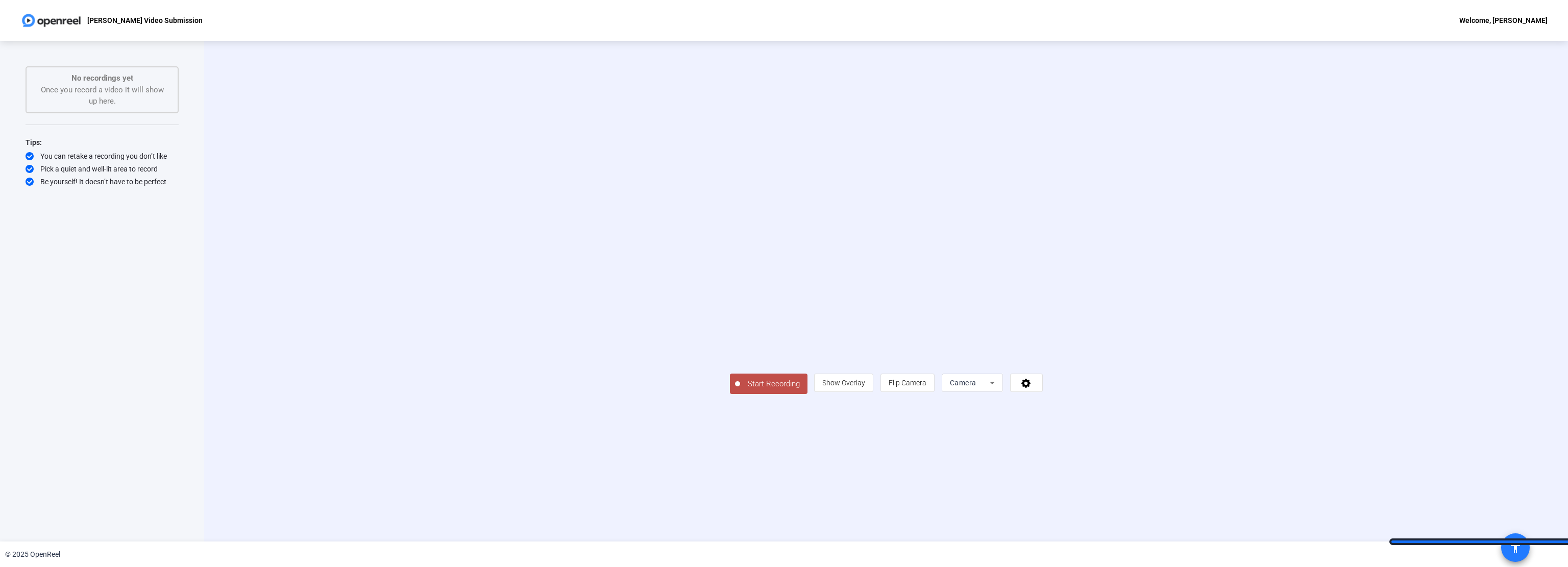
click at [1517, 539] on span at bounding box center [1516, 548] width 25 height 25
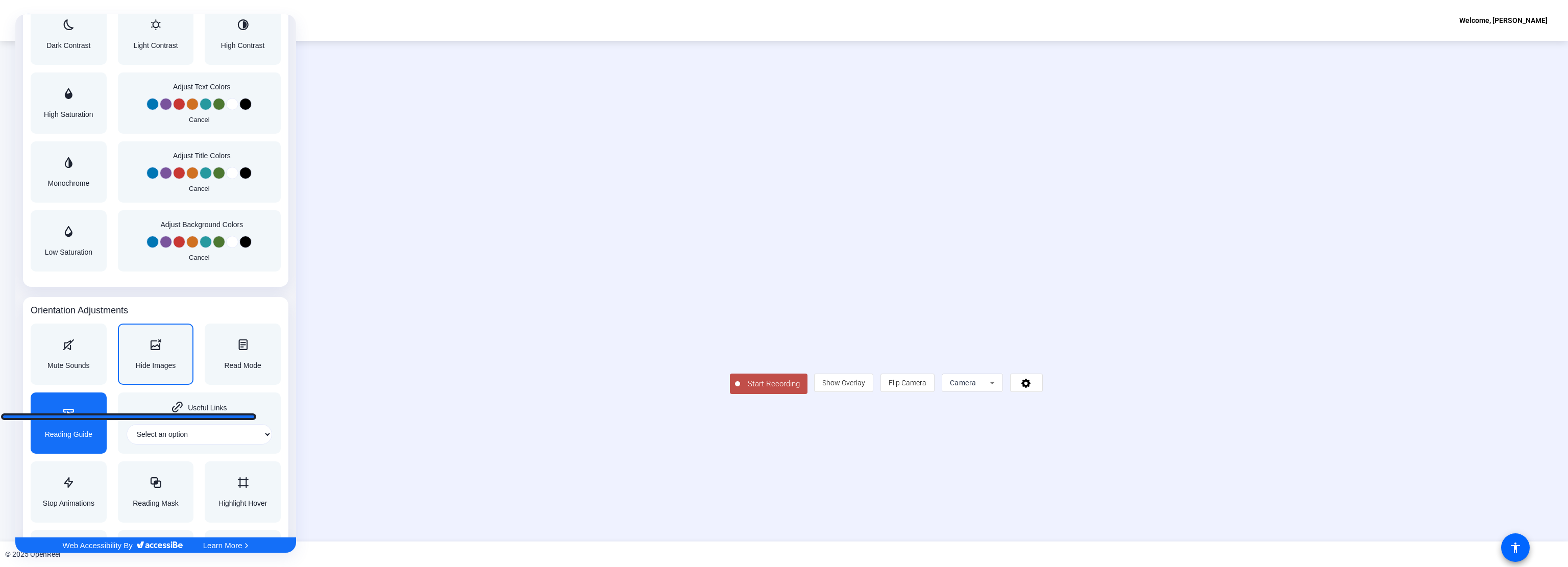
scroll to position [893, 0]
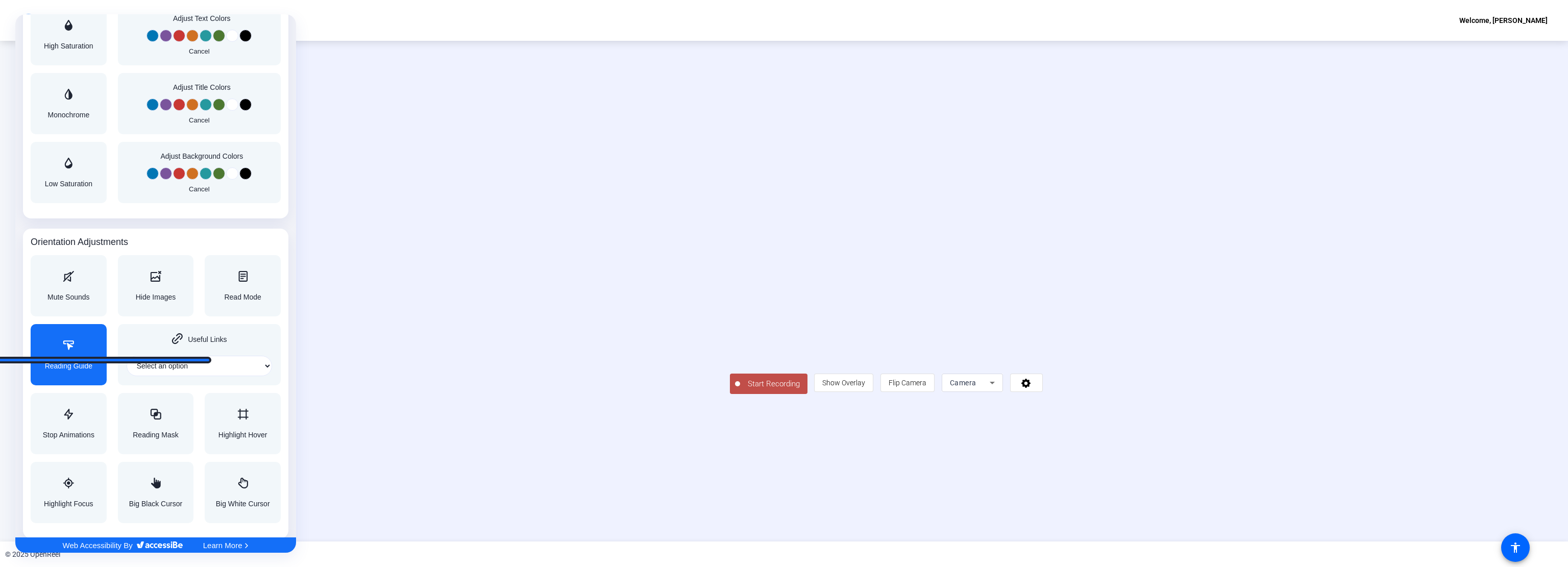
click at [84, 356] on div "Reading Guide" at bounding box center [68, 354] width 47 height 30
click at [159, 359] on select "Select an option Home Header Footer Main content" at bounding box center [199, 366] width 146 height 20
select select "content"
click at [127, 356] on select "Select an option Home Header Footer Main content" at bounding box center [199, 366] width 146 height 20
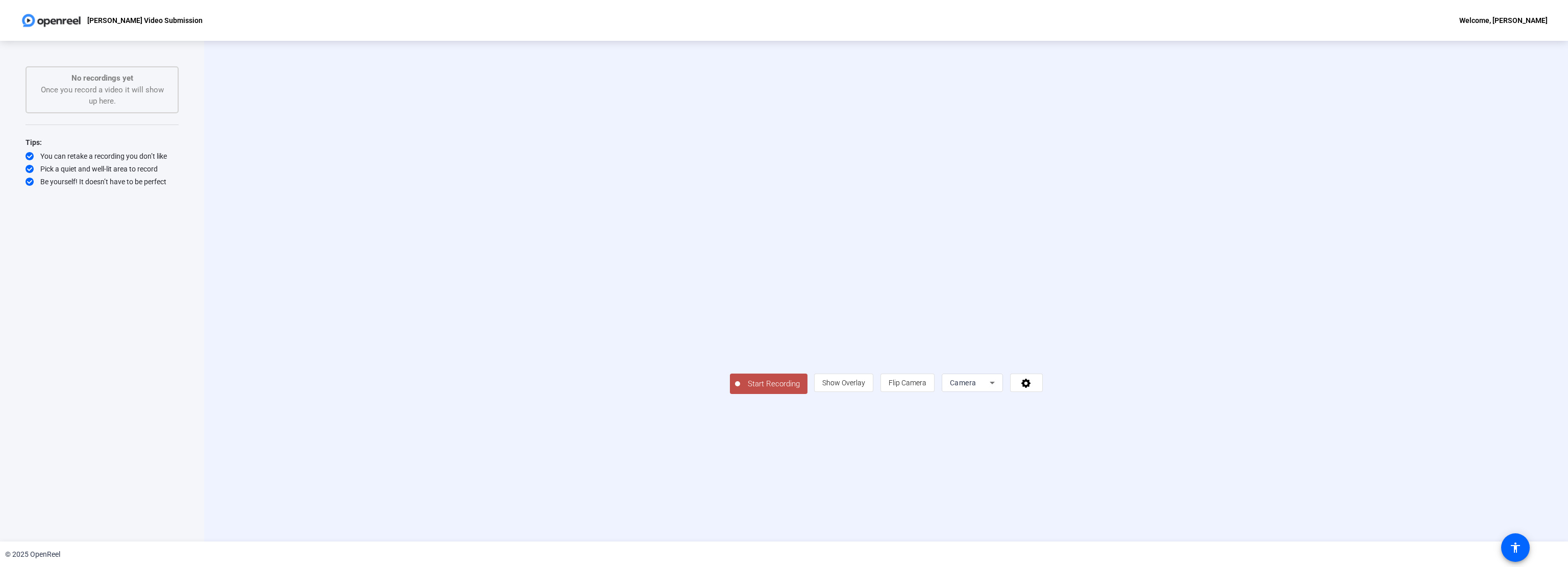
scroll to position [0, 0]
click at [1513, 536] on span at bounding box center [1516, 548] width 25 height 25
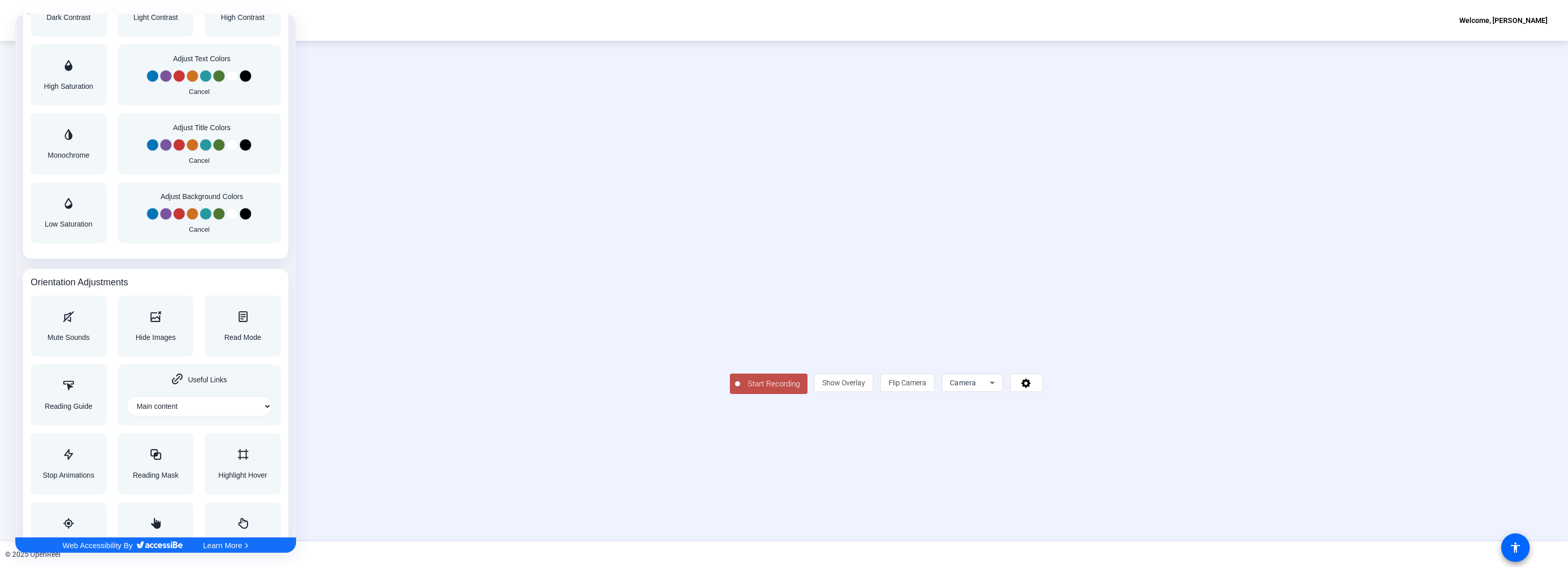
scroll to position [893, 0]
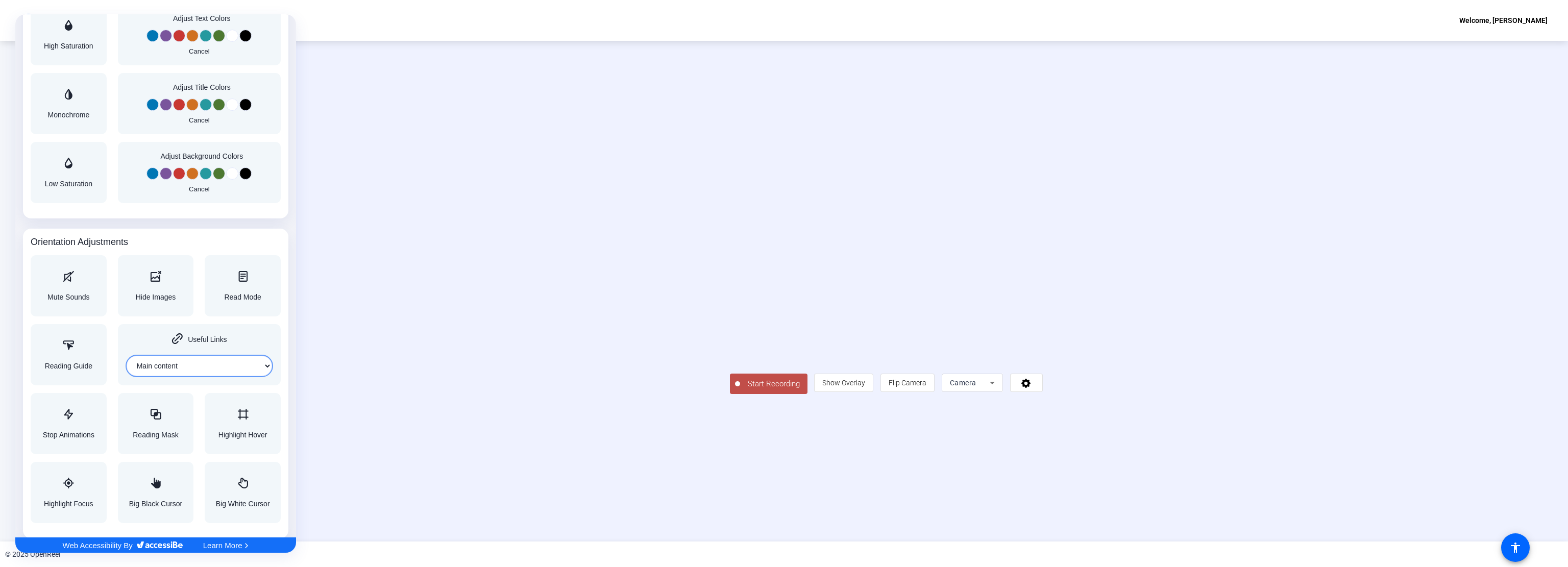
click at [206, 366] on select "Select an option Home Header Footer Main content" at bounding box center [199, 366] width 146 height 20
click at [371, 338] on div at bounding box center [784, 283] width 1568 height 567
